Goal: Task Accomplishment & Management: Manage account settings

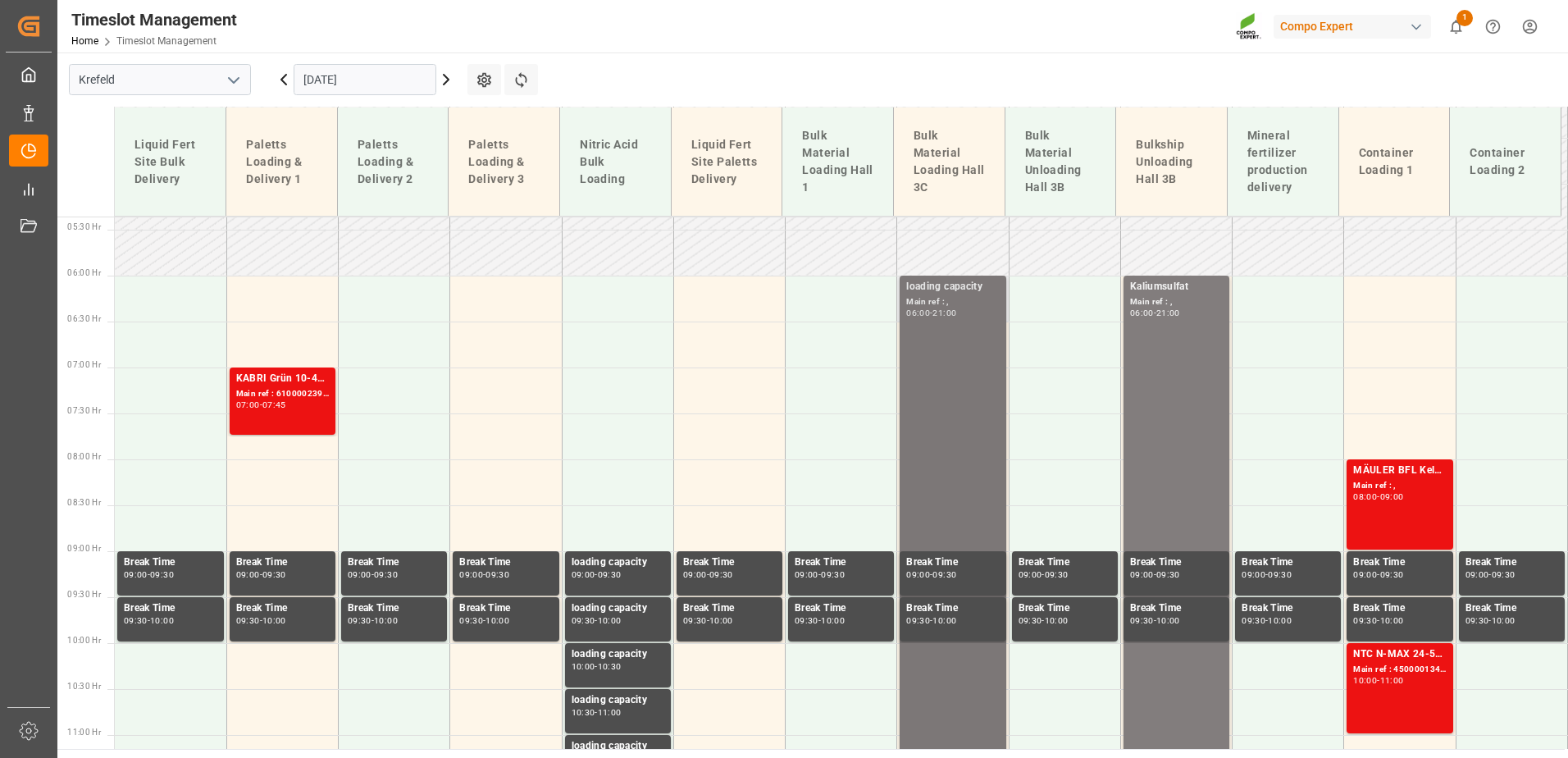
scroll to position [178, 0]
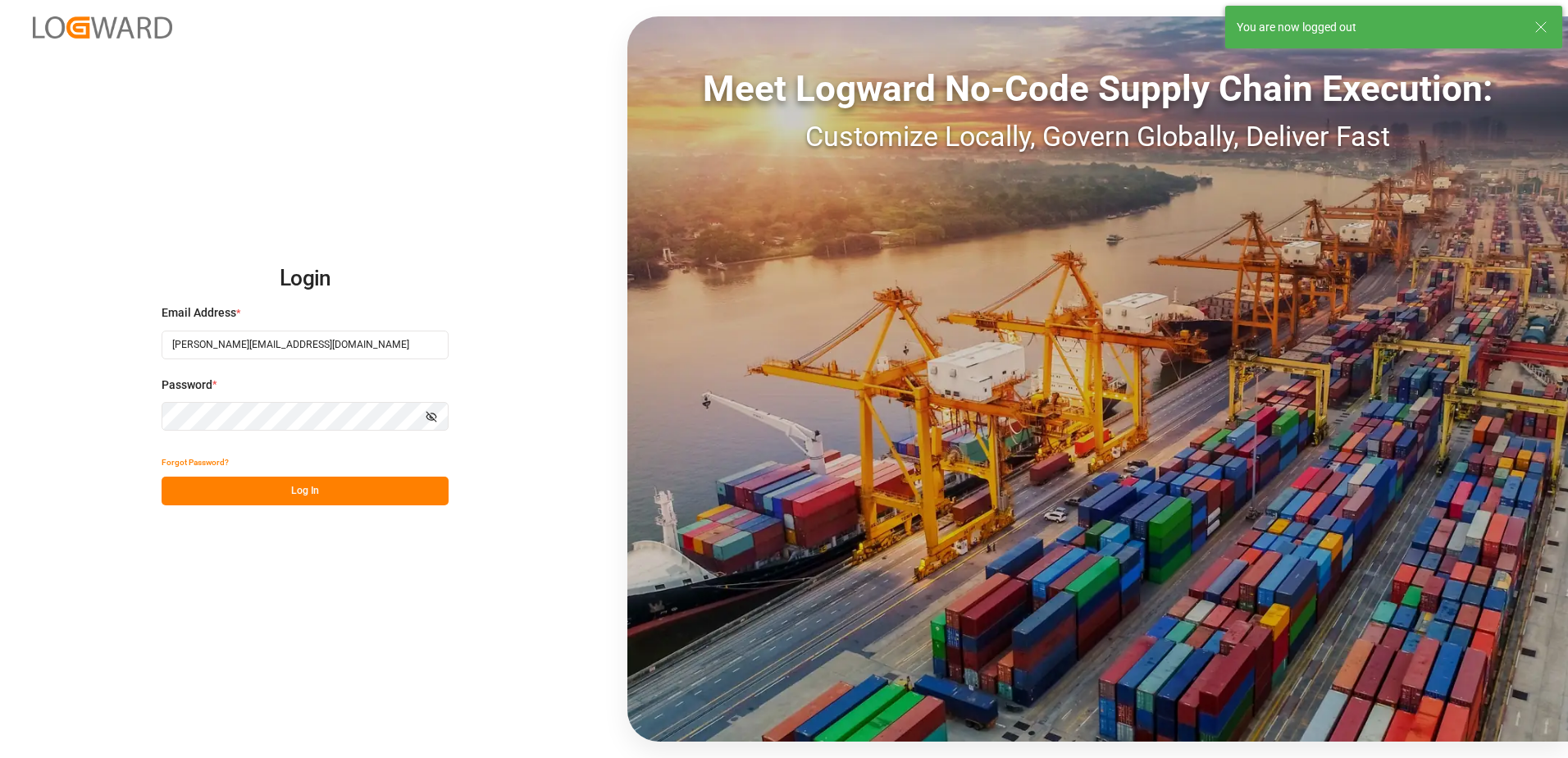
click at [359, 488] on button "Log In" at bounding box center [304, 491] width 287 height 29
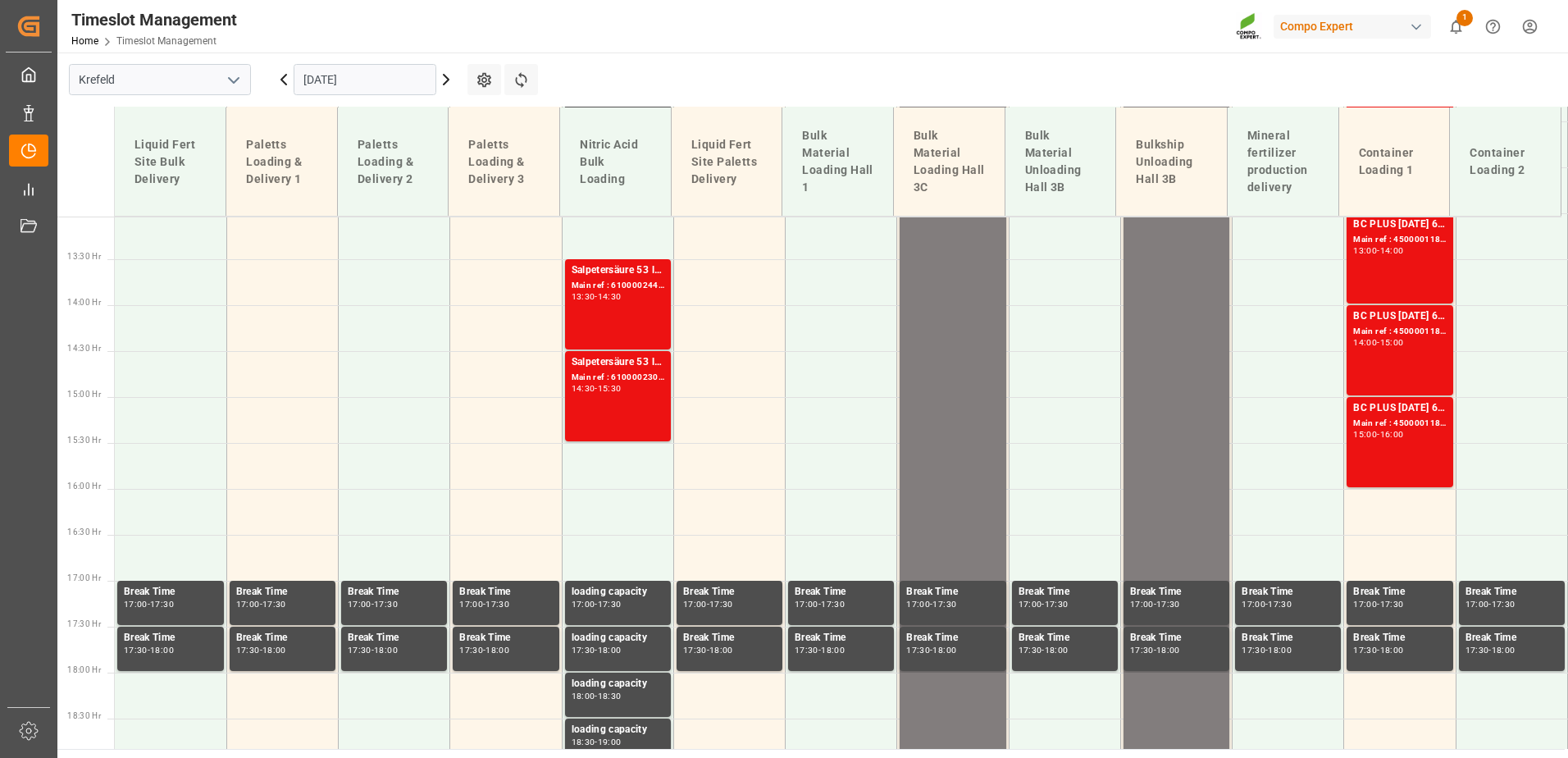
scroll to position [1235, 0]
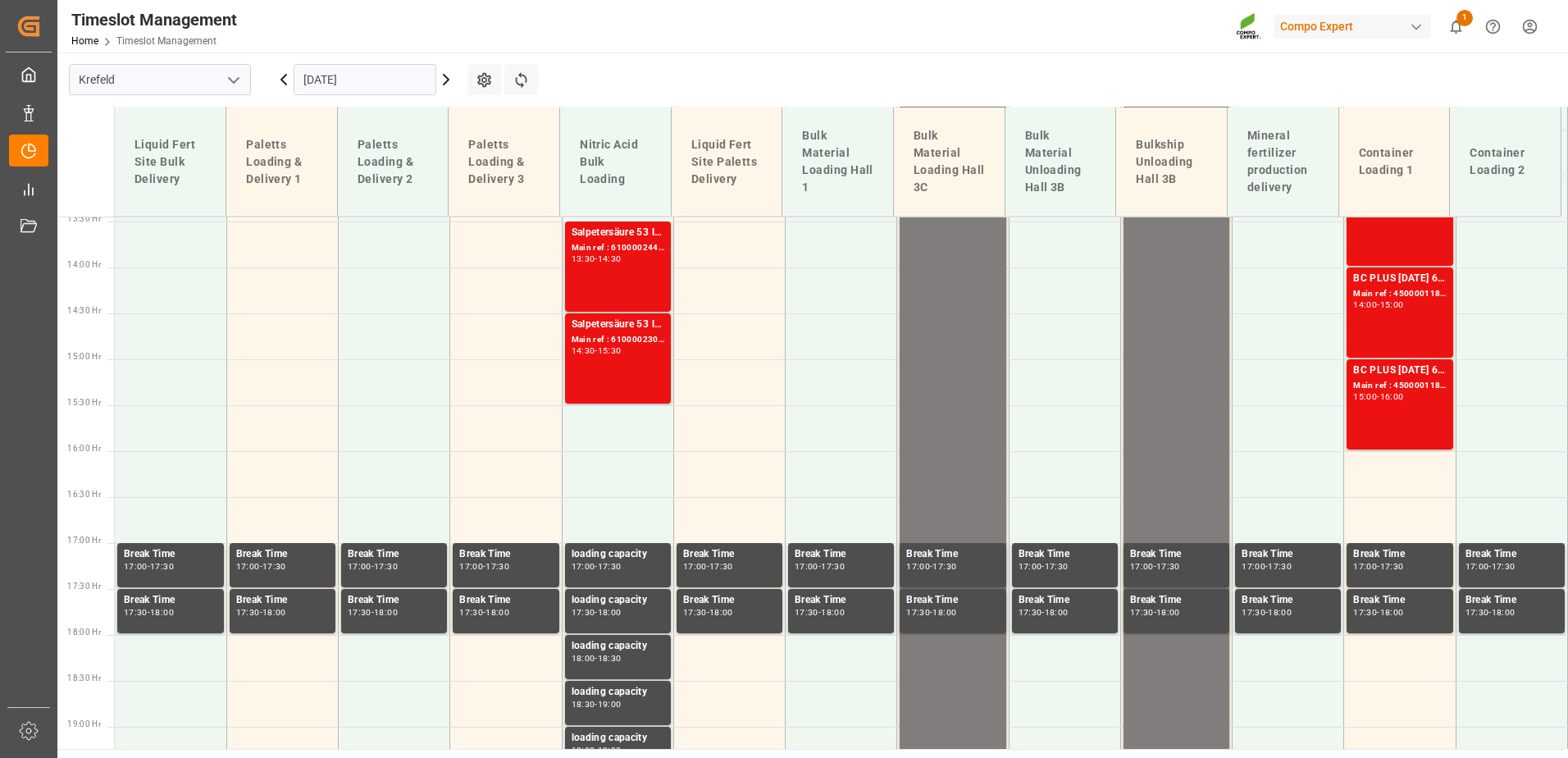
click at [448, 79] on icon at bounding box center [445, 80] width 5 height 10
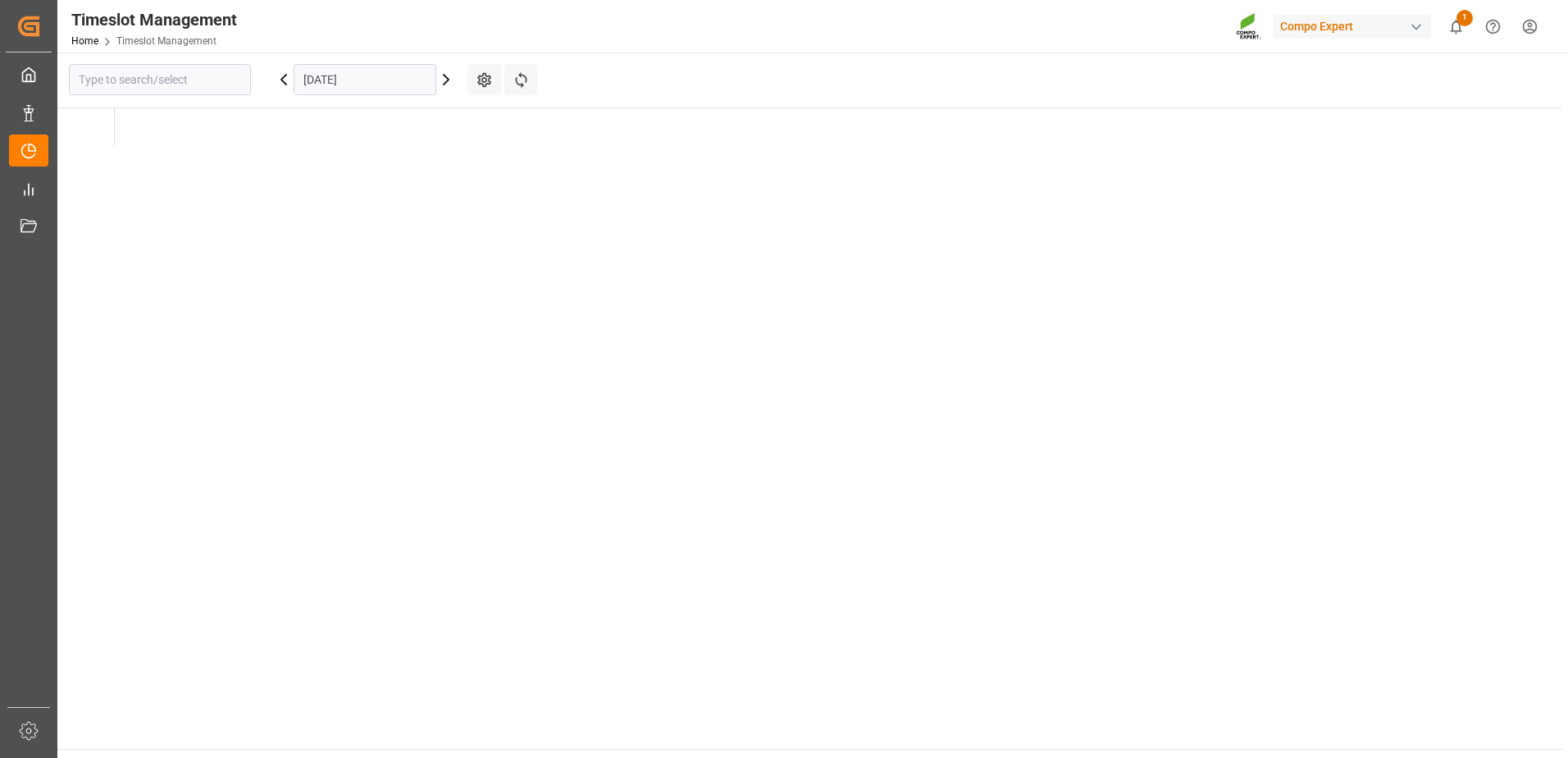
type input "Krefeld"
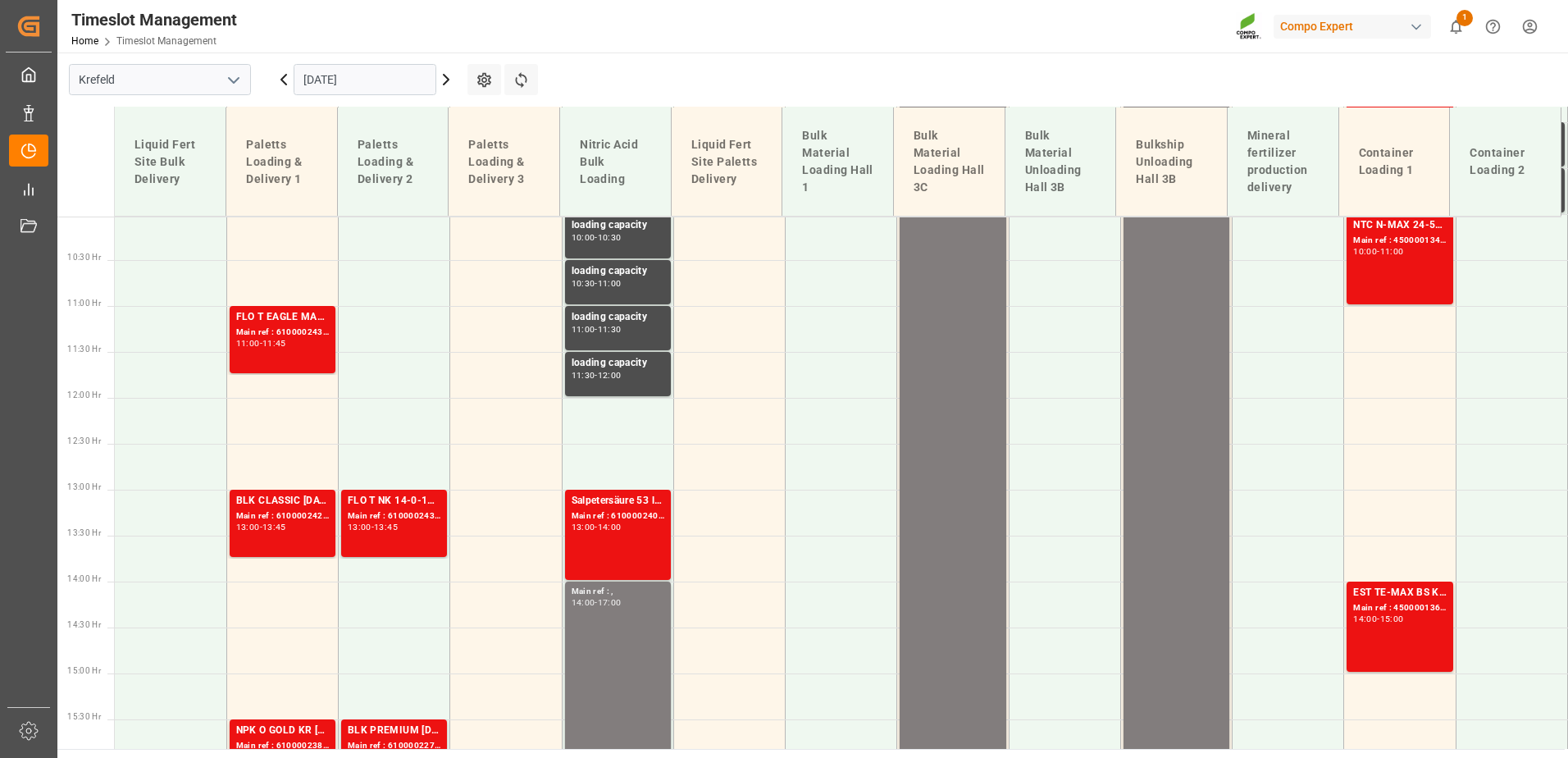
scroll to position [907, 0]
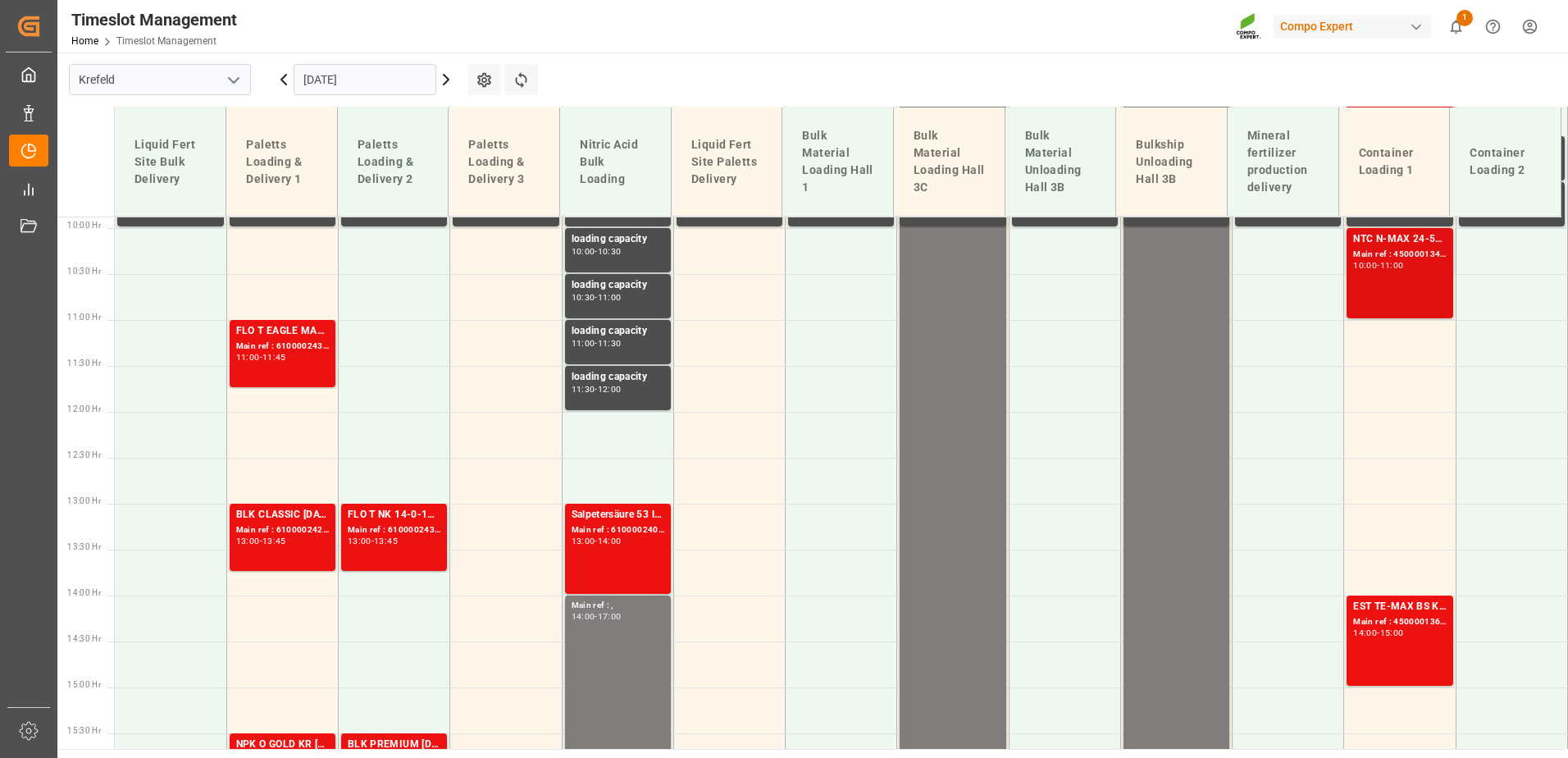
click at [1353, 246] on div "NTC N-MAX 24-5-5 25KG (x42) INT MTO" at bounding box center [1399, 239] width 93 height 16
click at [1391, 626] on div "Main ref : 4500001366, 2000001632" at bounding box center [1399, 622] width 93 height 14
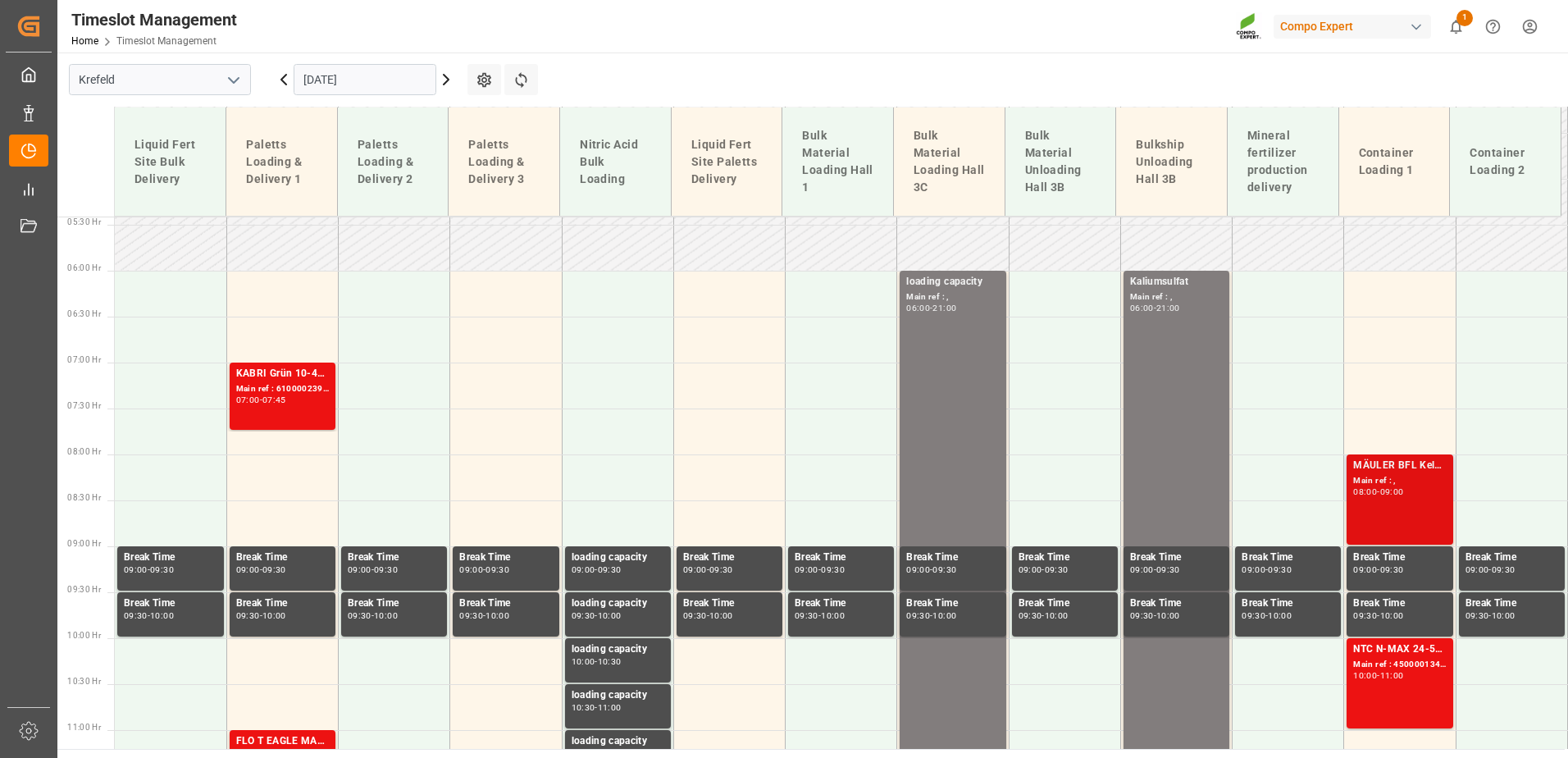
scroll to position [825, 0]
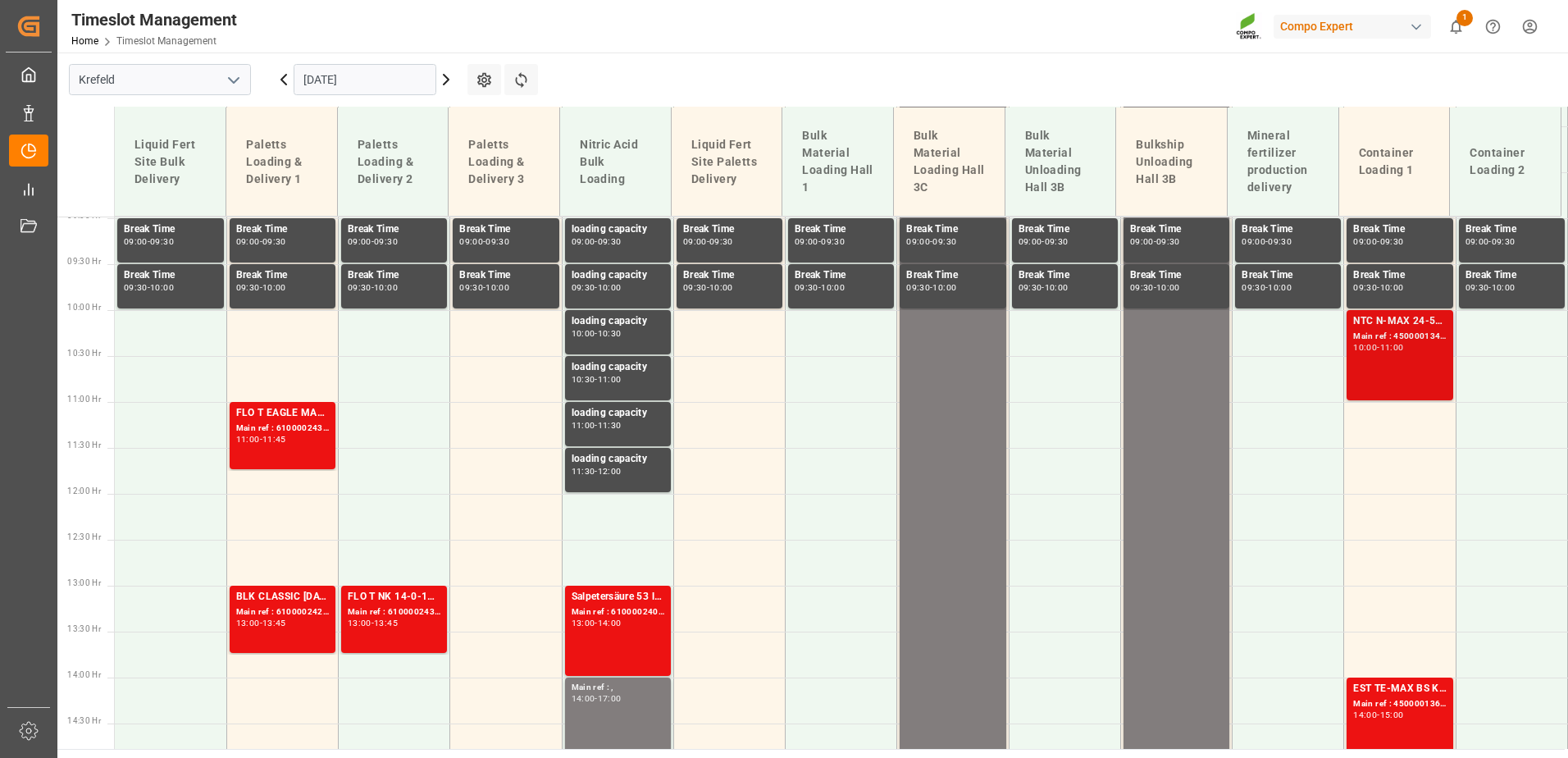
click at [1399, 350] on div "11:00" at bounding box center [1392, 347] width 24 height 8
click at [1384, 700] on div "Main ref : 4500001366, 2000001632" at bounding box center [1399, 704] width 93 height 14
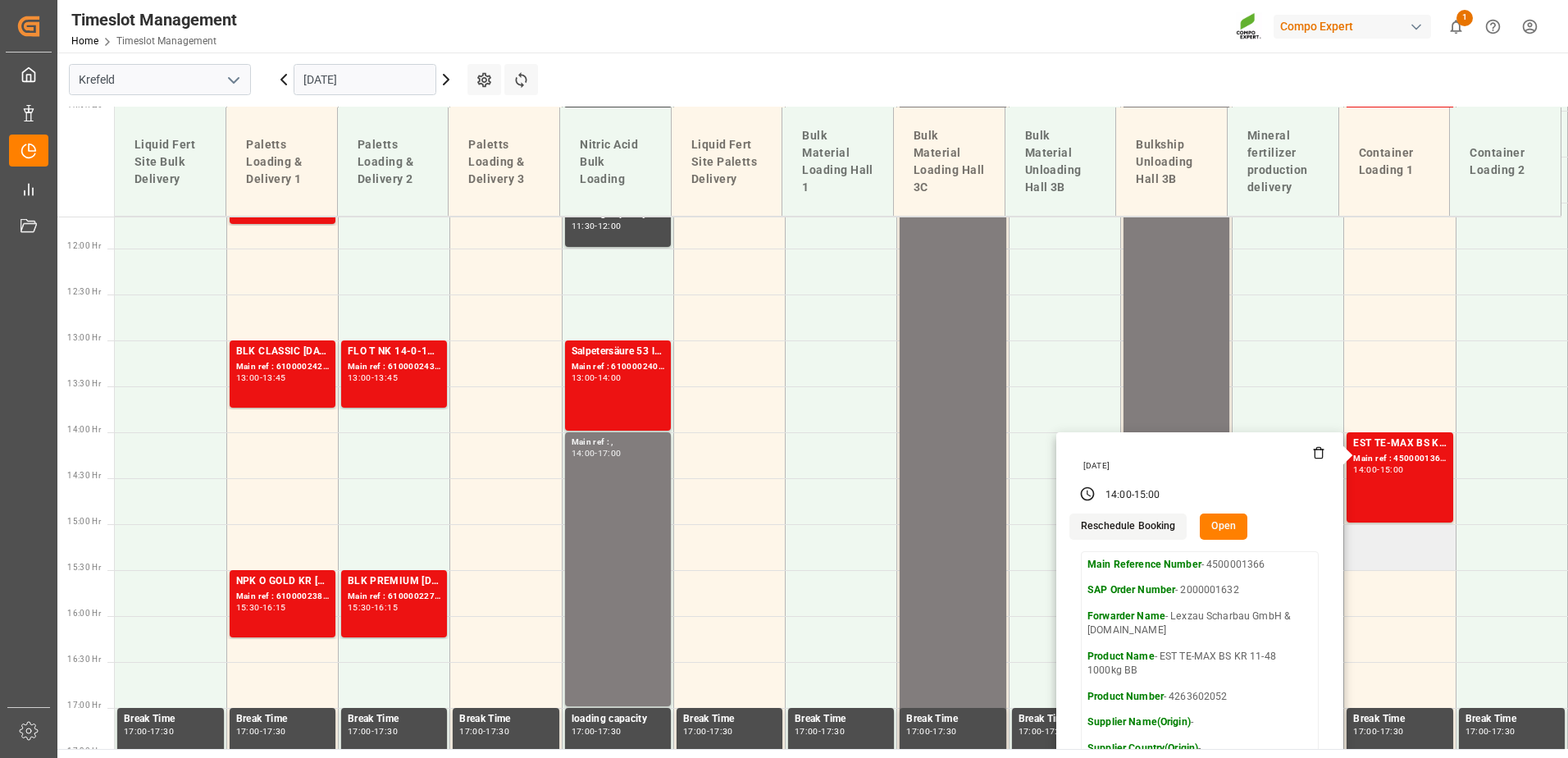
scroll to position [1071, 0]
click at [315, 75] on input "[DATE]" at bounding box center [365, 80] width 143 height 31
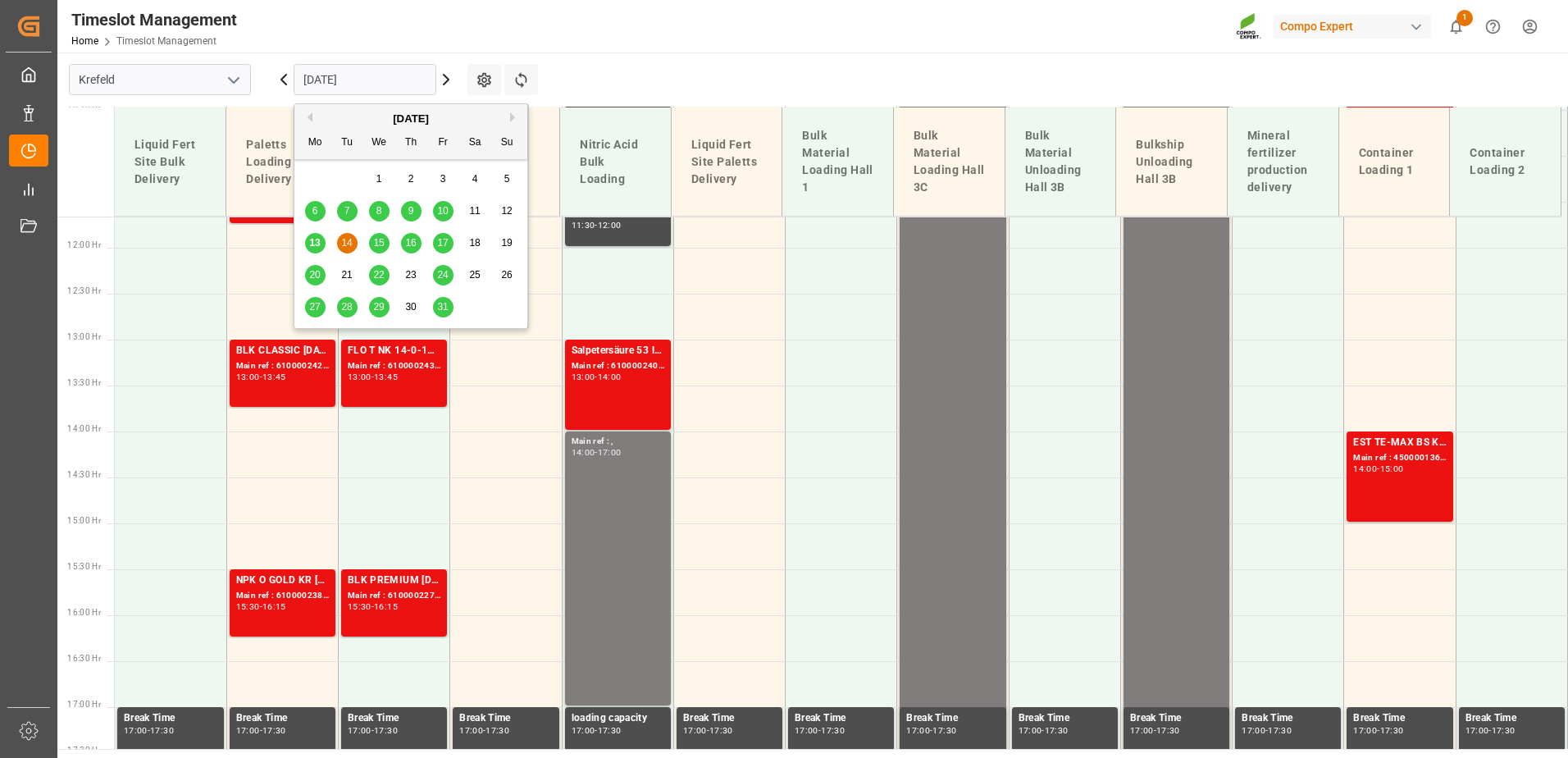
click at [384, 242] on span "15" at bounding box center [378, 243] width 11 height 12
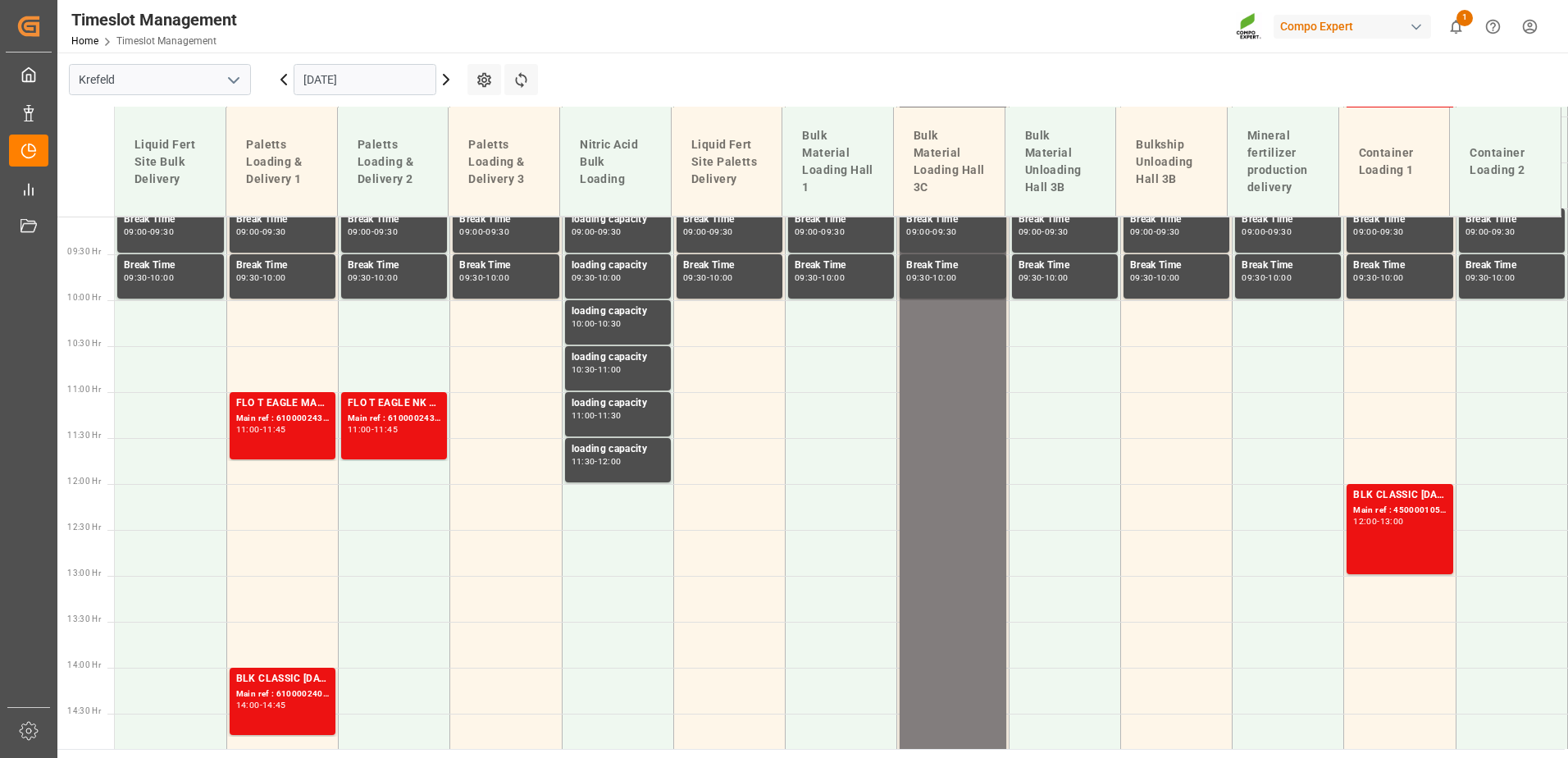
scroll to position [589, 0]
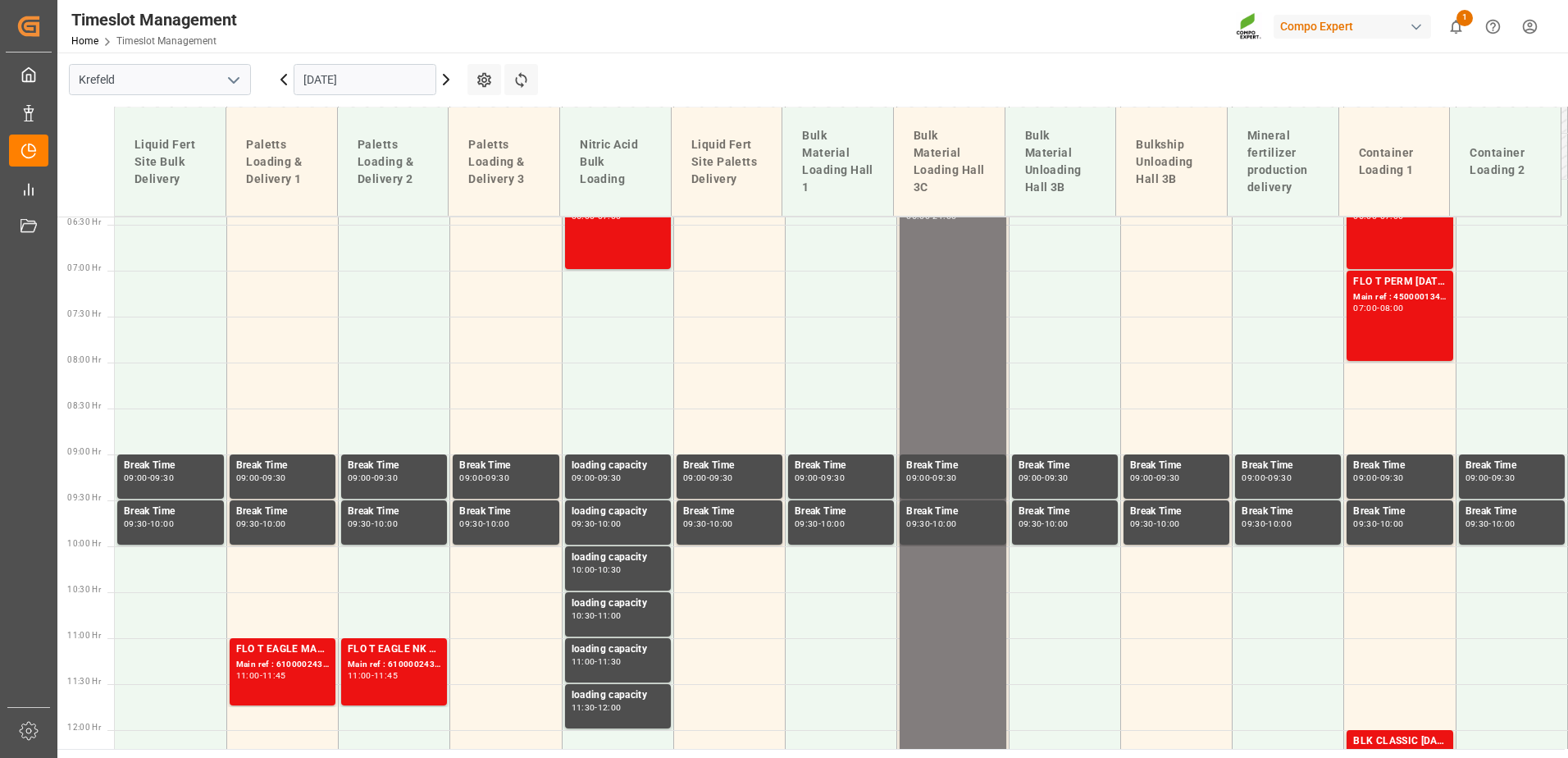
click at [278, 86] on icon at bounding box center [283, 80] width 20 height 20
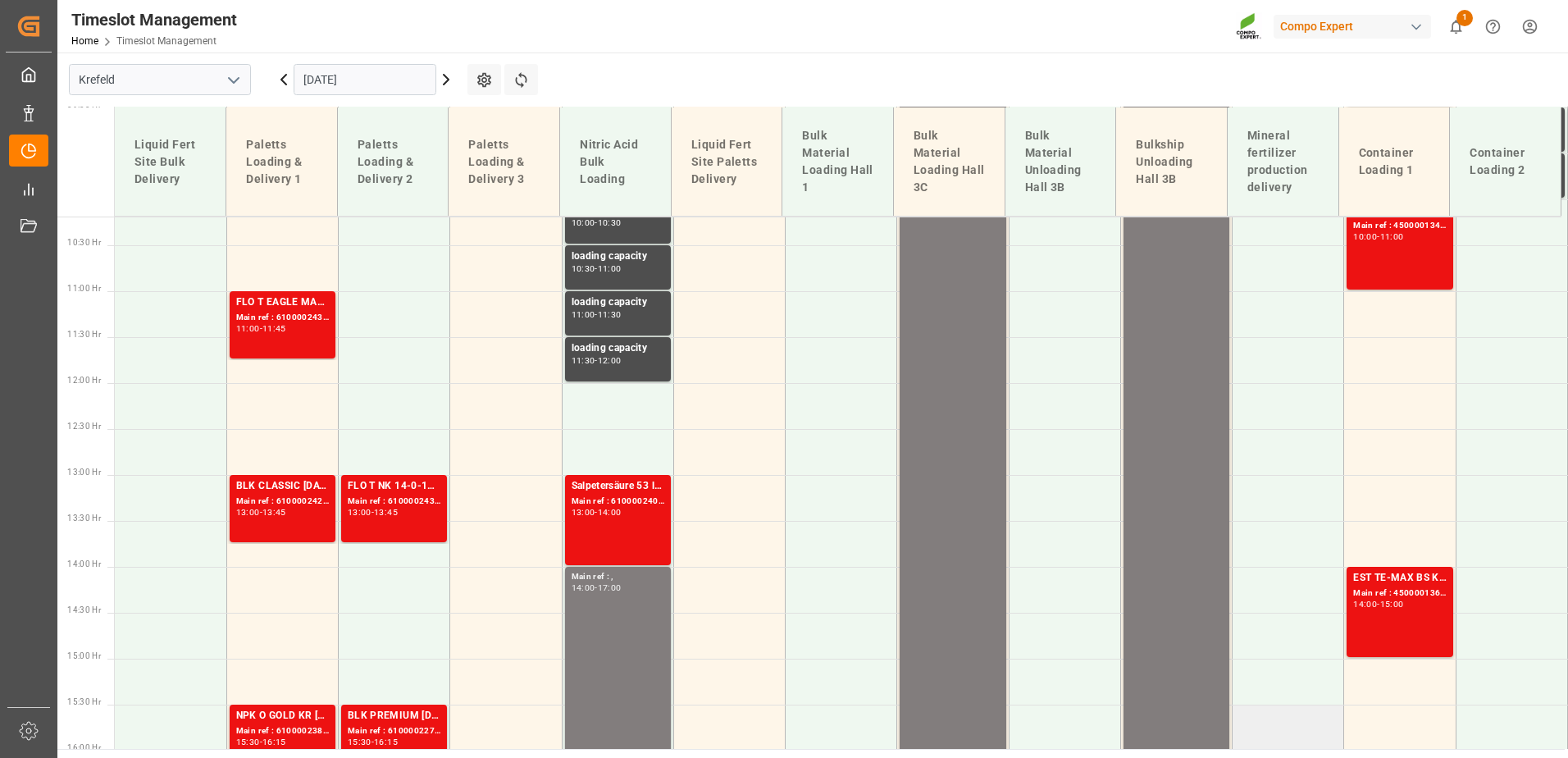
scroll to position [917, 0]
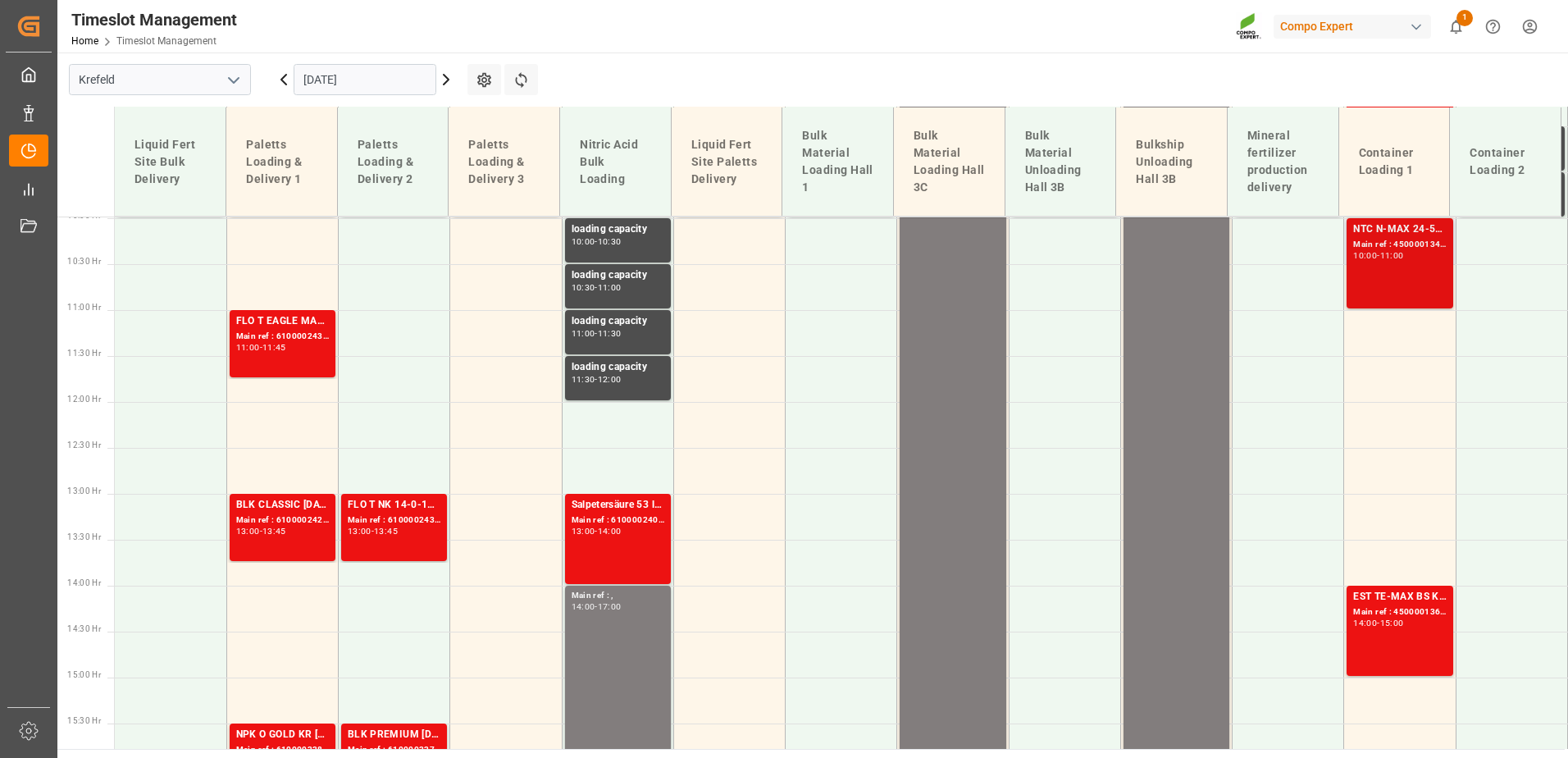
click at [1397, 259] on div "10:00 - 11:00" at bounding box center [1399, 255] width 93 height 9
click at [1397, 635] on div "EST TE-MAX BS KR 11-48 1000kg BB Main ref : 4500001366, 2000001632 14:00 - 15:00" at bounding box center [1399, 630] width 93 height 83
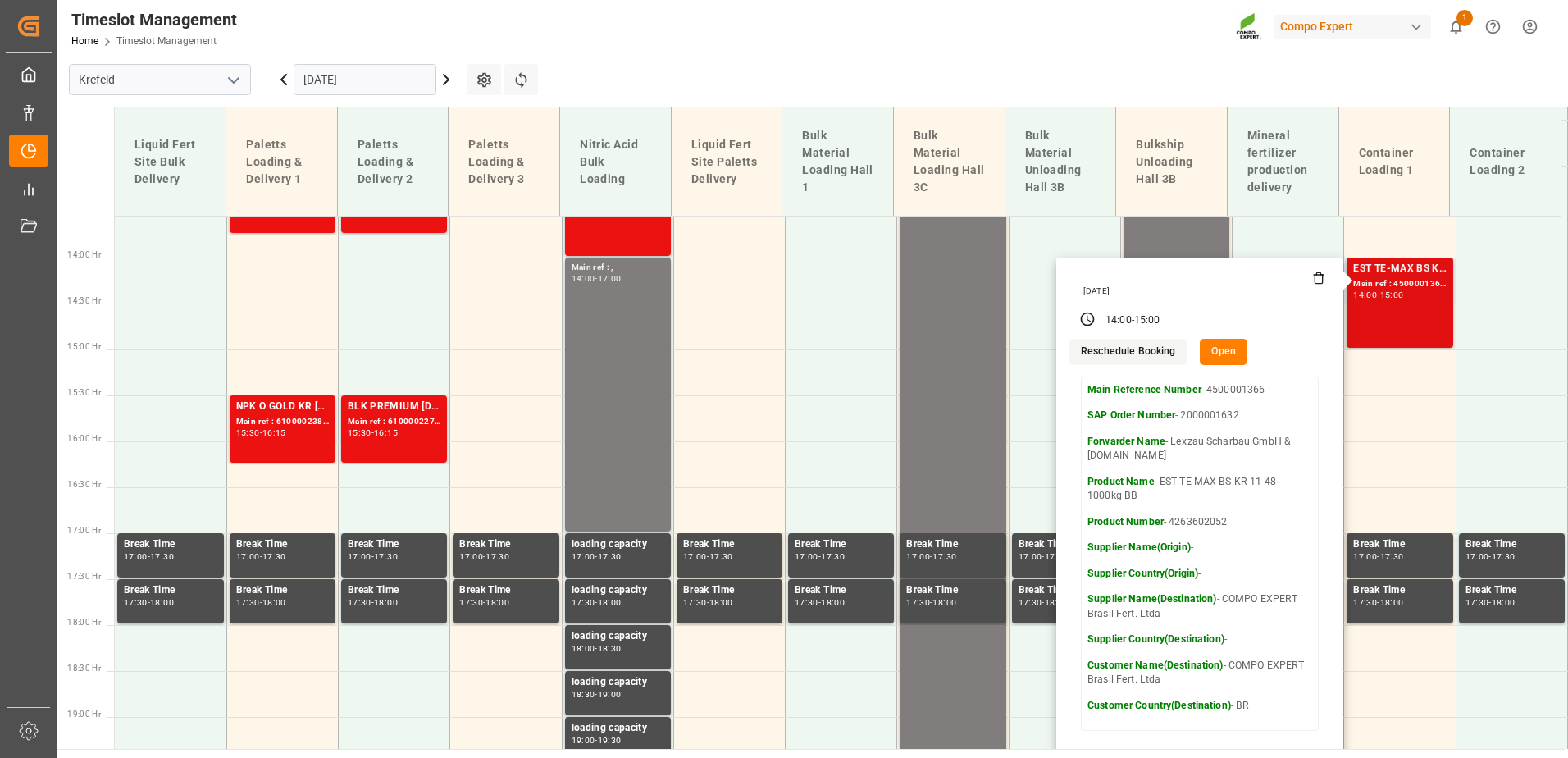
scroll to position [1081, 0]
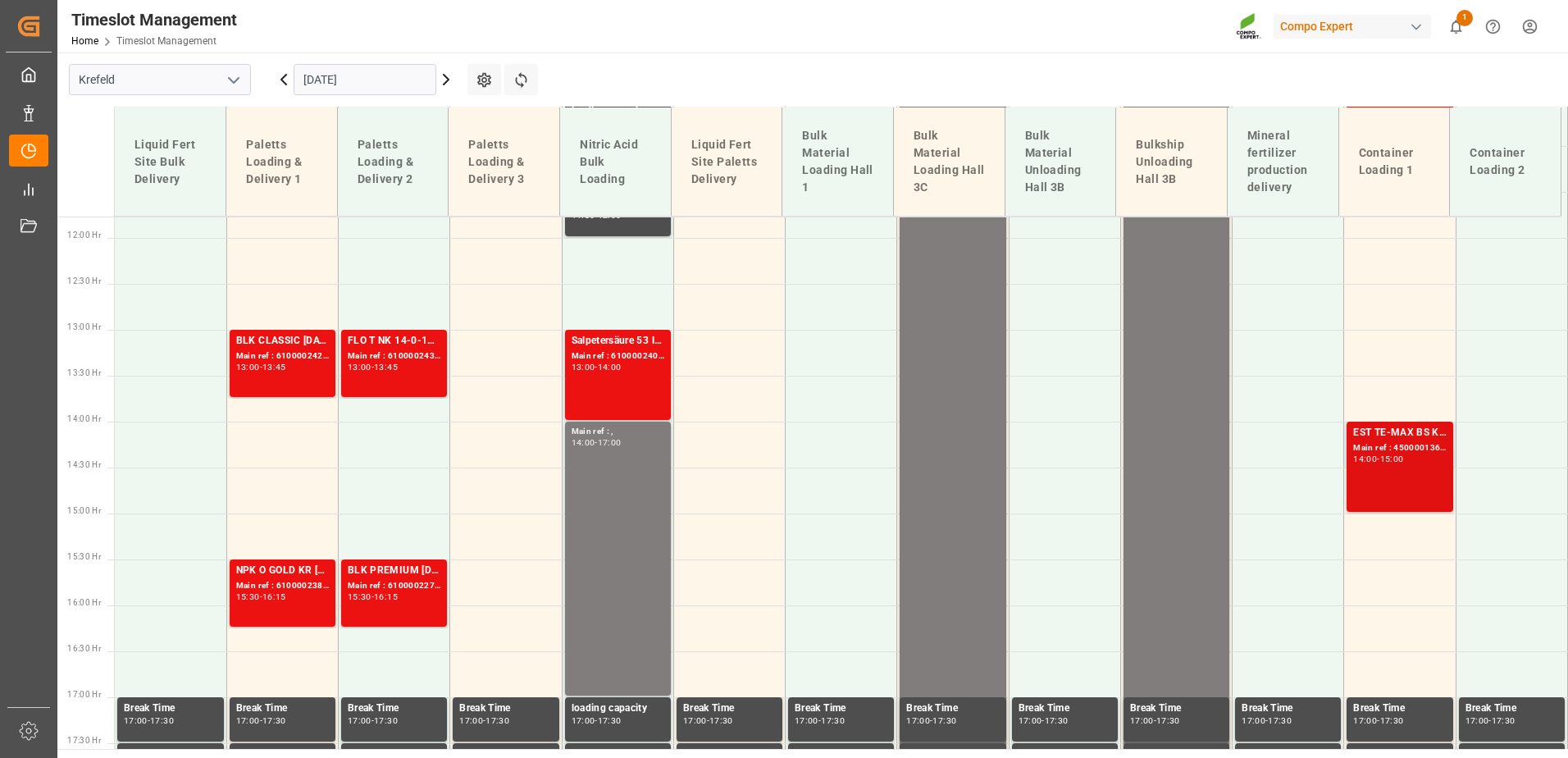
click at [1390, 450] on div "Main ref : 4500001366, 2000001632" at bounding box center [1399, 448] width 93 height 14
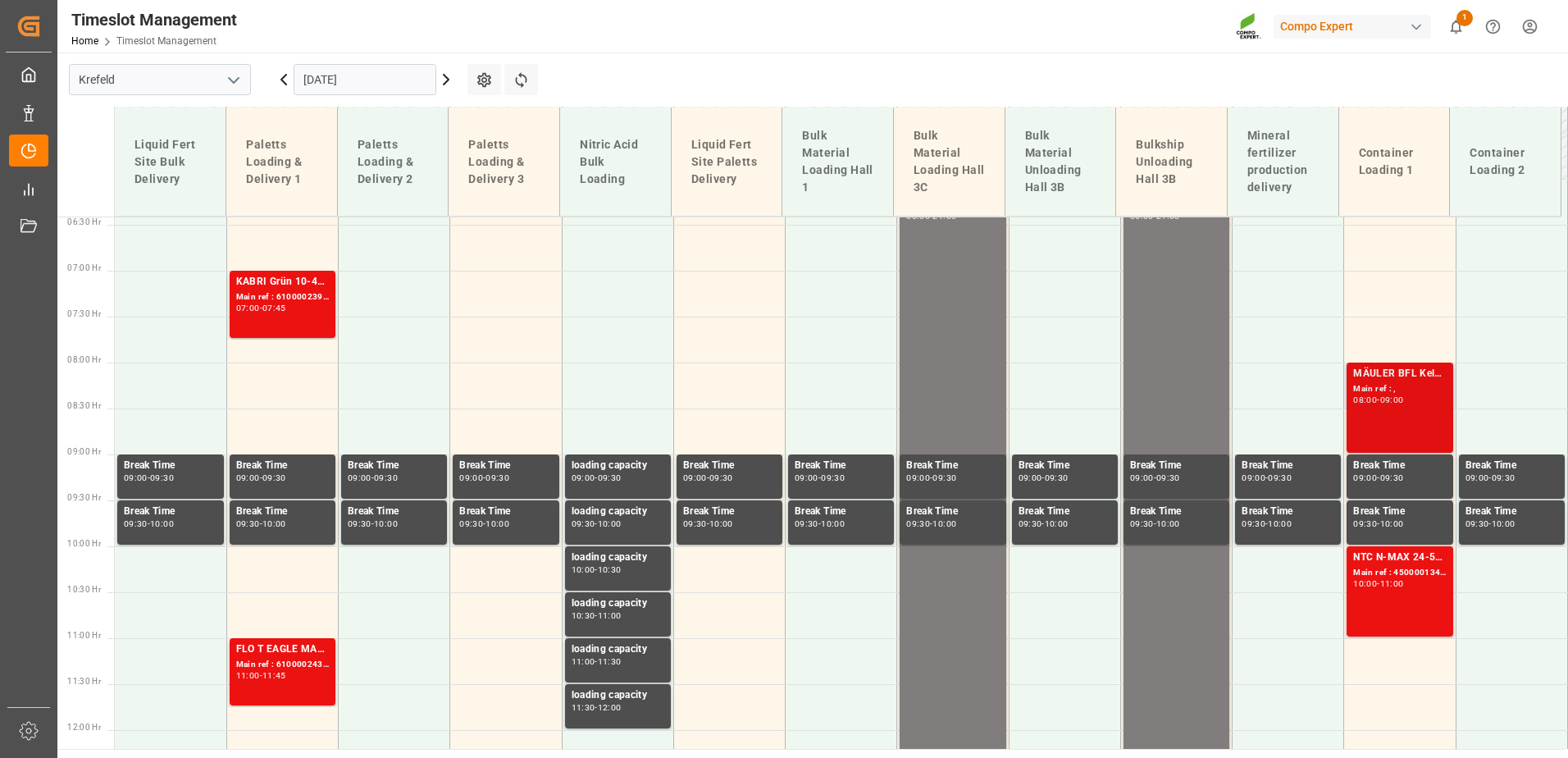
click at [1377, 393] on div "Main ref : ," at bounding box center [1399, 389] width 93 height 14
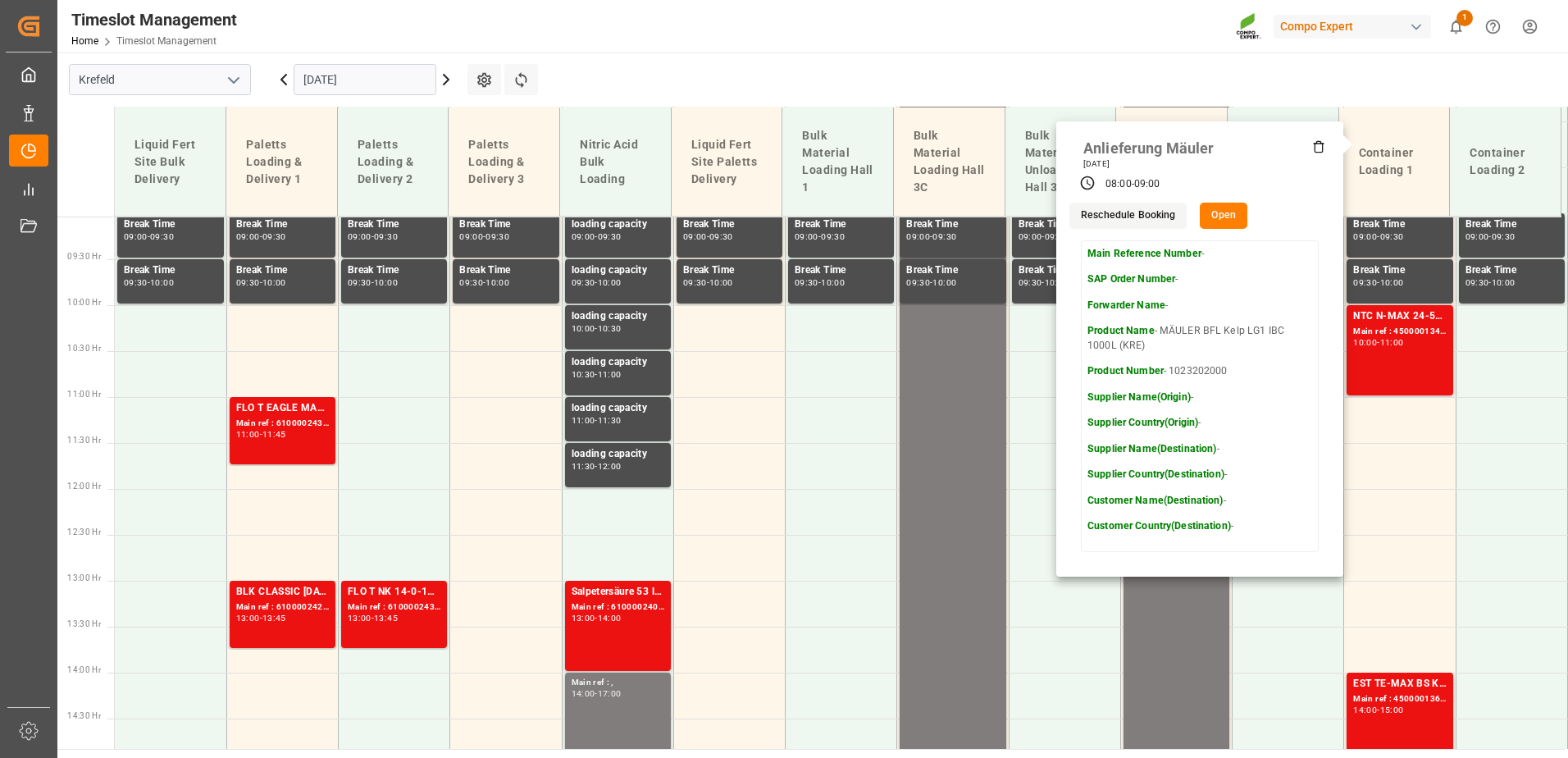
scroll to position [835, 0]
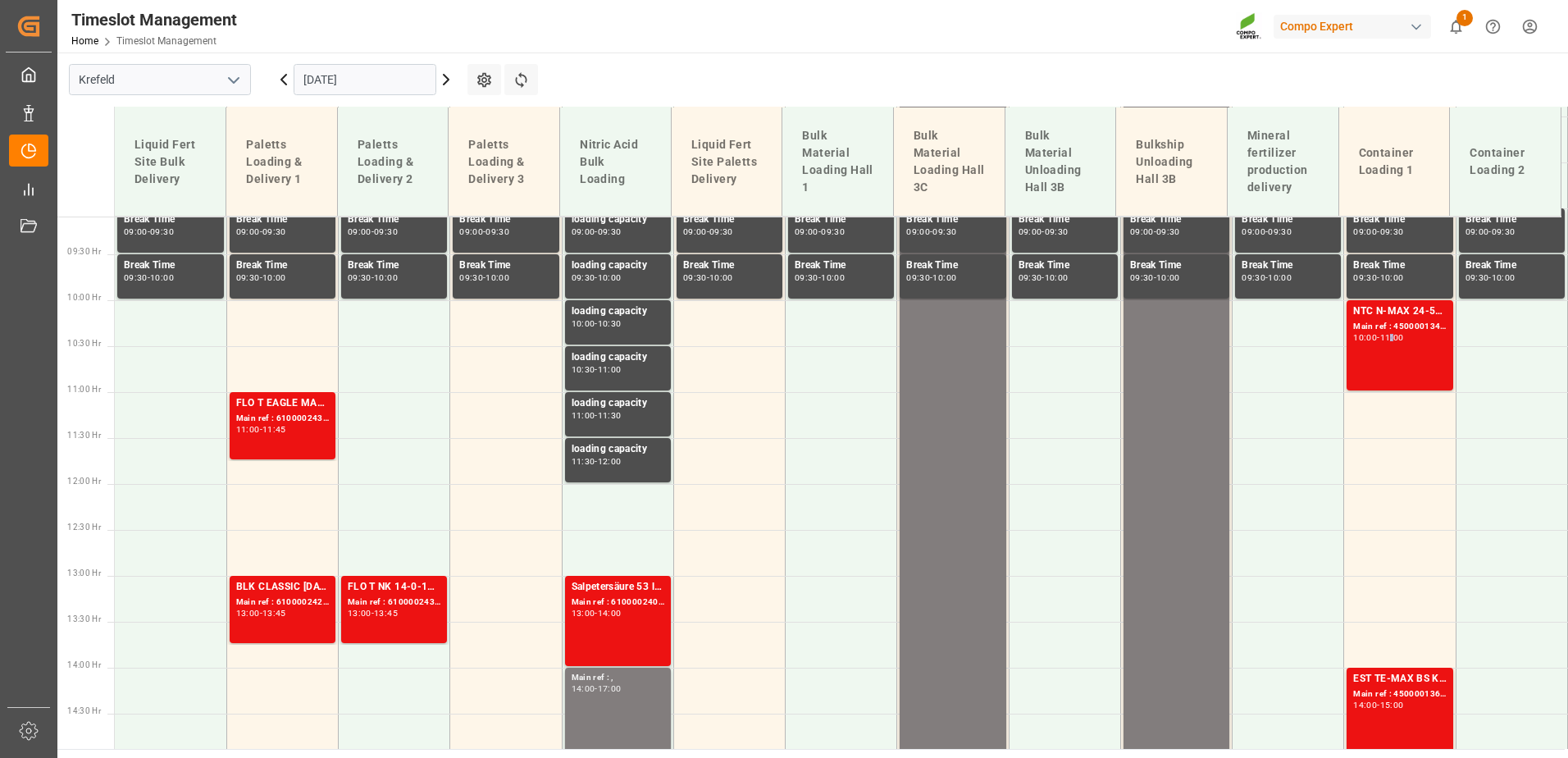
click at [1392, 335] on div "11:00" at bounding box center [1392, 338] width 24 height 8
click at [1400, 702] on div "15:00" at bounding box center [1392, 705] width 24 height 8
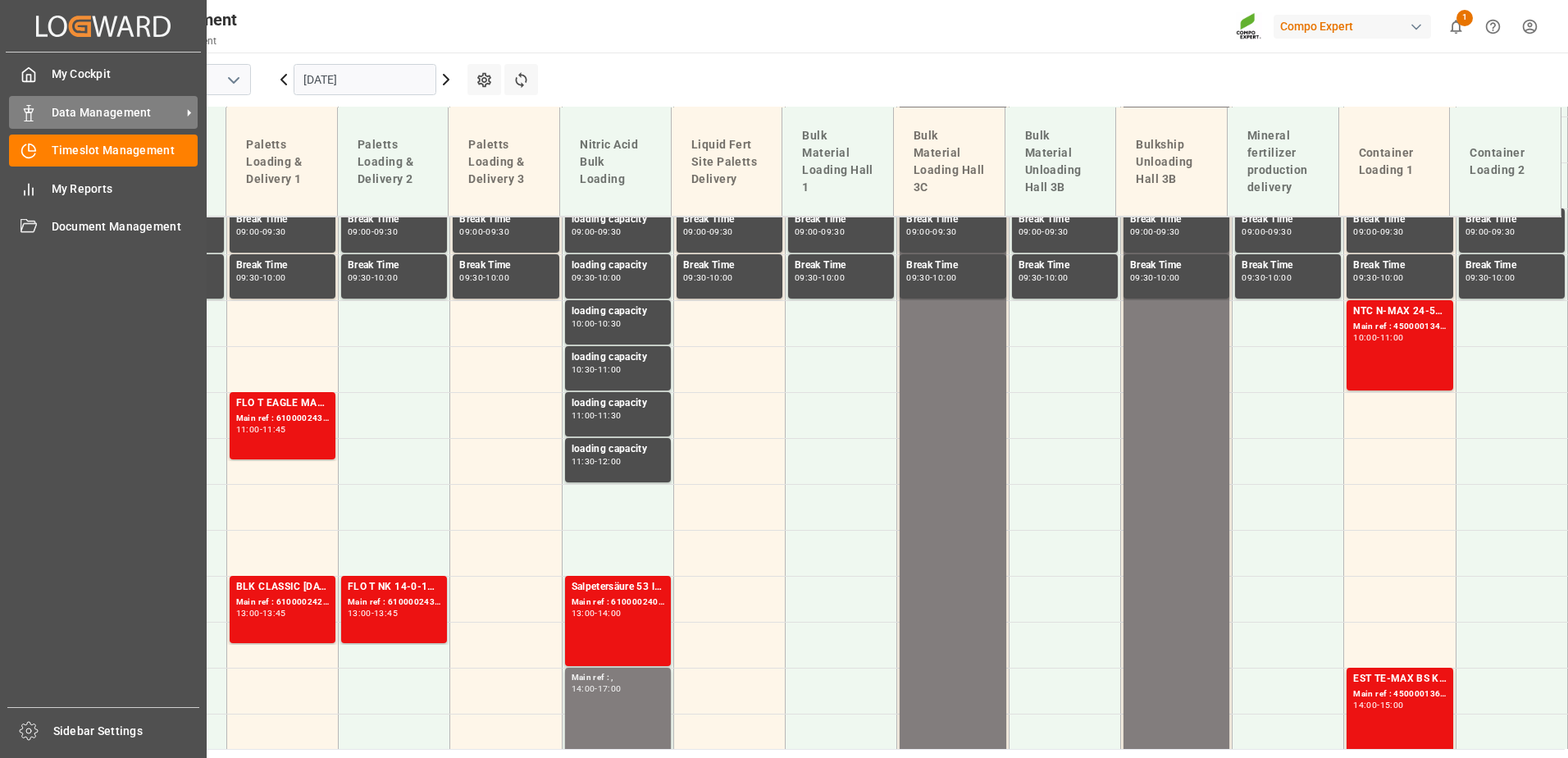
click at [25, 110] on polygon at bounding box center [26, 110] width 5 height 3
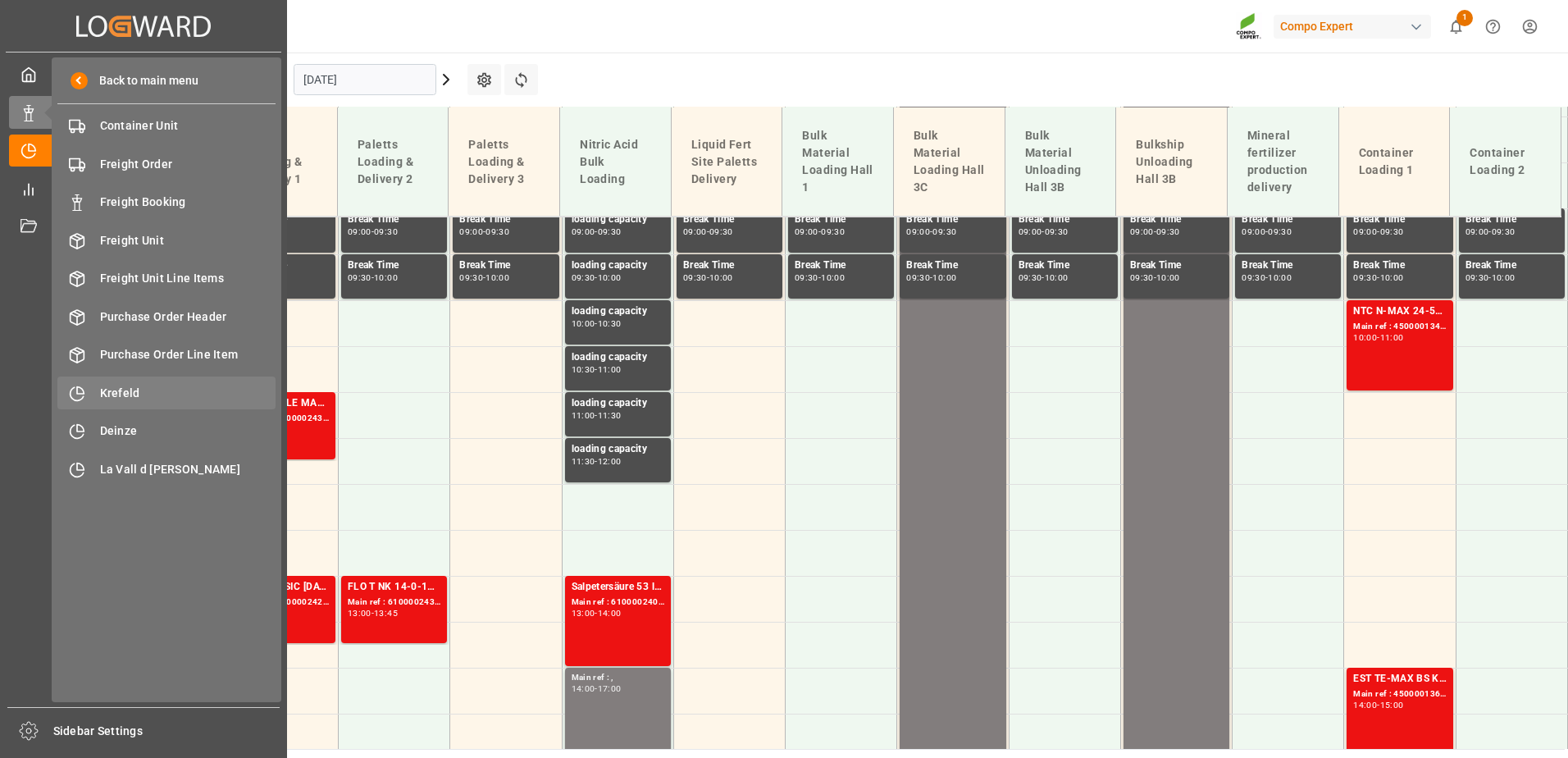
click at [132, 383] on div "Krefeld Krefeld" at bounding box center [166, 391] width 218 height 32
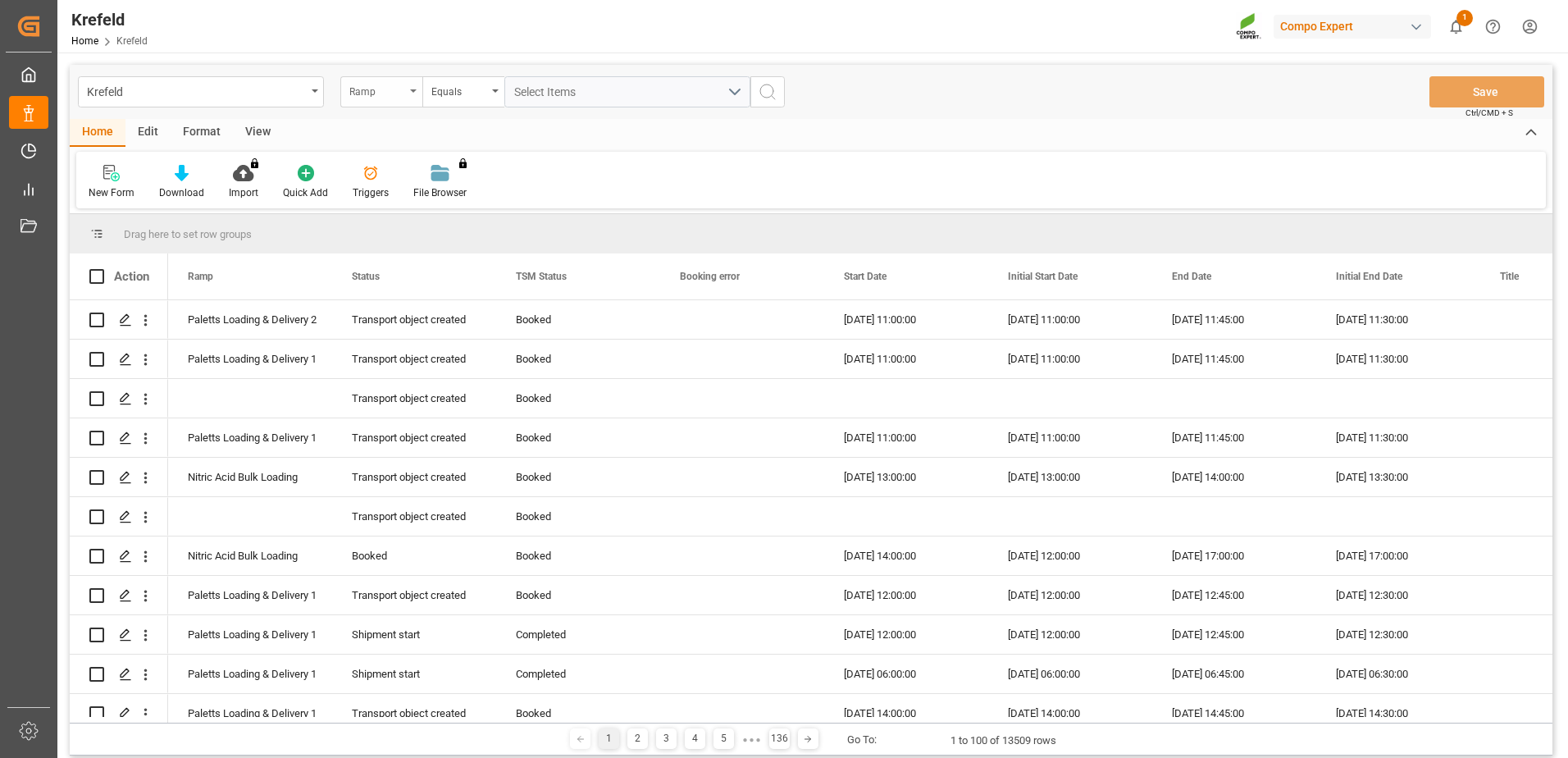
click at [387, 91] on div "Ramp" at bounding box center [377, 90] width 56 height 19
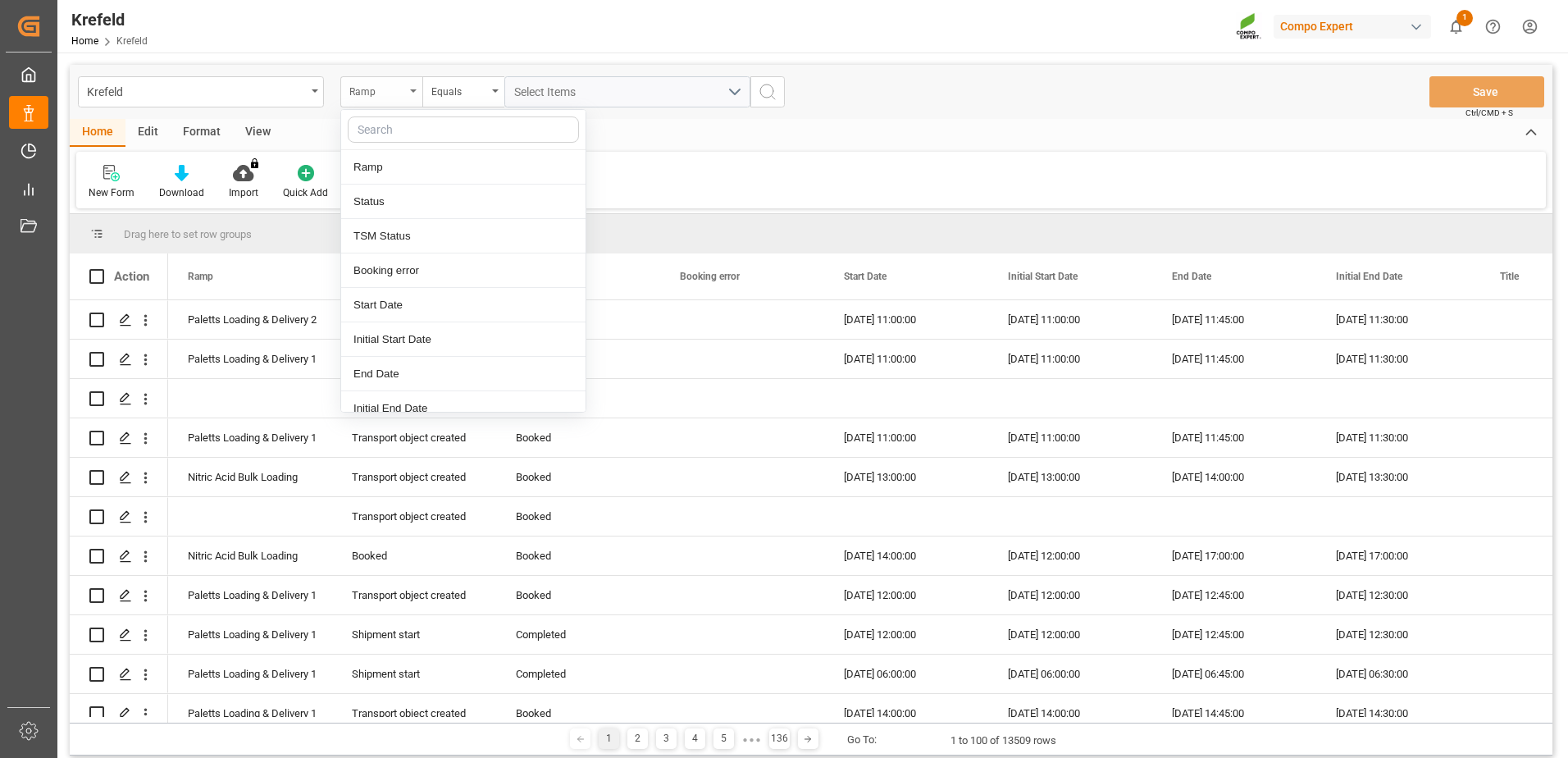
type input "y"
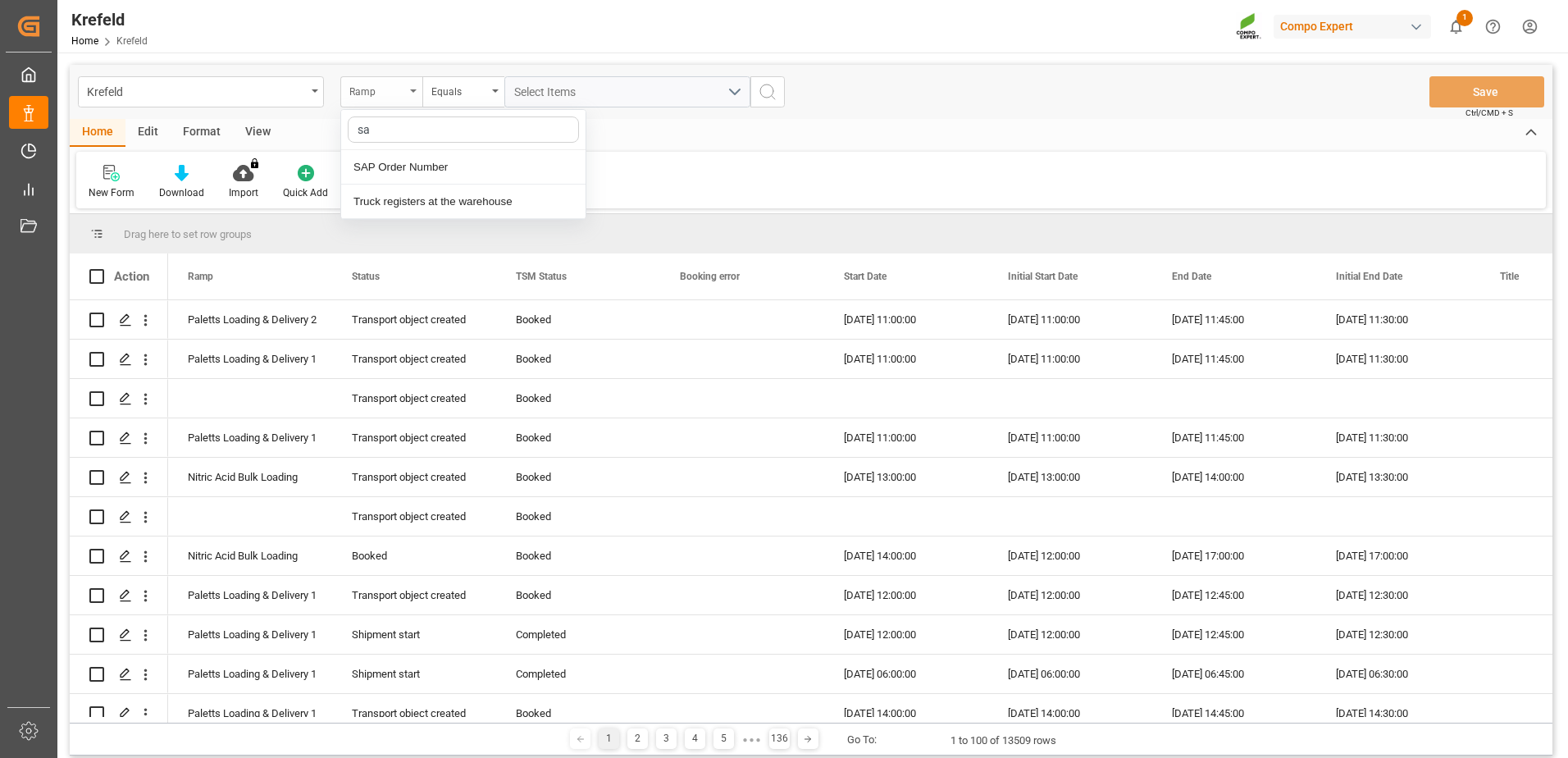
type input "sap"
click at [399, 168] on div "SAP Order Number" at bounding box center [463, 167] width 245 height 35
click at [458, 78] on div "Equals" at bounding box center [463, 91] width 82 height 31
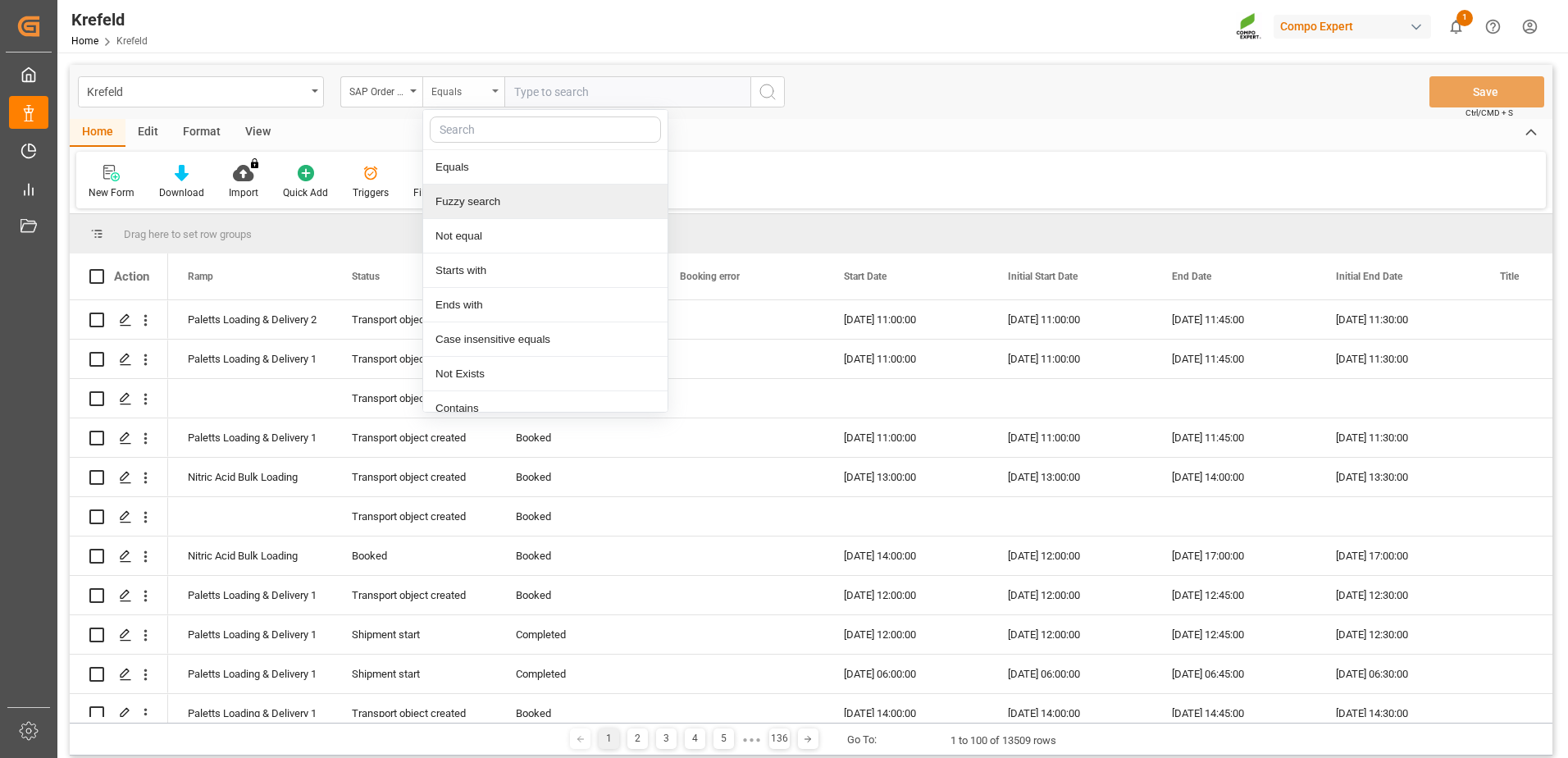
click at [485, 193] on div "Fuzzy search" at bounding box center [545, 201] width 245 height 35
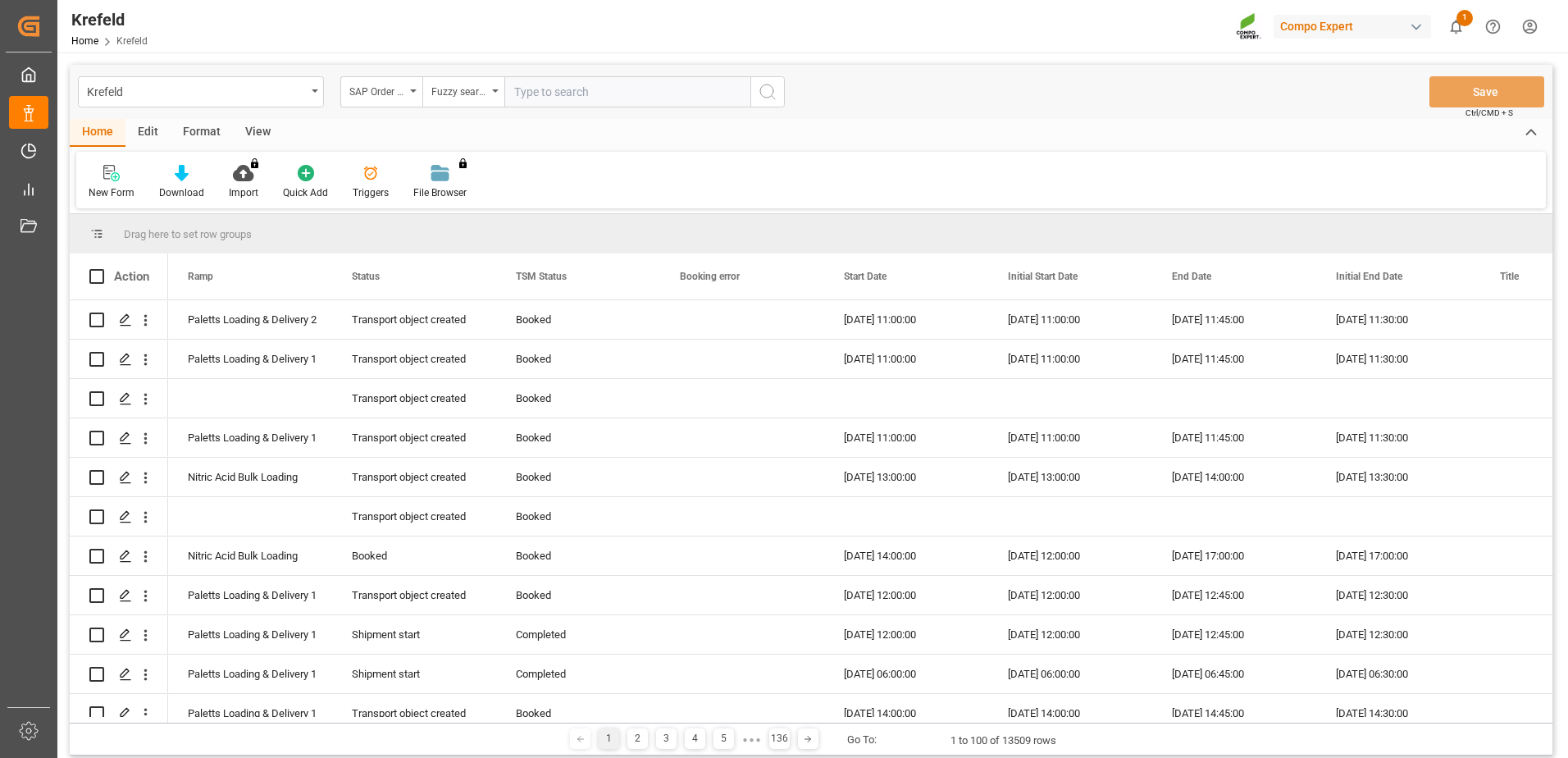
click at [602, 96] on input "text" at bounding box center [628, 91] width 246 height 31
paste input "2000001681"
type input "2000001681"
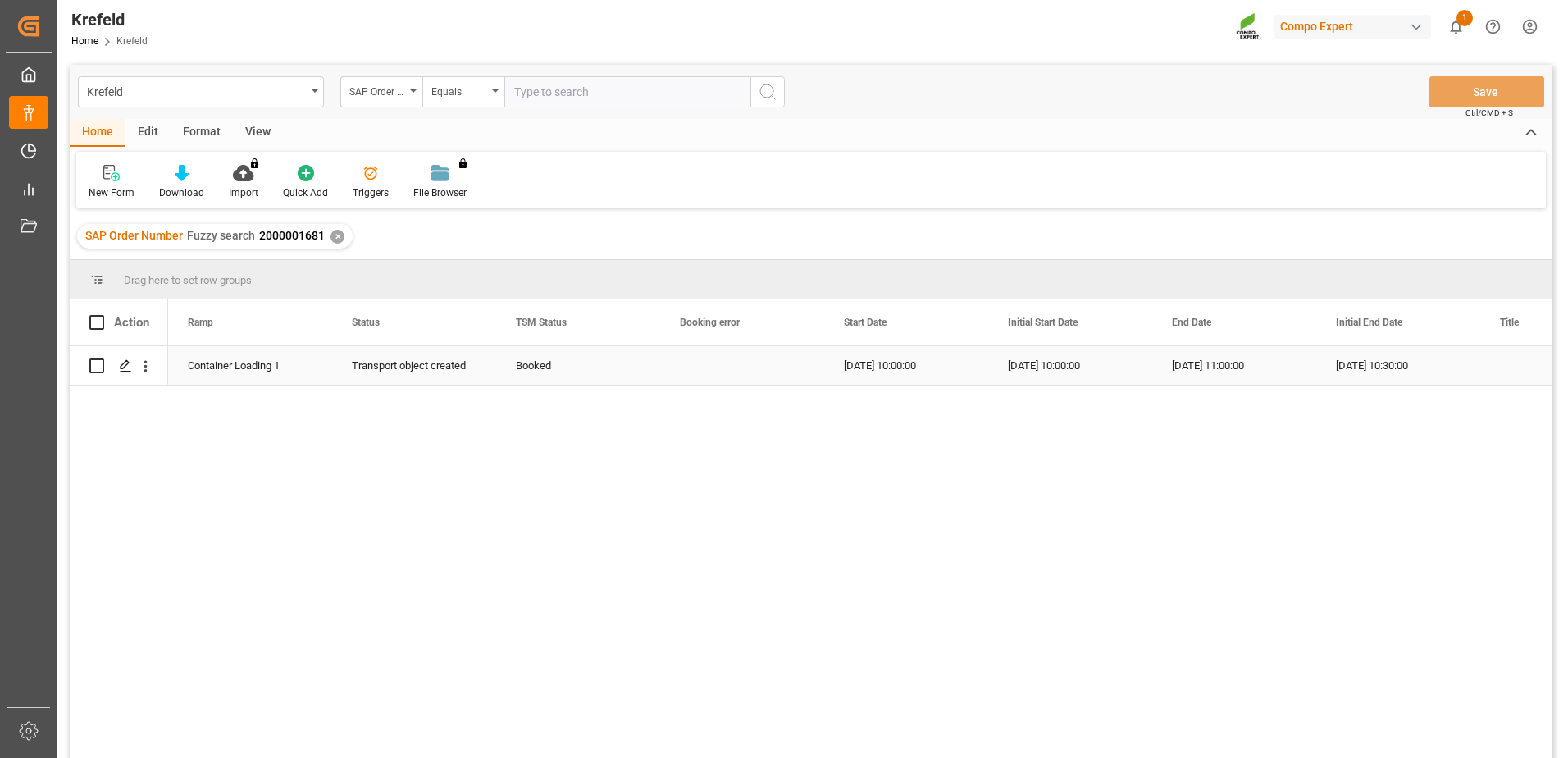
click at [549, 360] on div "Booked" at bounding box center [579, 366] width 125 height 37
click at [629, 372] on icon "open menu" at bounding box center [630, 375] width 20 height 20
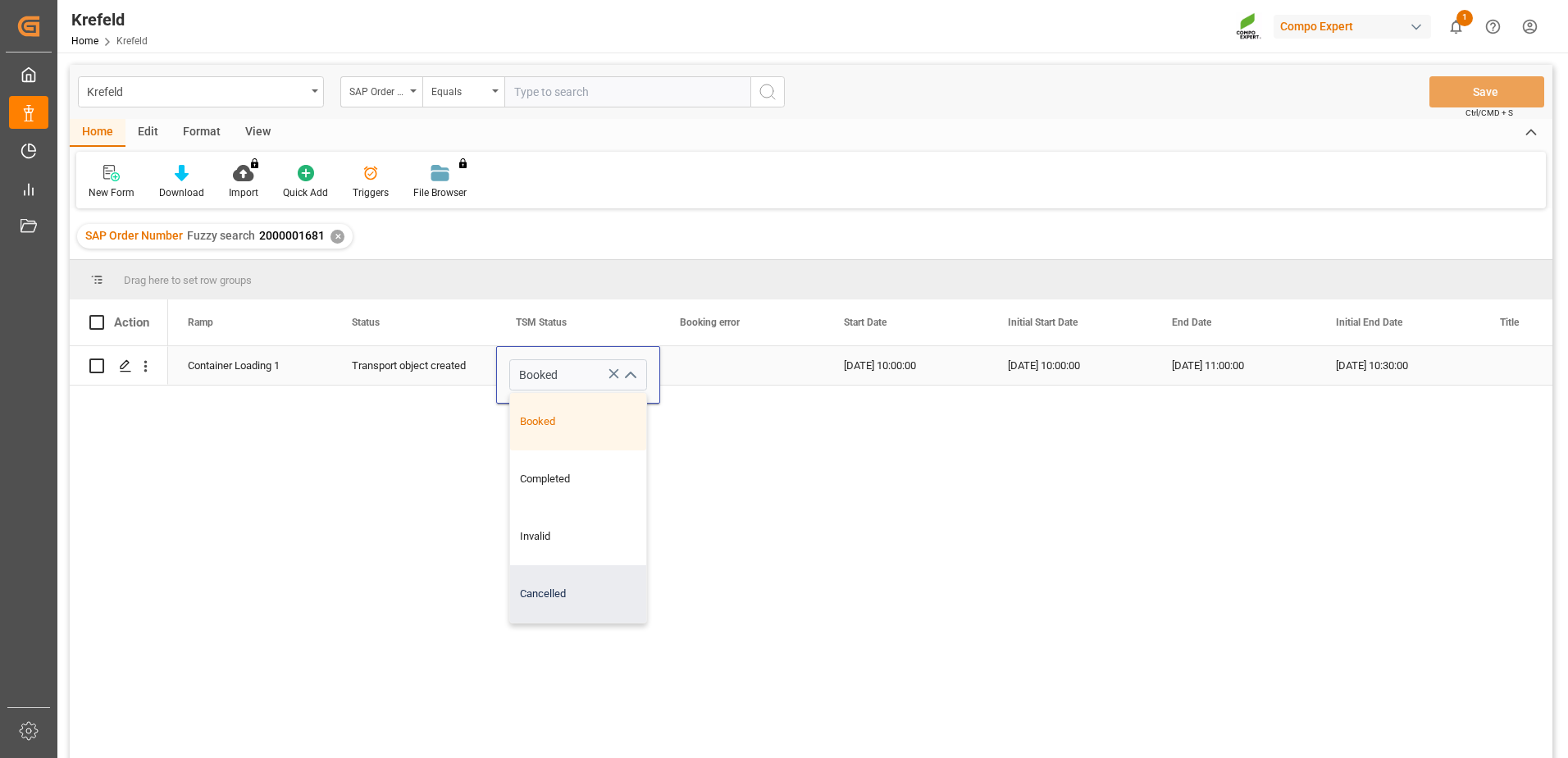
click at [559, 614] on div "Cancelled" at bounding box center [579, 594] width 136 height 58
type input "Cancelled"
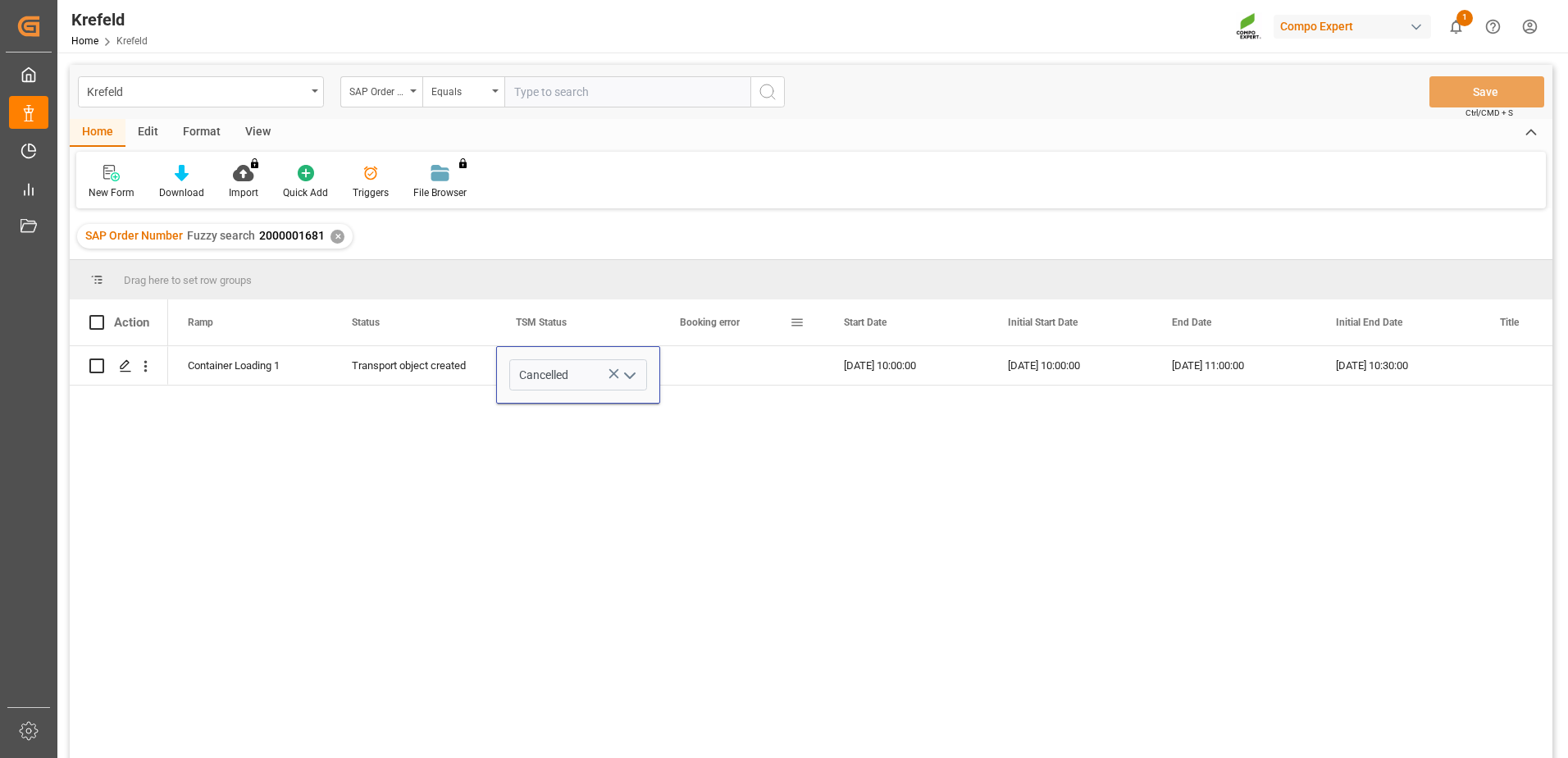
click at [725, 365] on div "Press SPACE to select this row." at bounding box center [742, 366] width 164 height 38
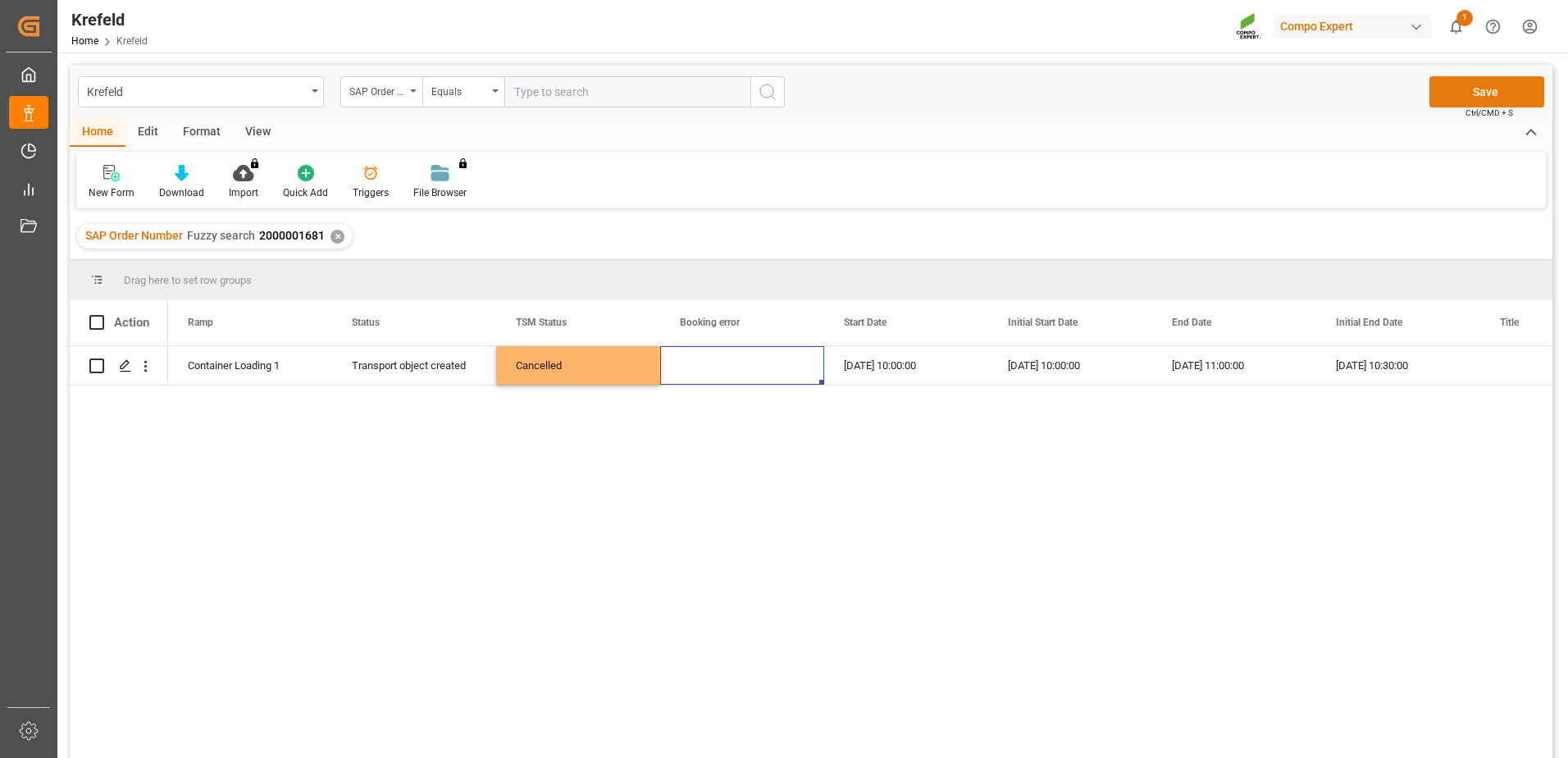
click at [1505, 83] on button "Save" at bounding box center [1487, 91] width 115 height 31
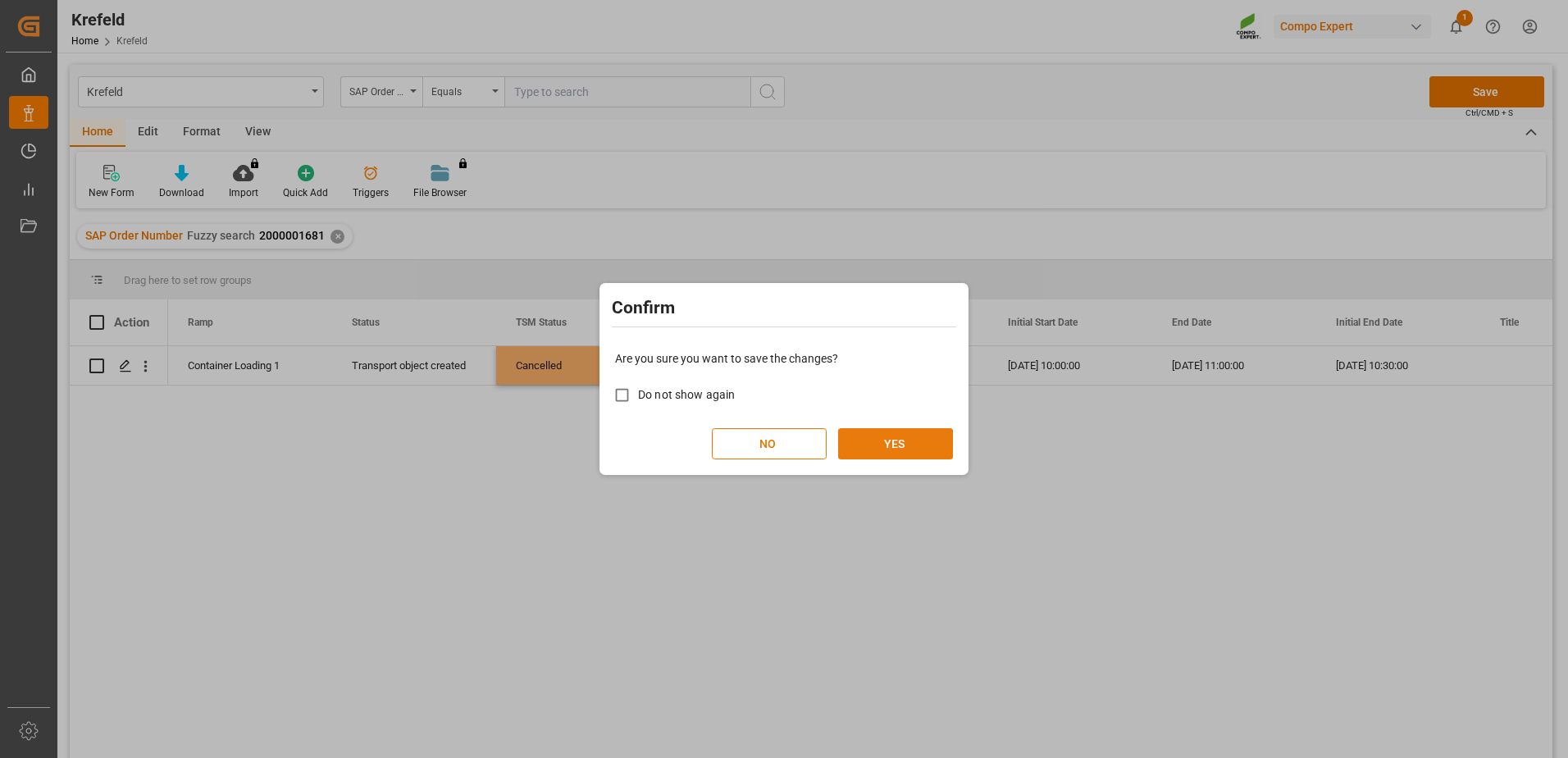
click at [943, 435] on button "YES" at bounding box center [896, 443] width 115 height 31
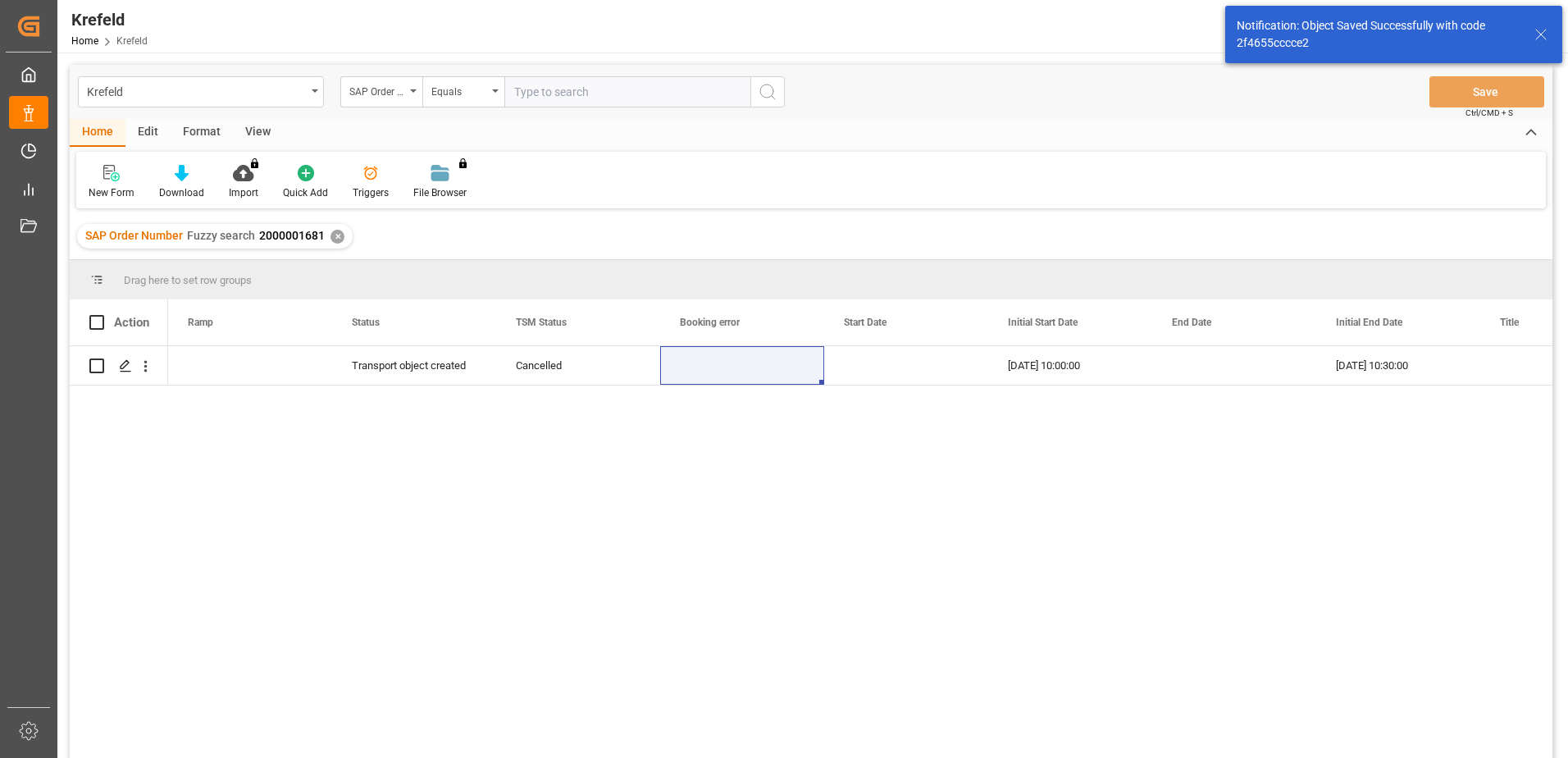
click at [337, 237] on div "✕" at bounding box center [337, 236] width 14 height 14
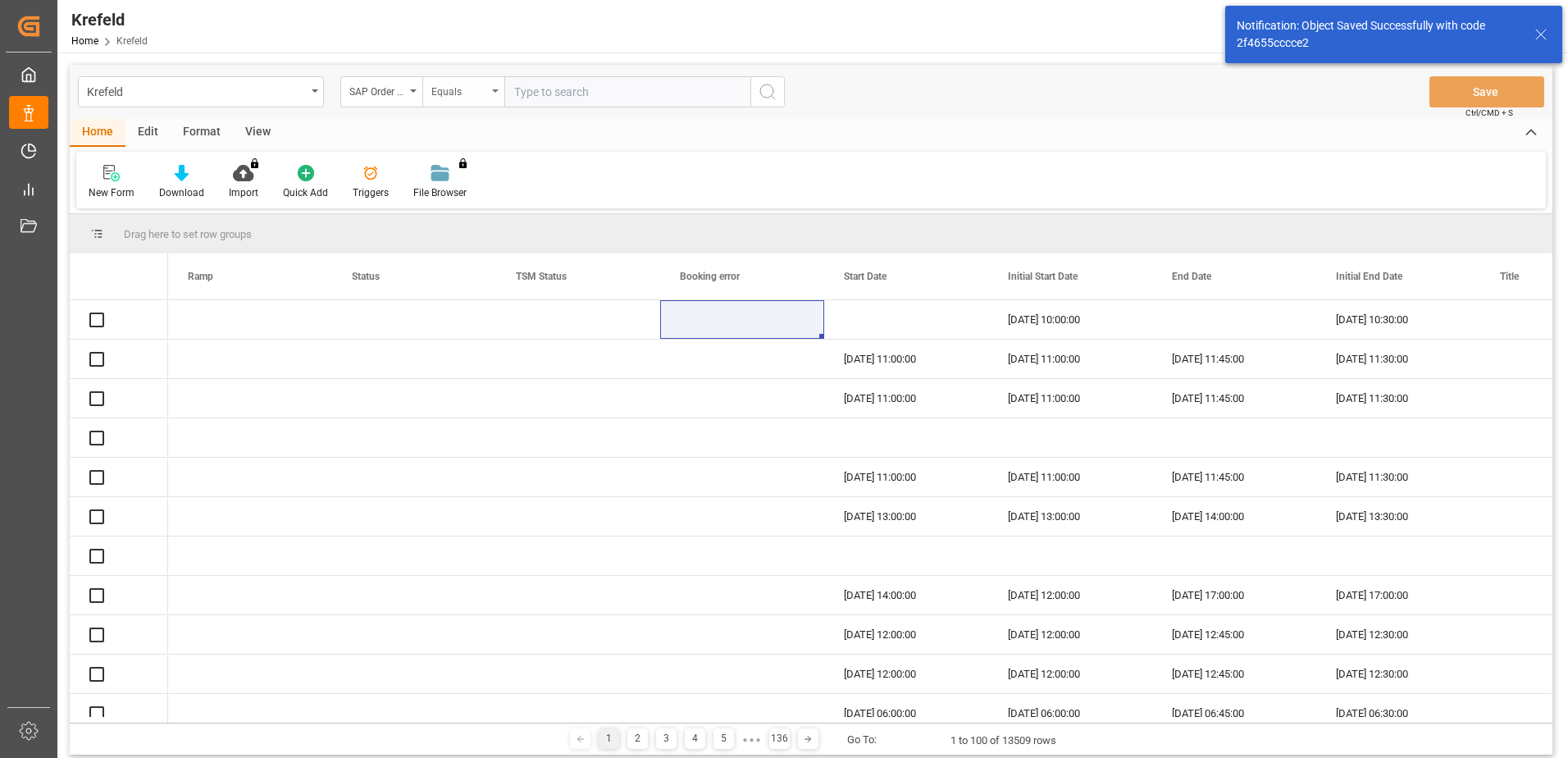
click at [483, 95] on div "Equals" at bounding box center [460, 90] width 56 height 19
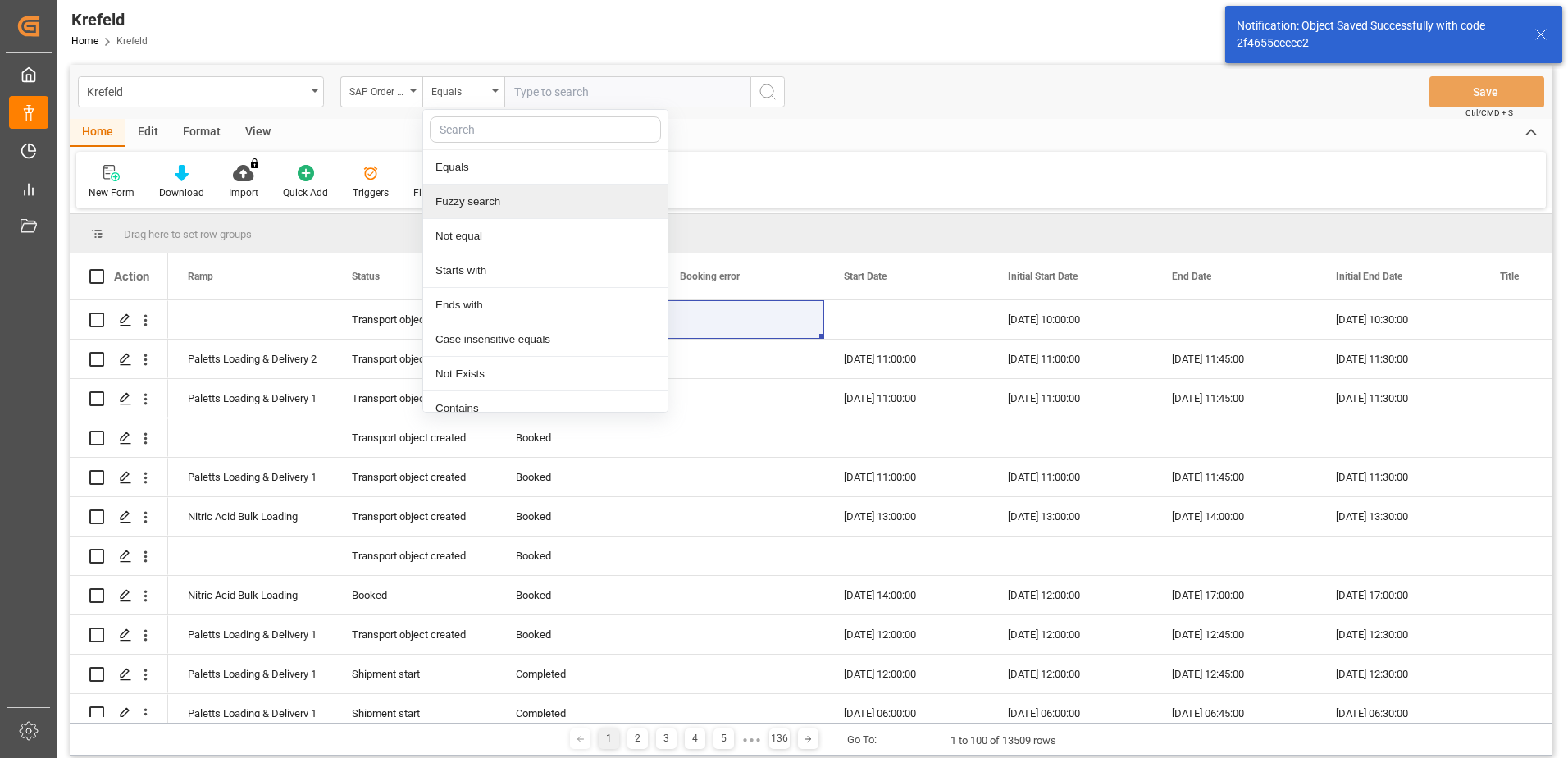
click at [482, 203] on div "Fuzzy search" at bounding box center [545, 201] width 245 height 35
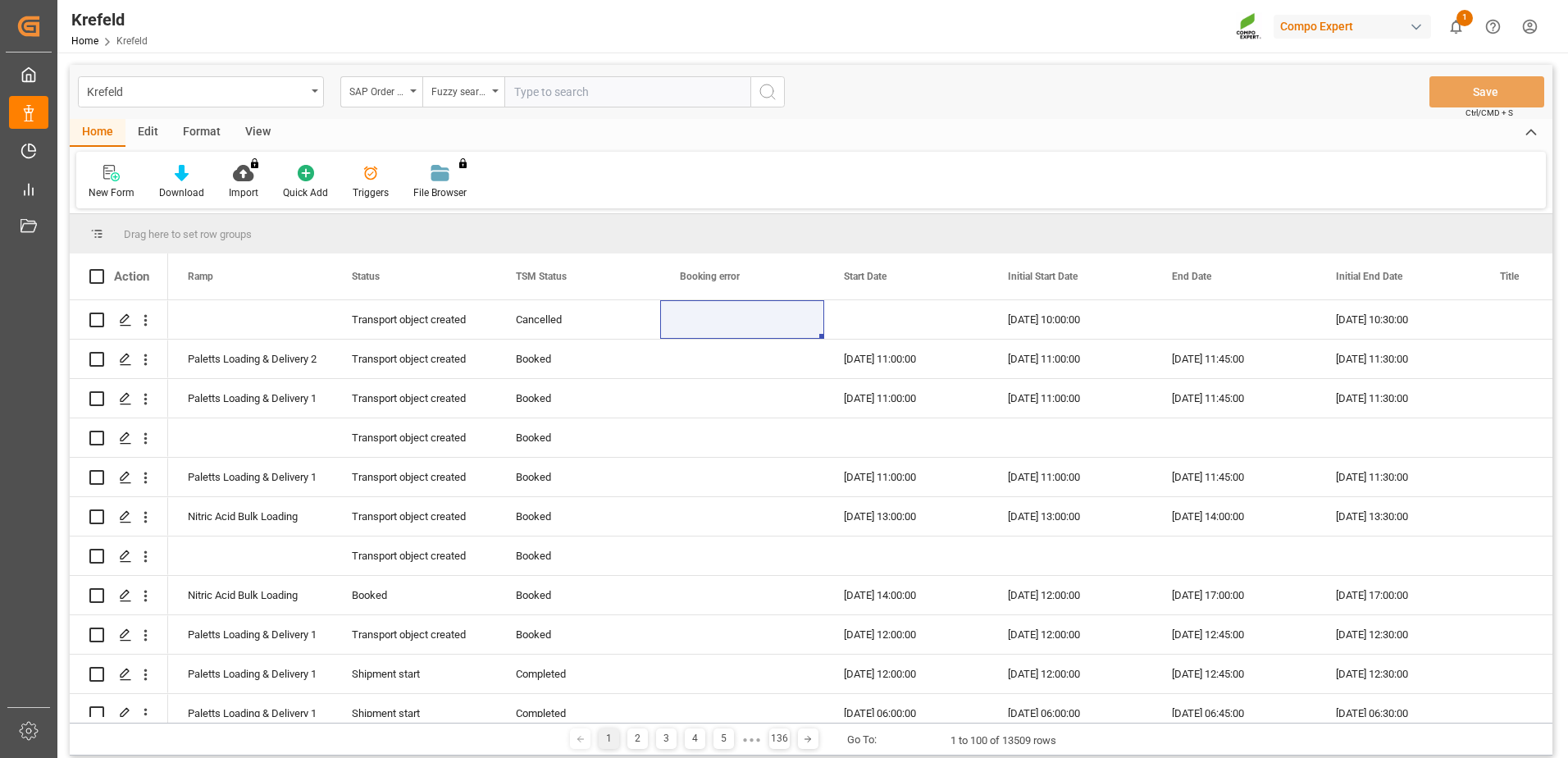
paste input "2000001681"
type input "2000001632"
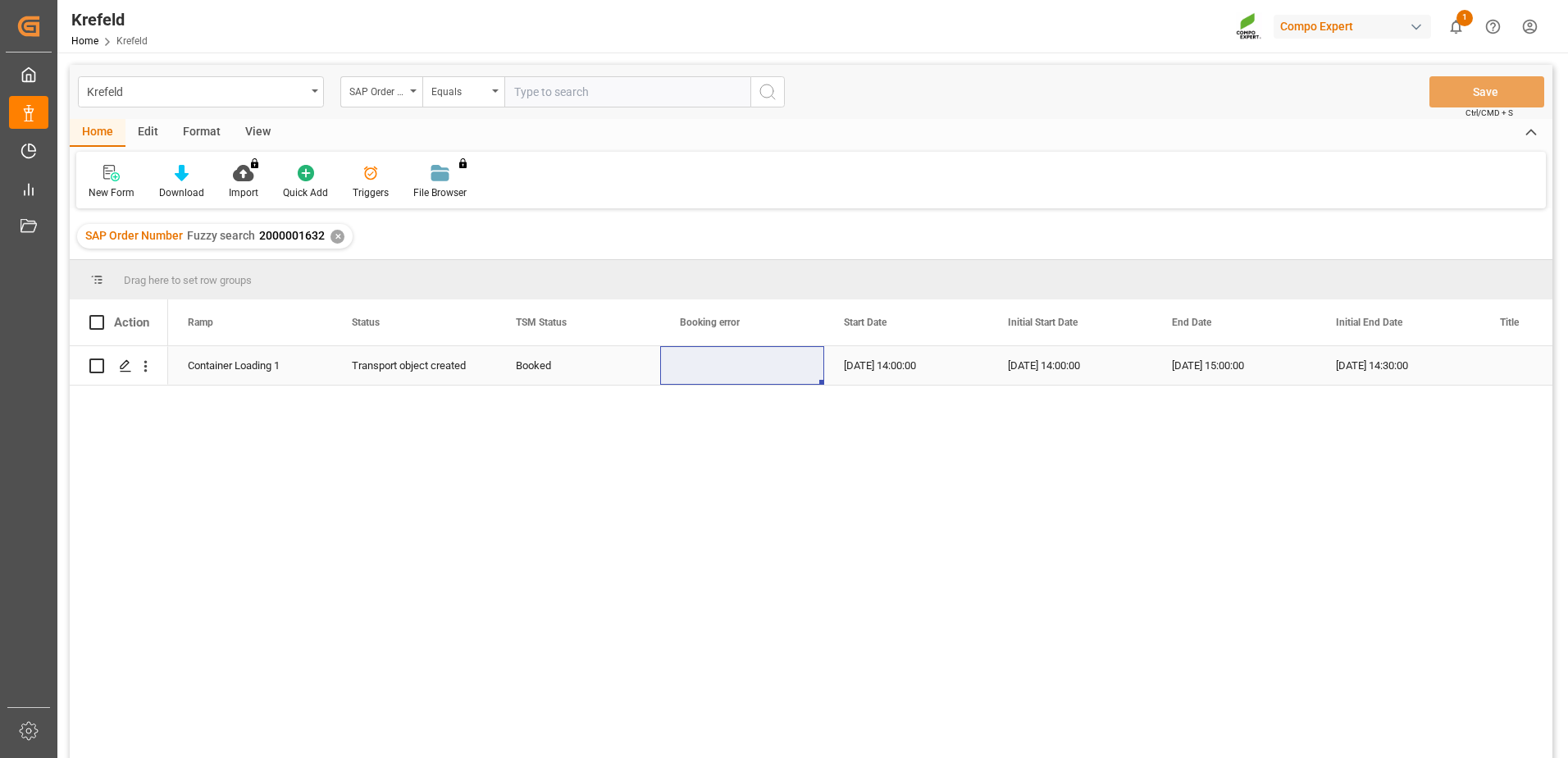
click at [541, 347] on div "Booked" at bounding box center [579, 366] width 125 height 37
click at [624, 372] on icon "open menu" at bounding box center [630, 375] width 20 height 20
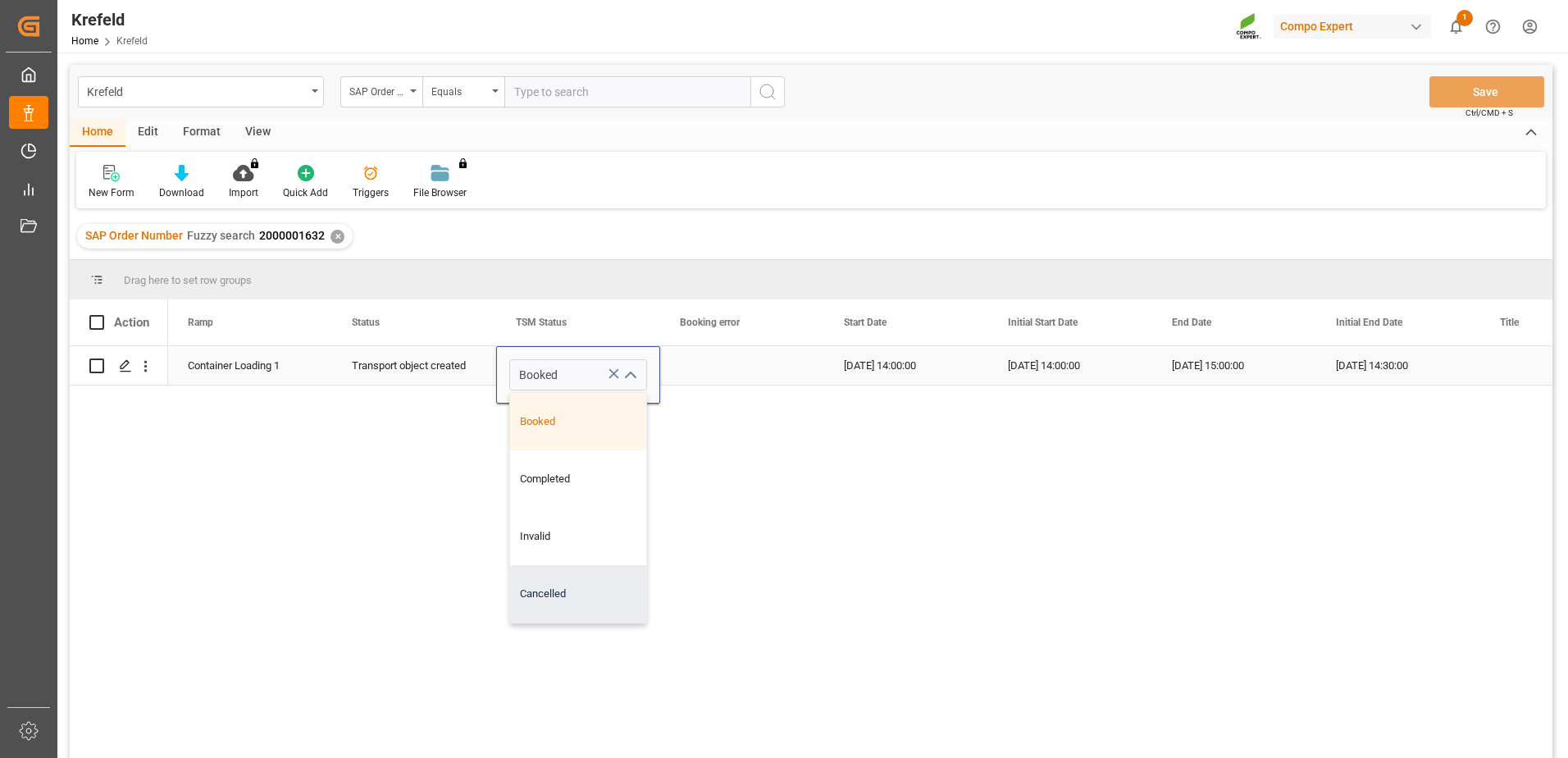
click at [561, 590] on div "Cancelled" at bounding box center [579, 594] width 136 height 58
type input "Cancelled"
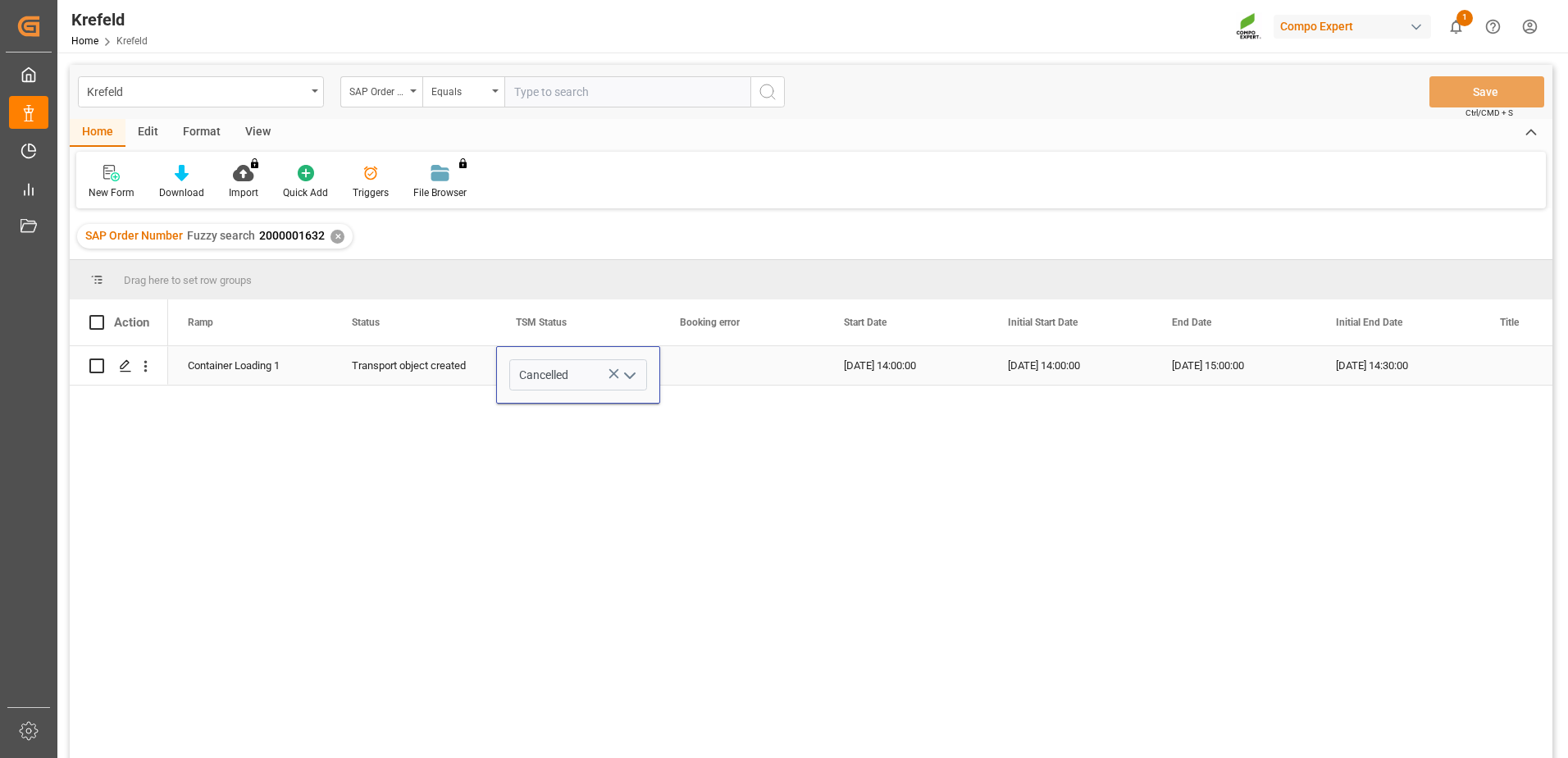
click at [810, 377] on div "Press SPACE to select this row." at bounding box center [742, 366] width 164 height 38
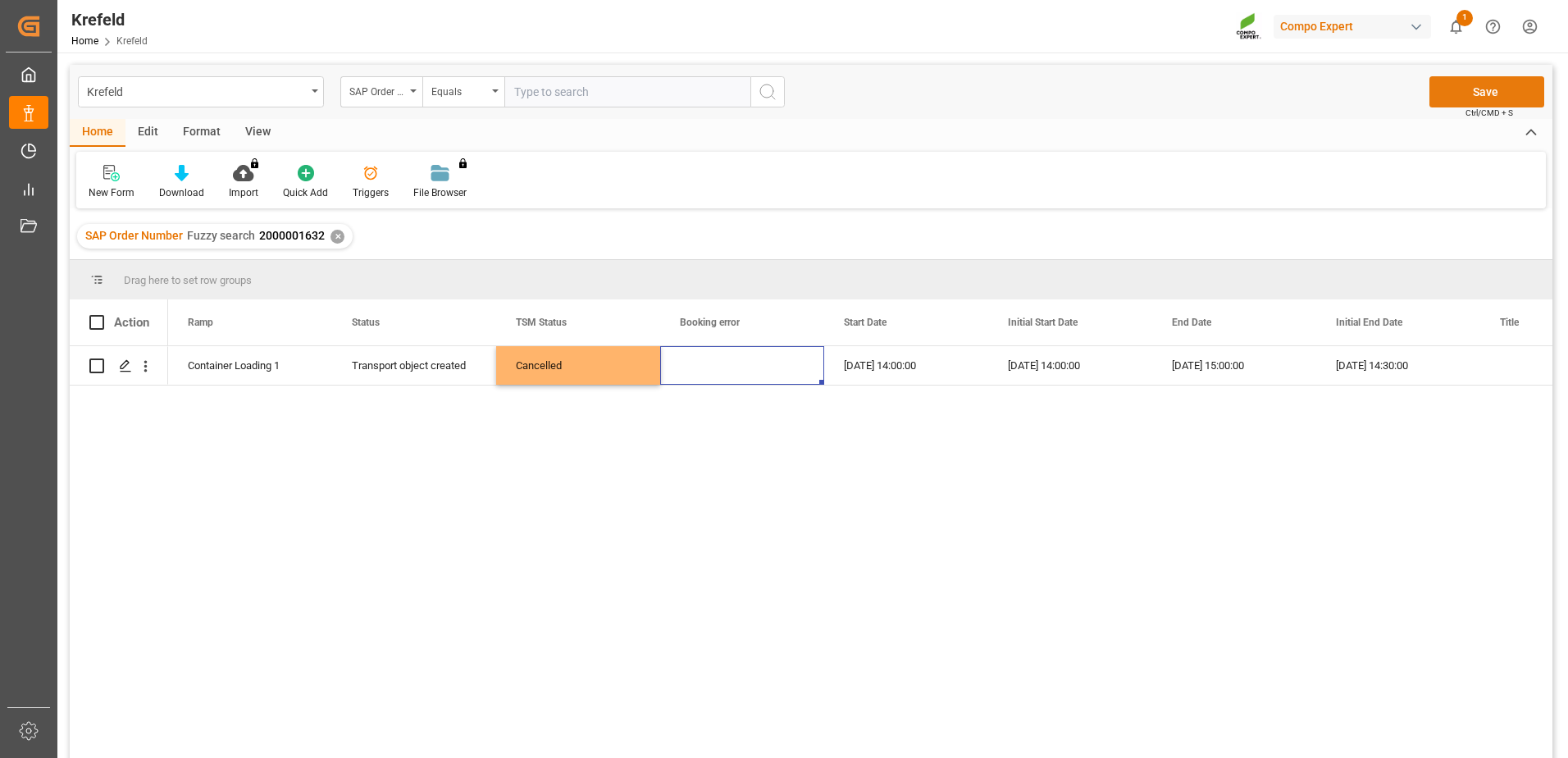
click at [1495, 87] on button "Save" at bounding box center [1487, 91] width 115 height 31
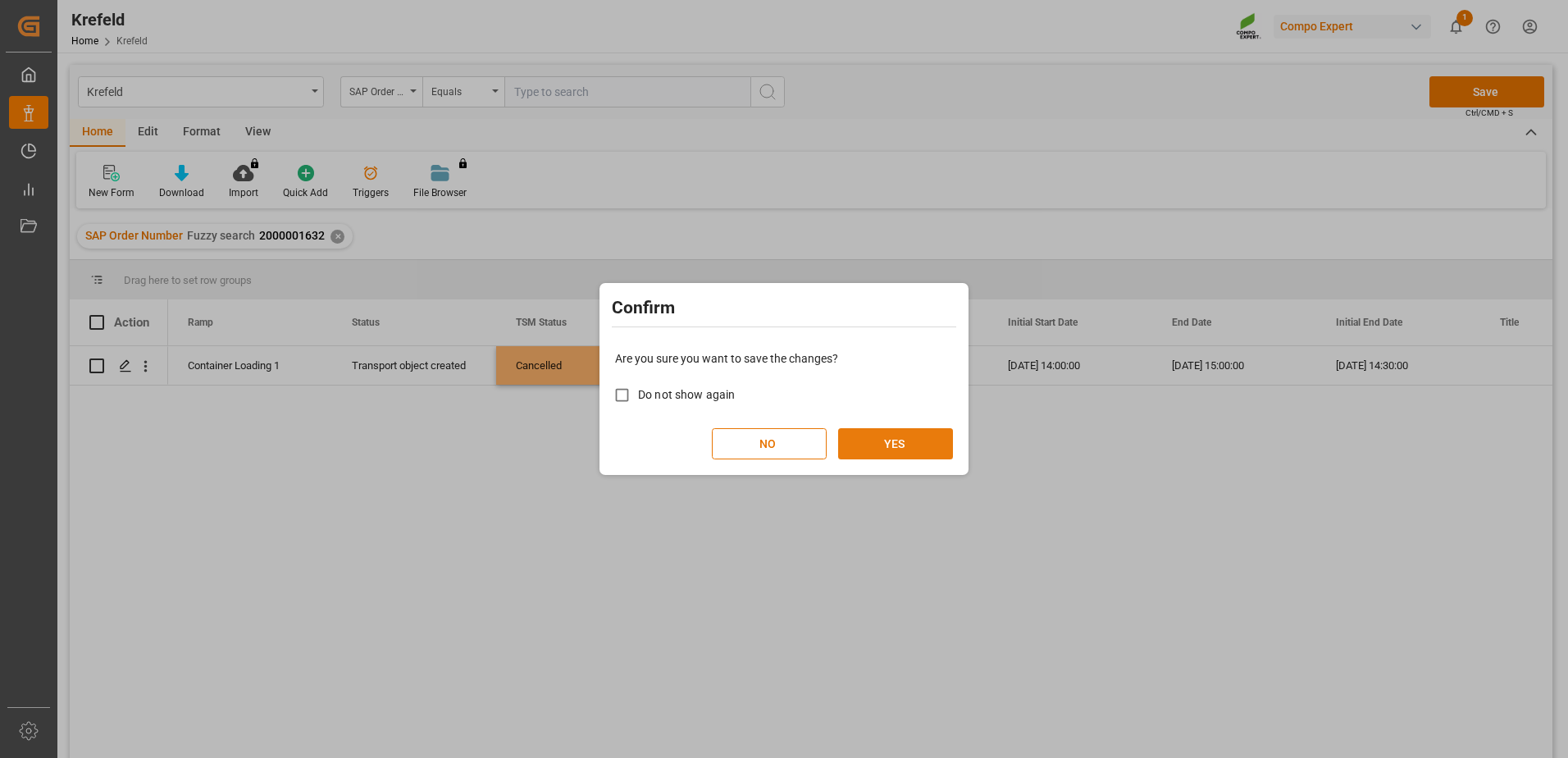
click at [917, 441] on button "YES" at bounding box center [896, 443] width 115 height 31
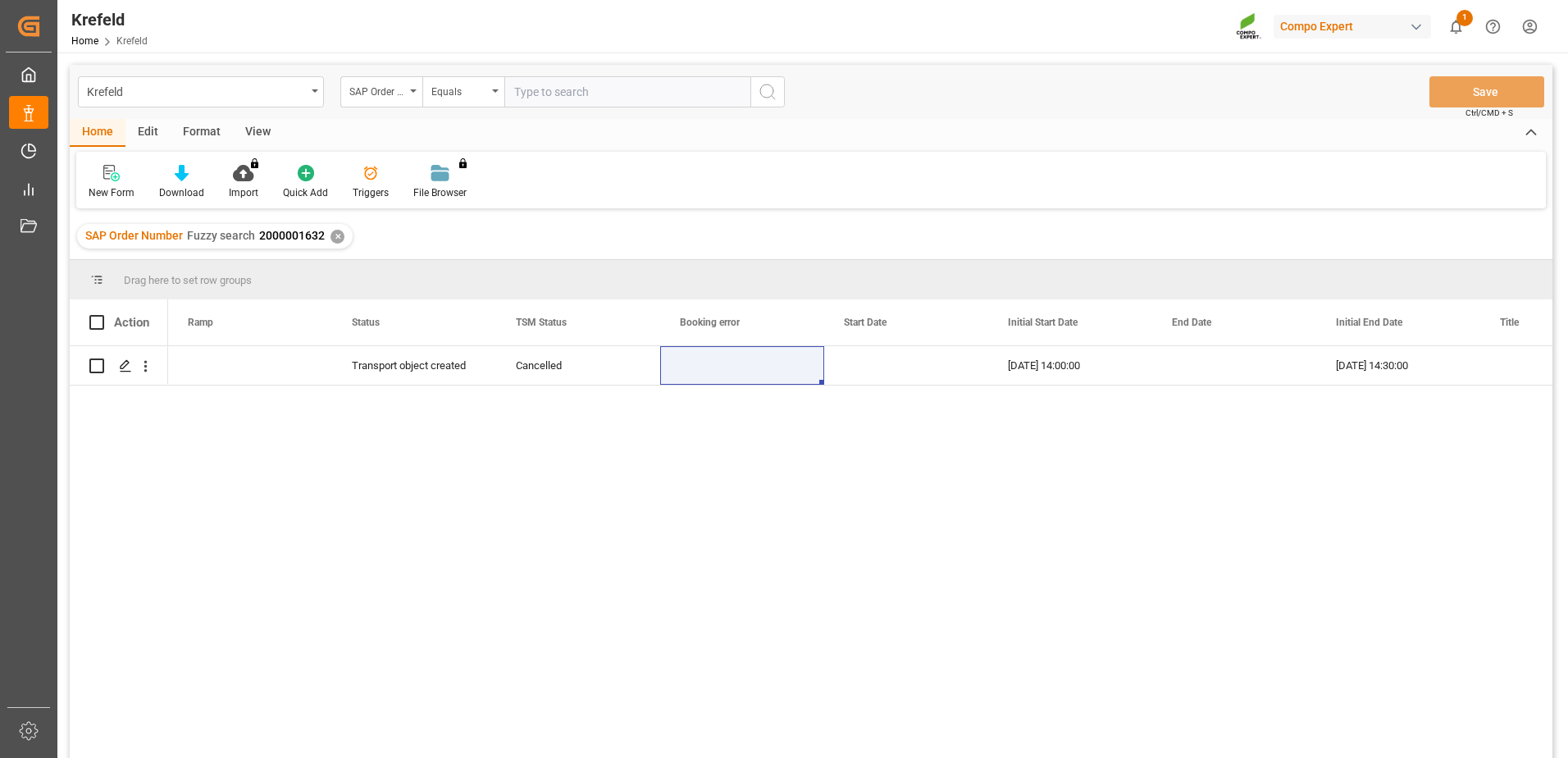
click at [335, 237] on div "✕" at bounding box center [337, 236] width 14 height 14
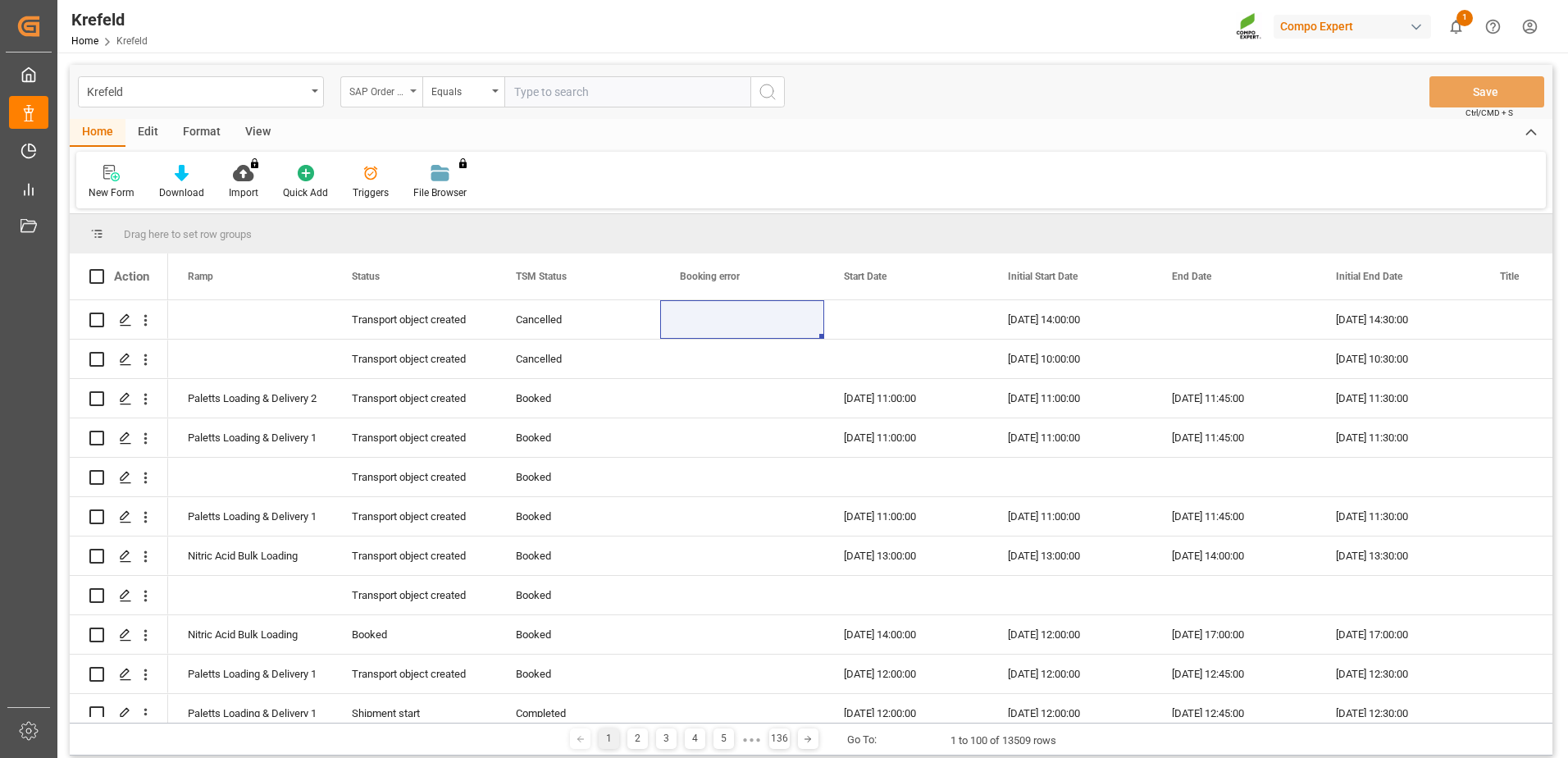
click at [402, 86] on div "SAP Order Number" at bounding box center [377, 90] width 56 height 19
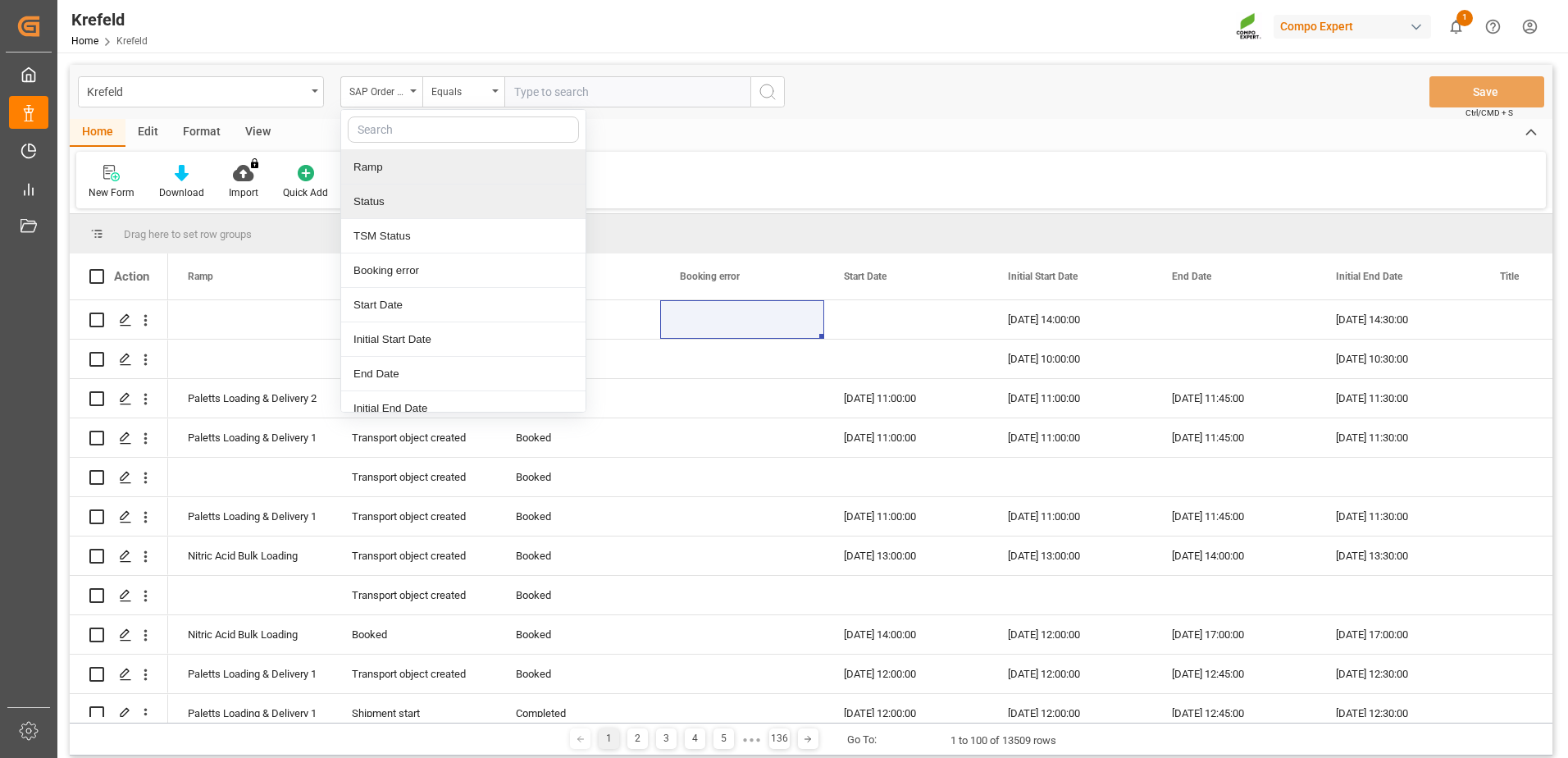
click at [393, 164] on div "Ramp" at bounding box center [463, 167] width 245 height 35
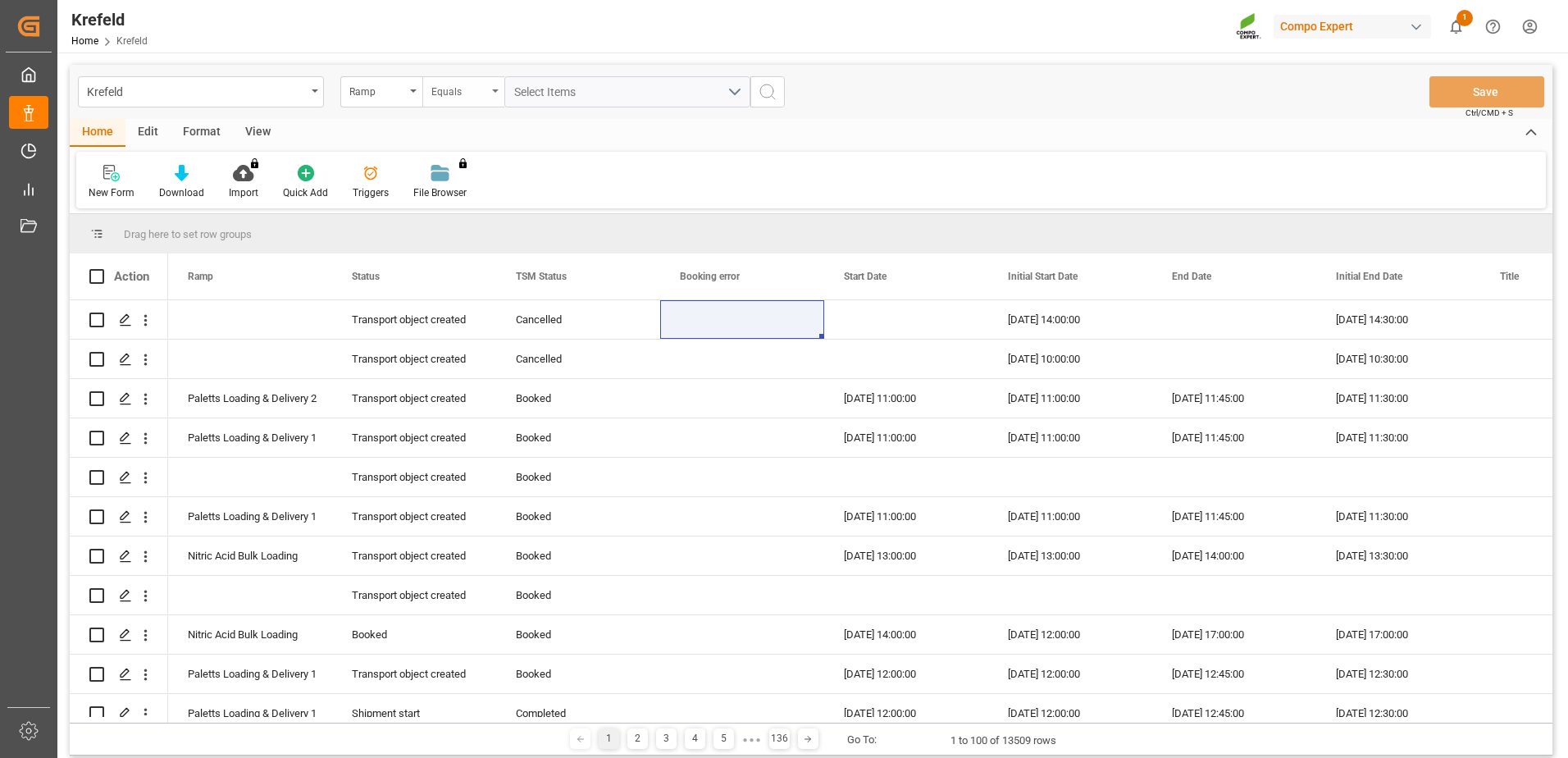
click at [439, 99] on div "Equals" at bounding box center [463, 91] width 82 height 31
click at [477, 229] on div "Contains" at bounding box center [545, 236] width 245 height 35
click at [560, 82] on button "Select Items" at bounding box center [628, 91] width 246 height 31
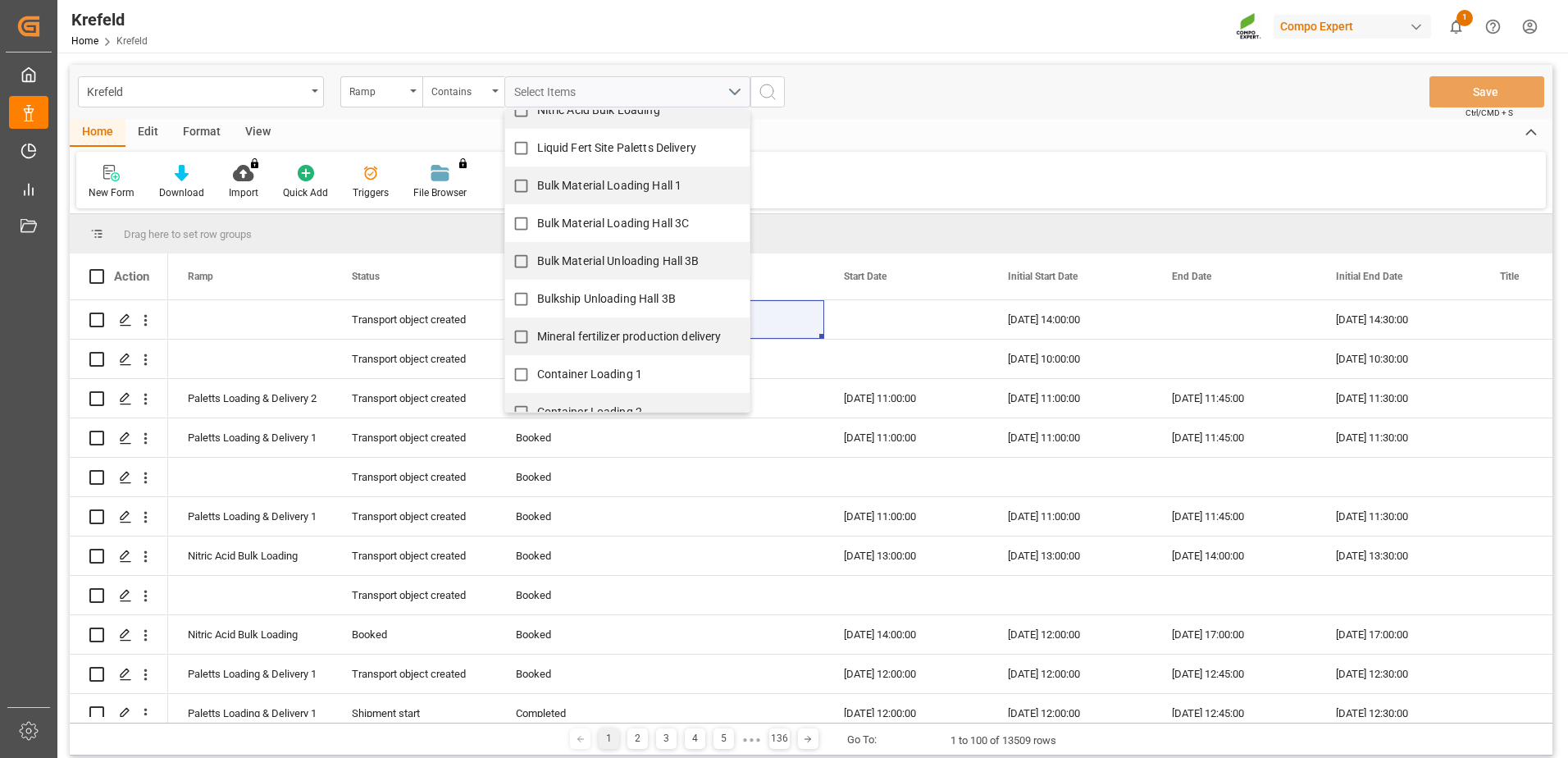
scroll to position [228, 0]
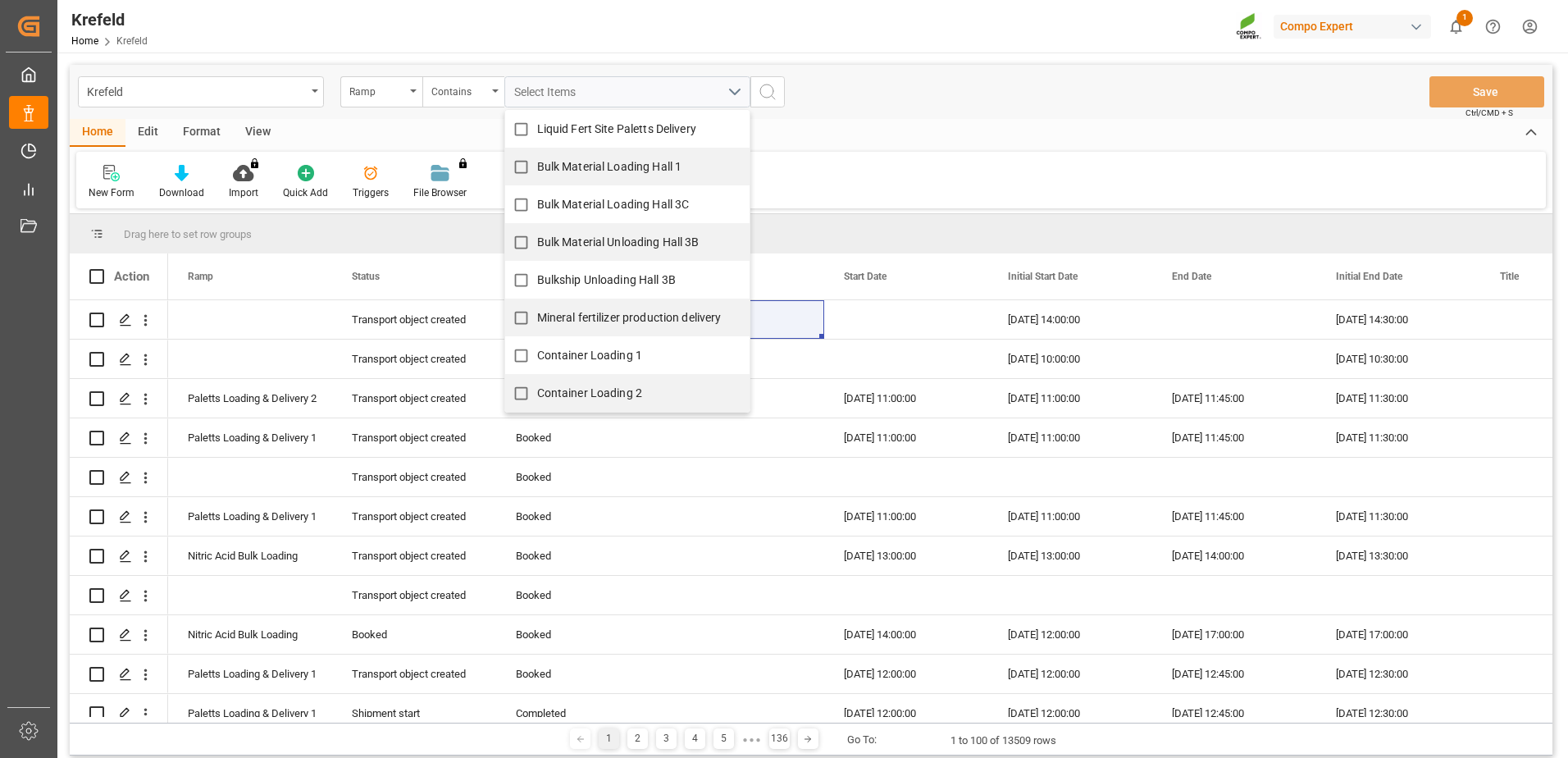
click at [582, 362] on span "Container Loading 1" at bounding box center [590, 356] width 106 height 17
click at [537, 362] on input "Container Loading 1" at bounding box center [521, 355] width 32 height 32
checkbox input "true"
click at [582, 398] on span "Container Loading 2" at bounding box center [590, 393] width 106 height 13
click at [537, 398] on input "Container Loading 2" at bounding box center [521, 392] width 32 height 32
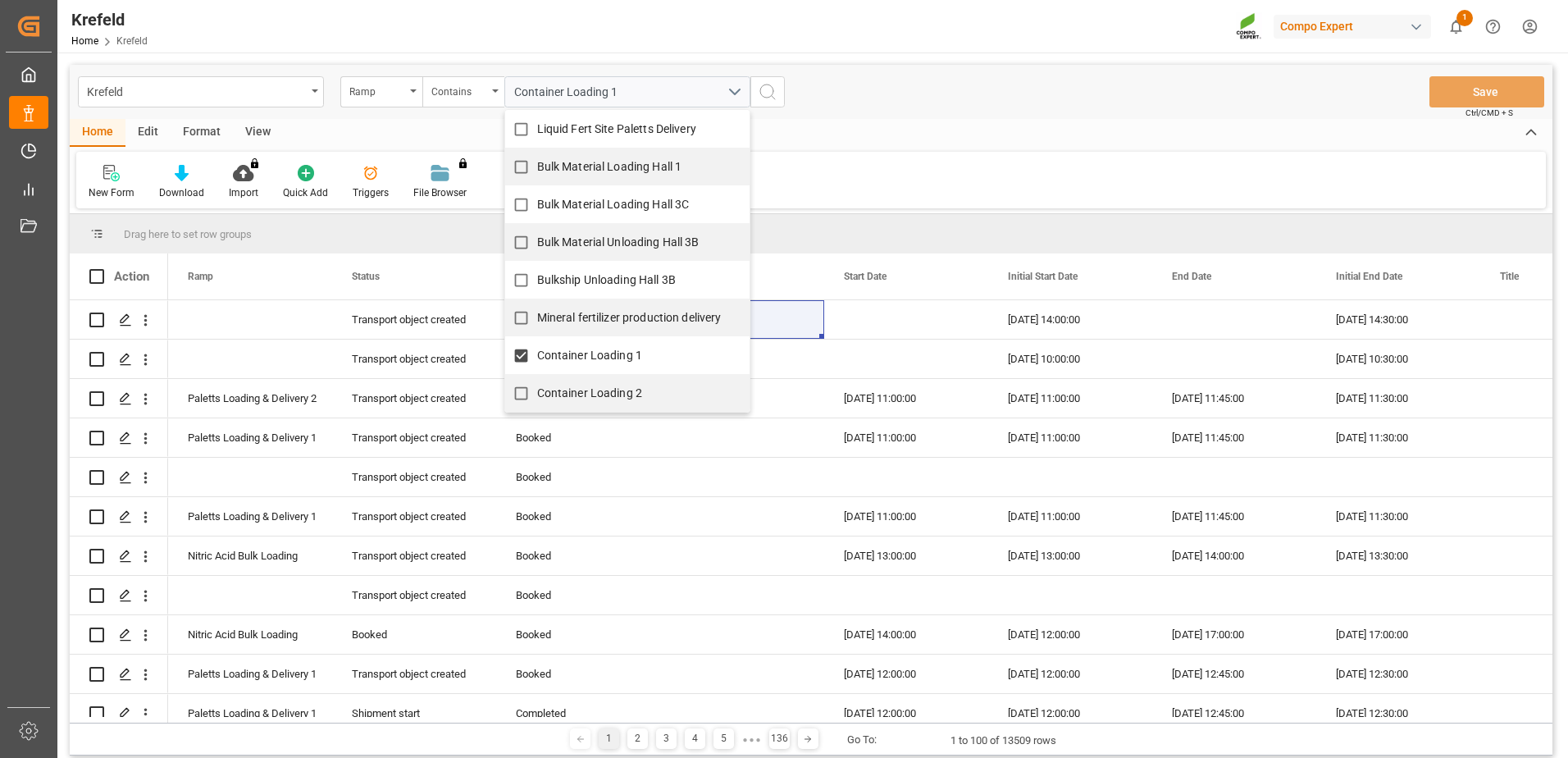
checkbox input "true"
click at [878, 81] on div "Krefeld Ramp Contains Container Loading 1, Container Loading 2 Liquid Fert Site…" at bounding box center [811, 92] width 1483 height 54
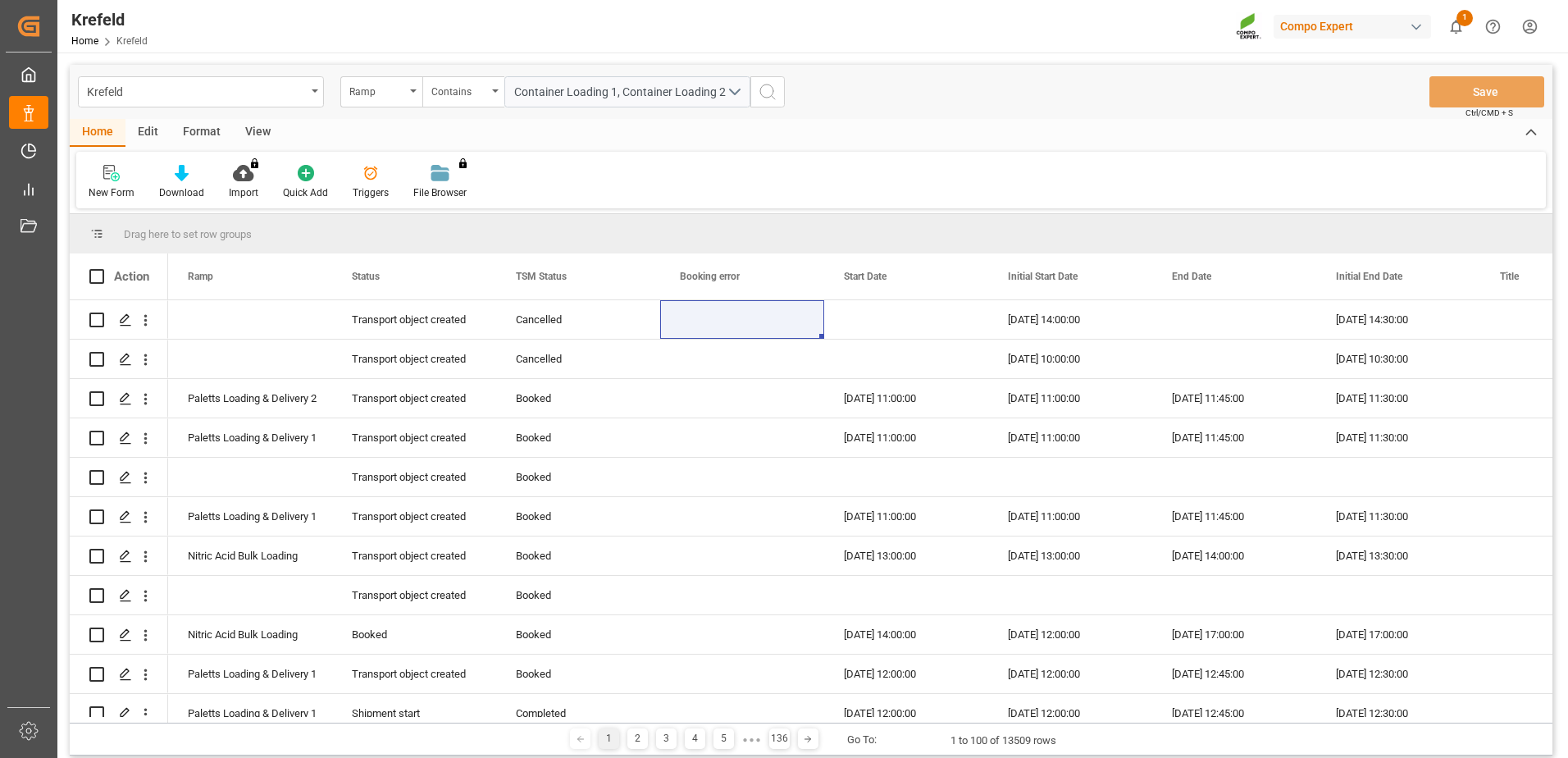
click at [772, 93] on icon "search button" at bounding box center [768, 91] width 20 height 20
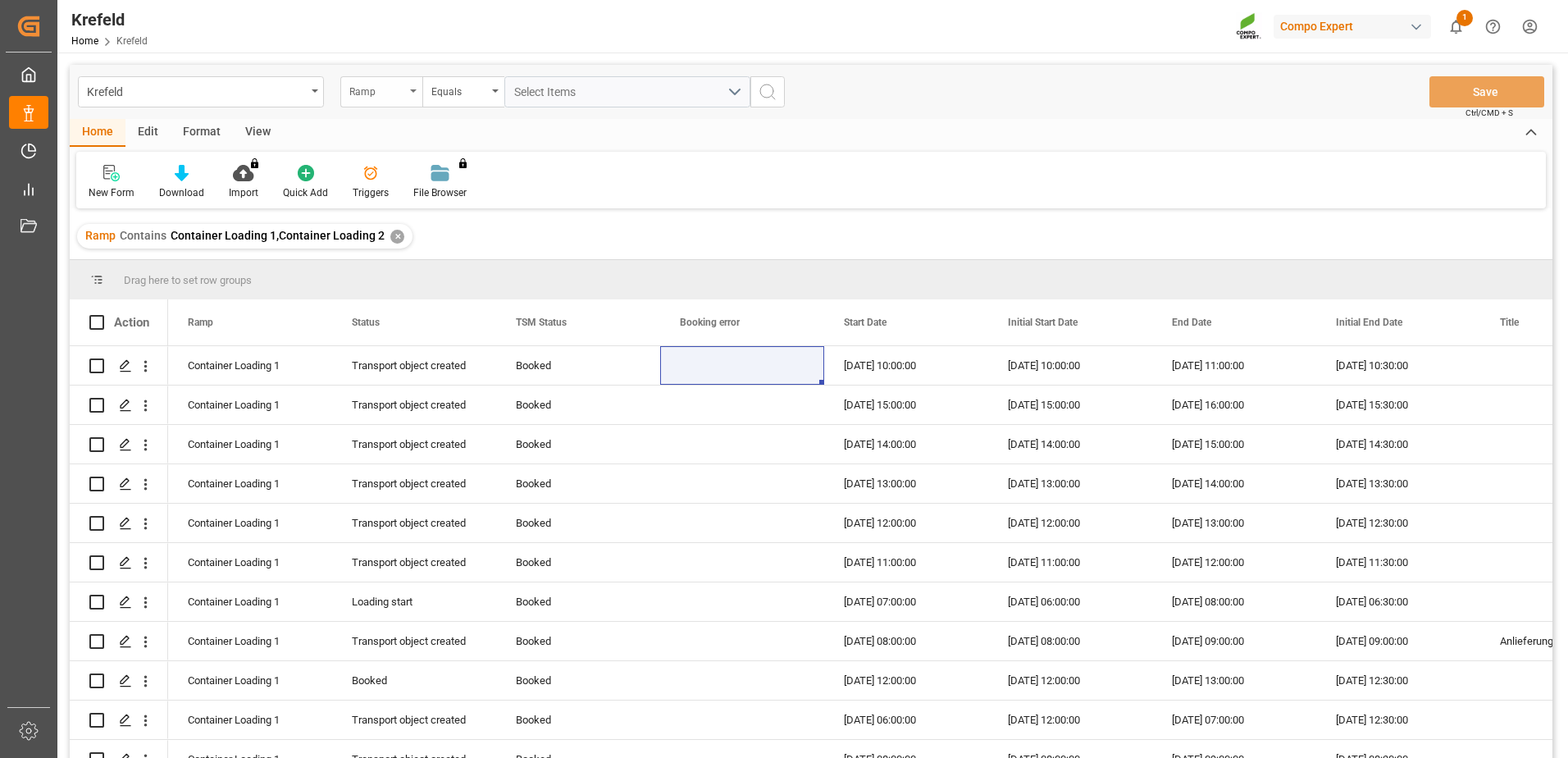
click at [384, 93] on div "Ramp" at bounding box center [377, 90] width 56 height 19
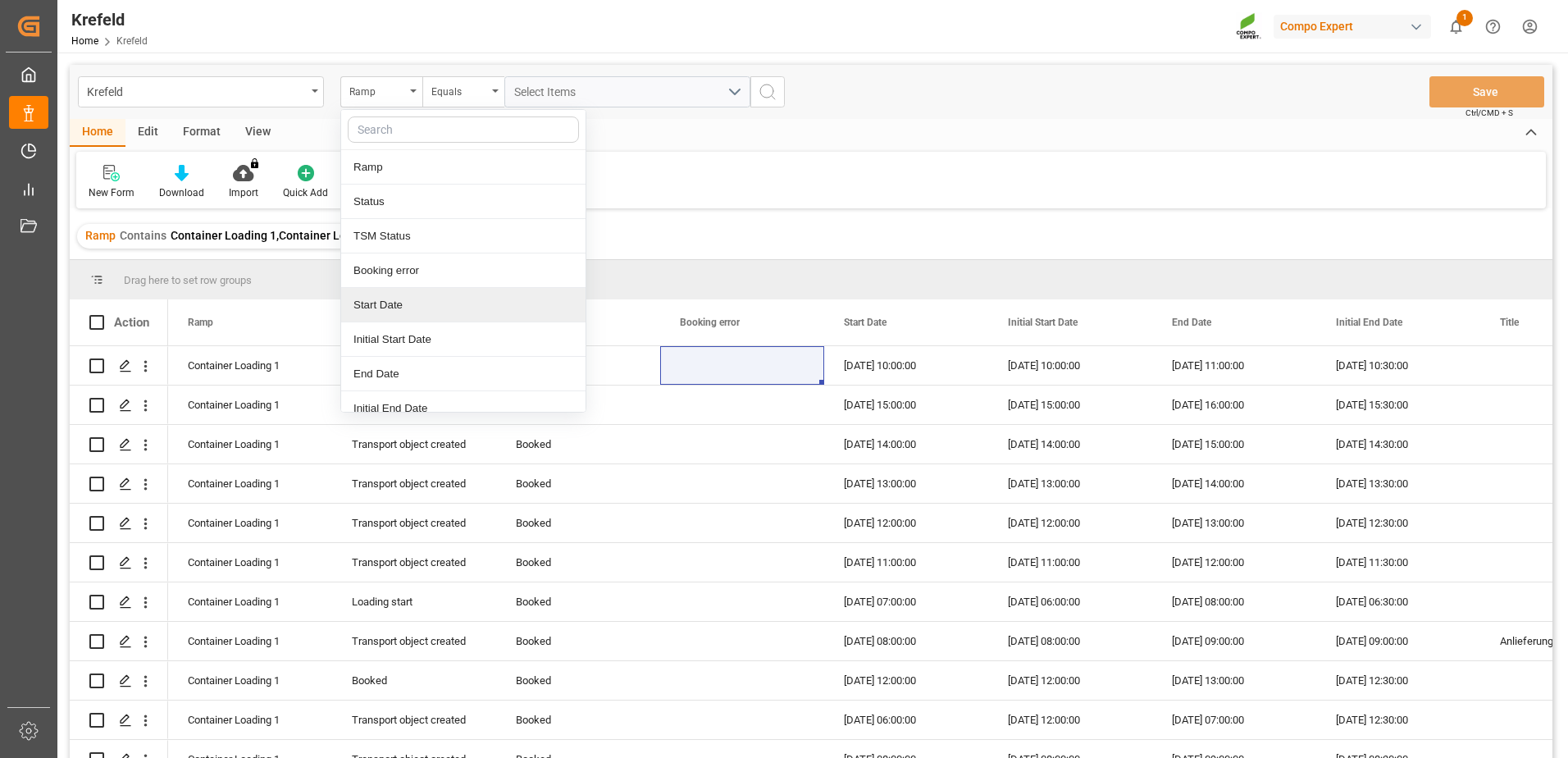
click at [410, 298] on div "Start Date" at bounding box center [463, 305] width 245 height 35
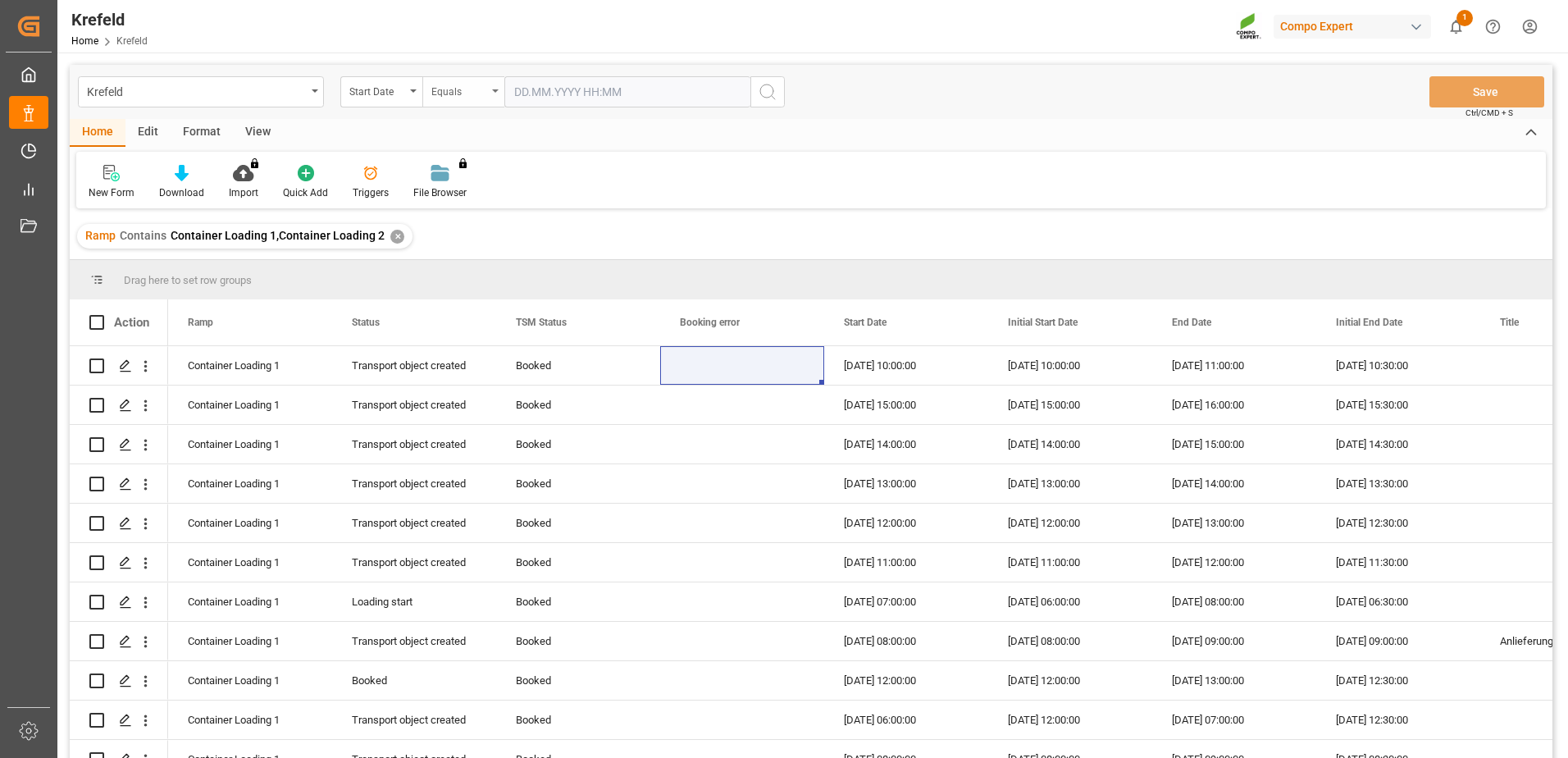
click at [455, 94] on div "Equals" at bounding box center [460, 90] width 56 height 19
click at [494, 298] on div "In range" at bounding box center [545, 305] width 245 height 35
click at [548, 86] on input "text" at bounding box center [566, 91] width 123 height 31
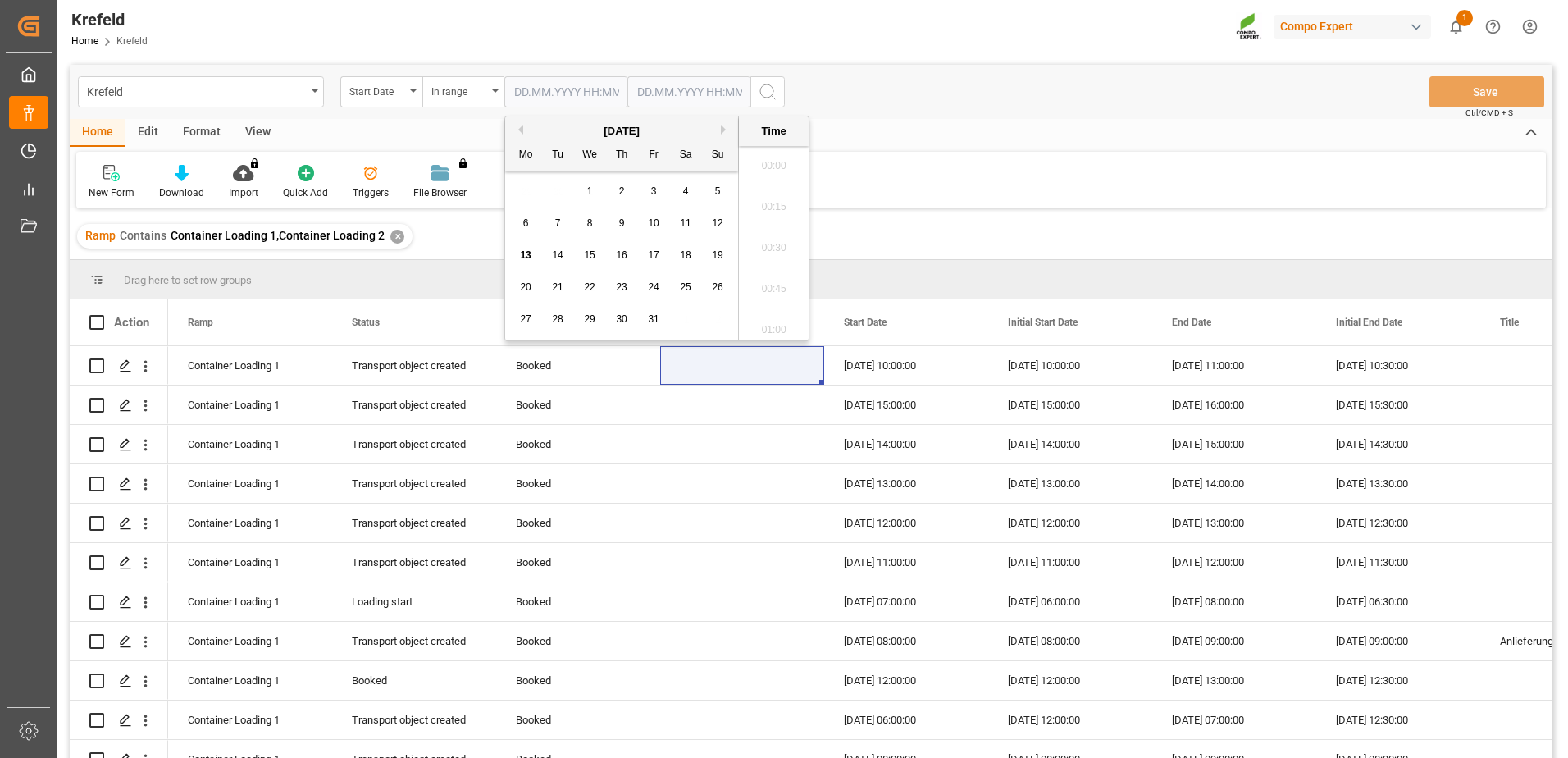
scroll to position [2343, 0]
click at [554, 257] on span "14" at bounding box center [557, 255] width 11 height 12
type input "[DATE] 00:00"
click at [669, 87] on input "text" at bounding box center [689, 91] width 123 height 31
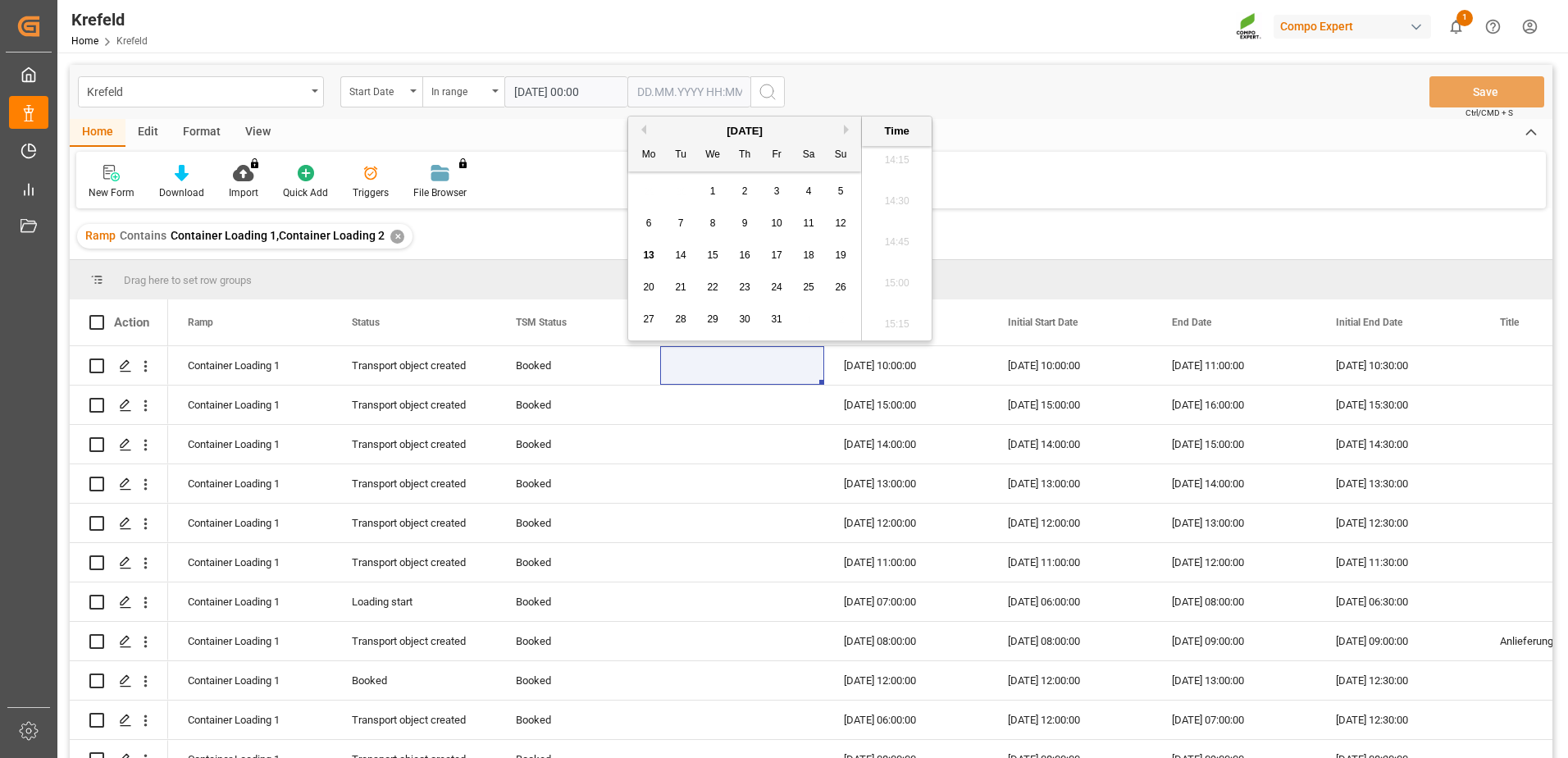
click at [771, 260] on span "17" at bounding box center [775, 255] width 11 height 12
type input "[DATE] 00:00"
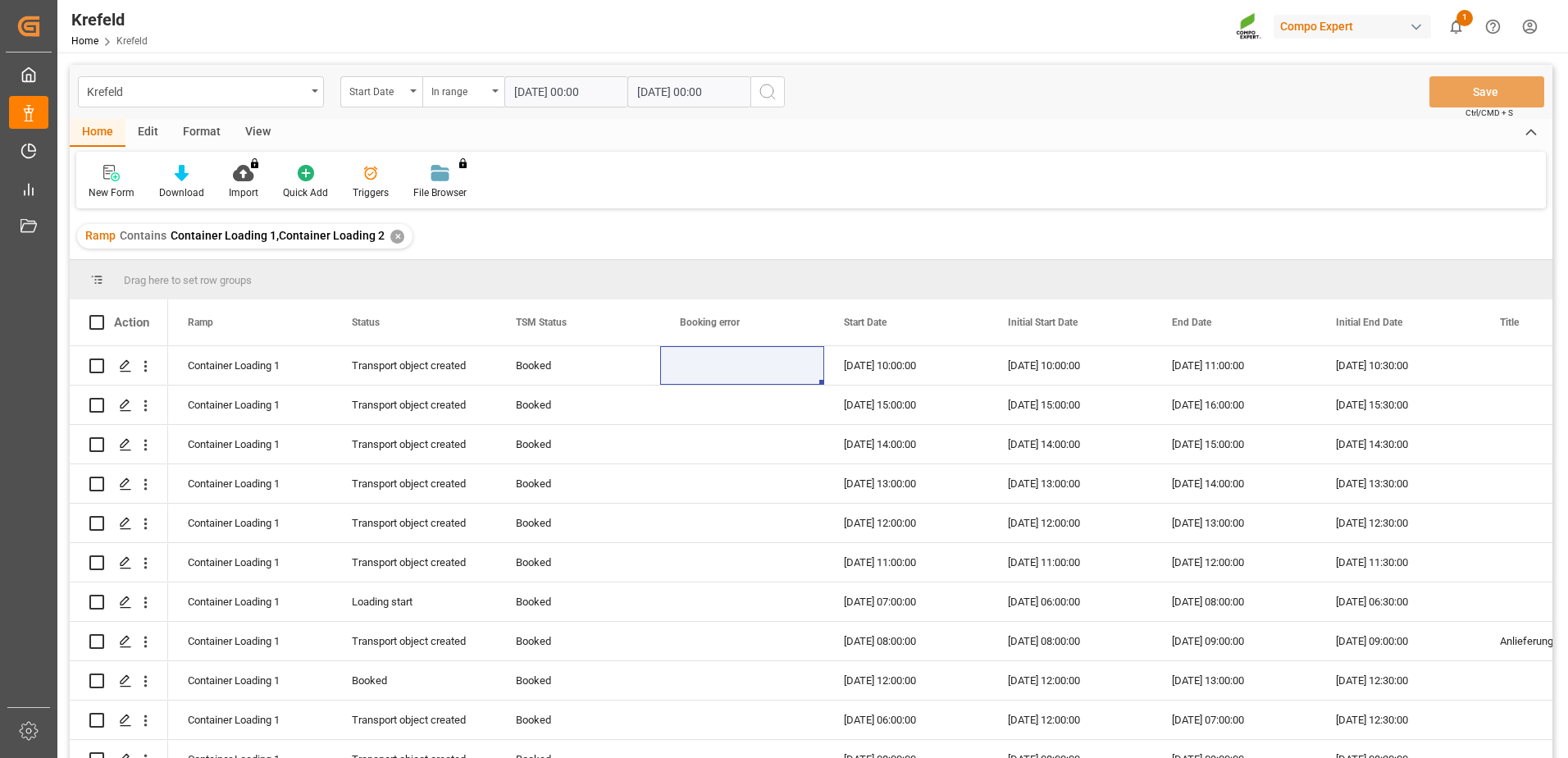
click at [767, 85] on icon "search button" at bounding box center [768, 91] width 20 height 20
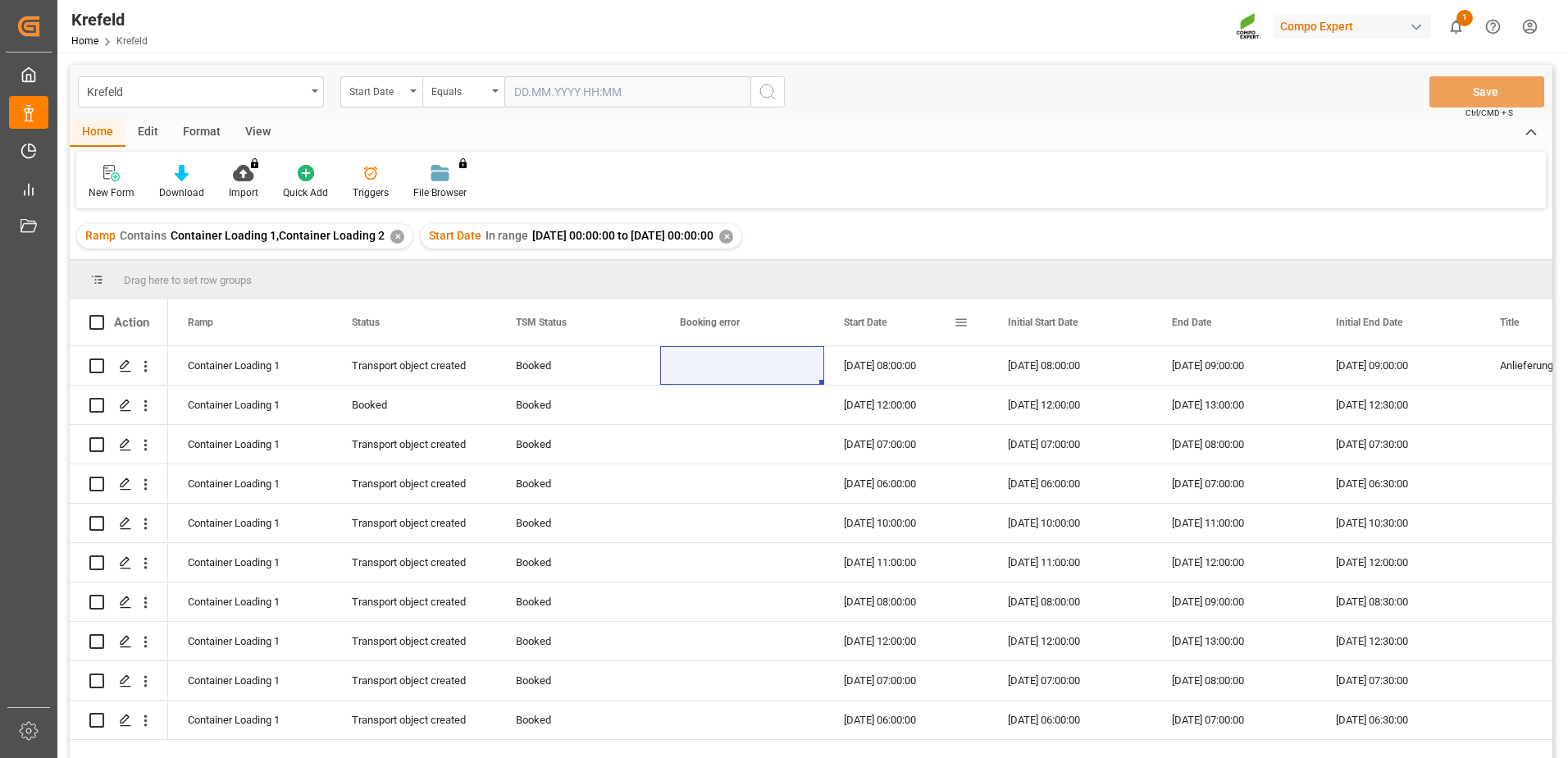
click at [882, 326] on span "Start Date" at bounding box center [866, 322] width 42 height 12
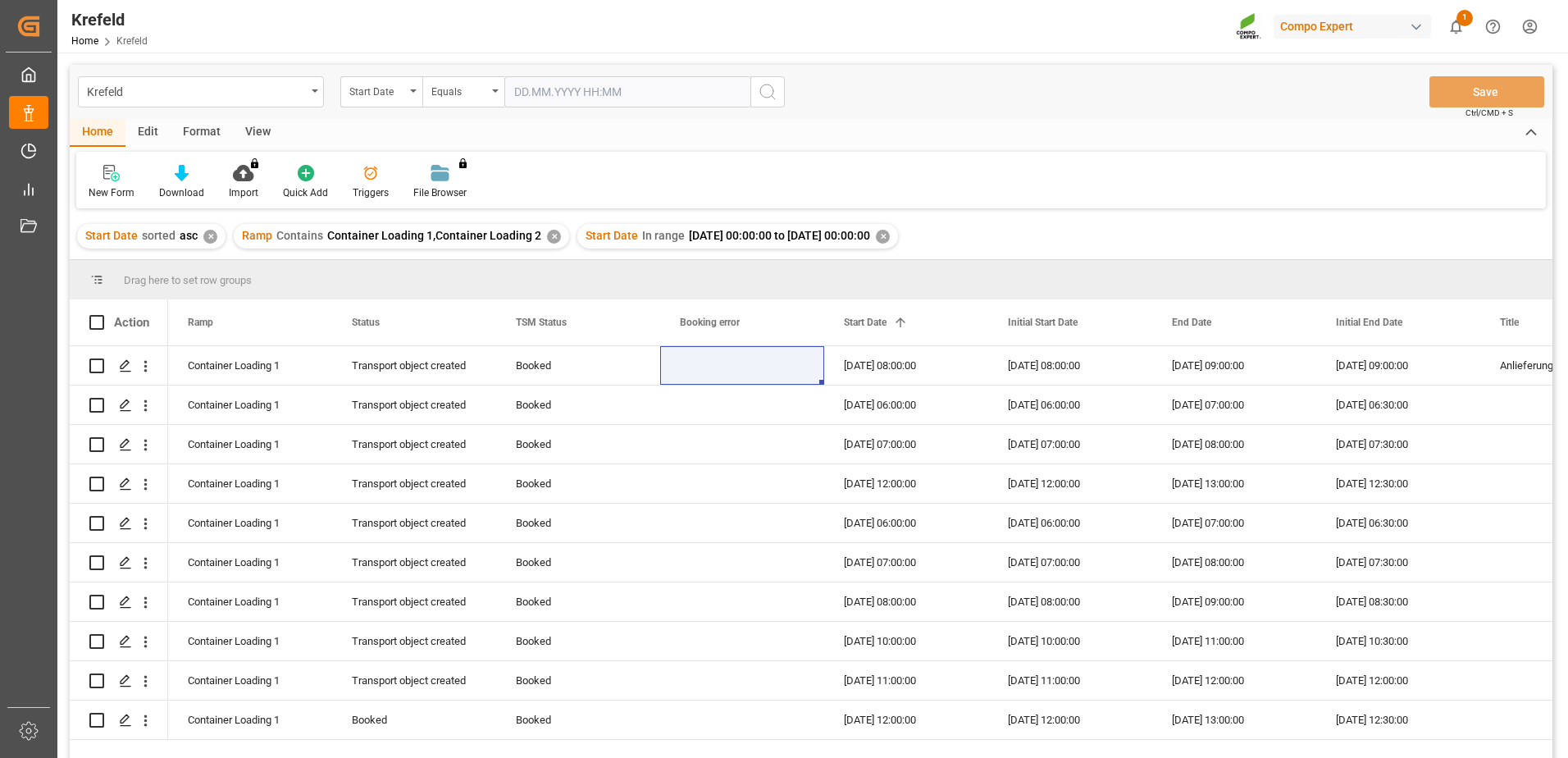
click at [240, 135] on div "View" at bounding box center [258, 132] width 50 height 28
click at [114, 177] on div at bounding box center [104, 173] width 32 height 17
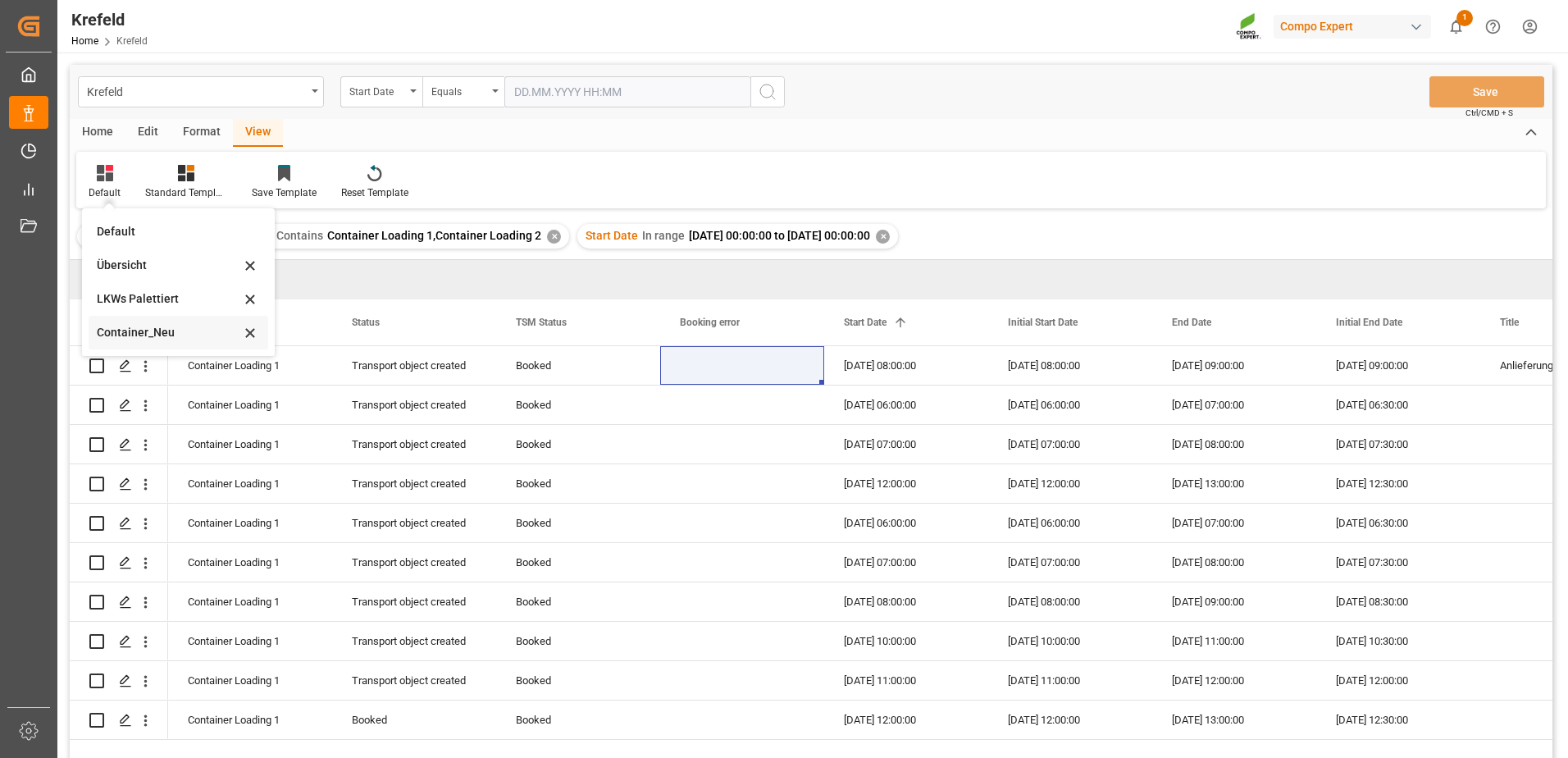
click at [154, 340] on div "Container_Neu" at bounding box center [169, 333] width 144 height 17
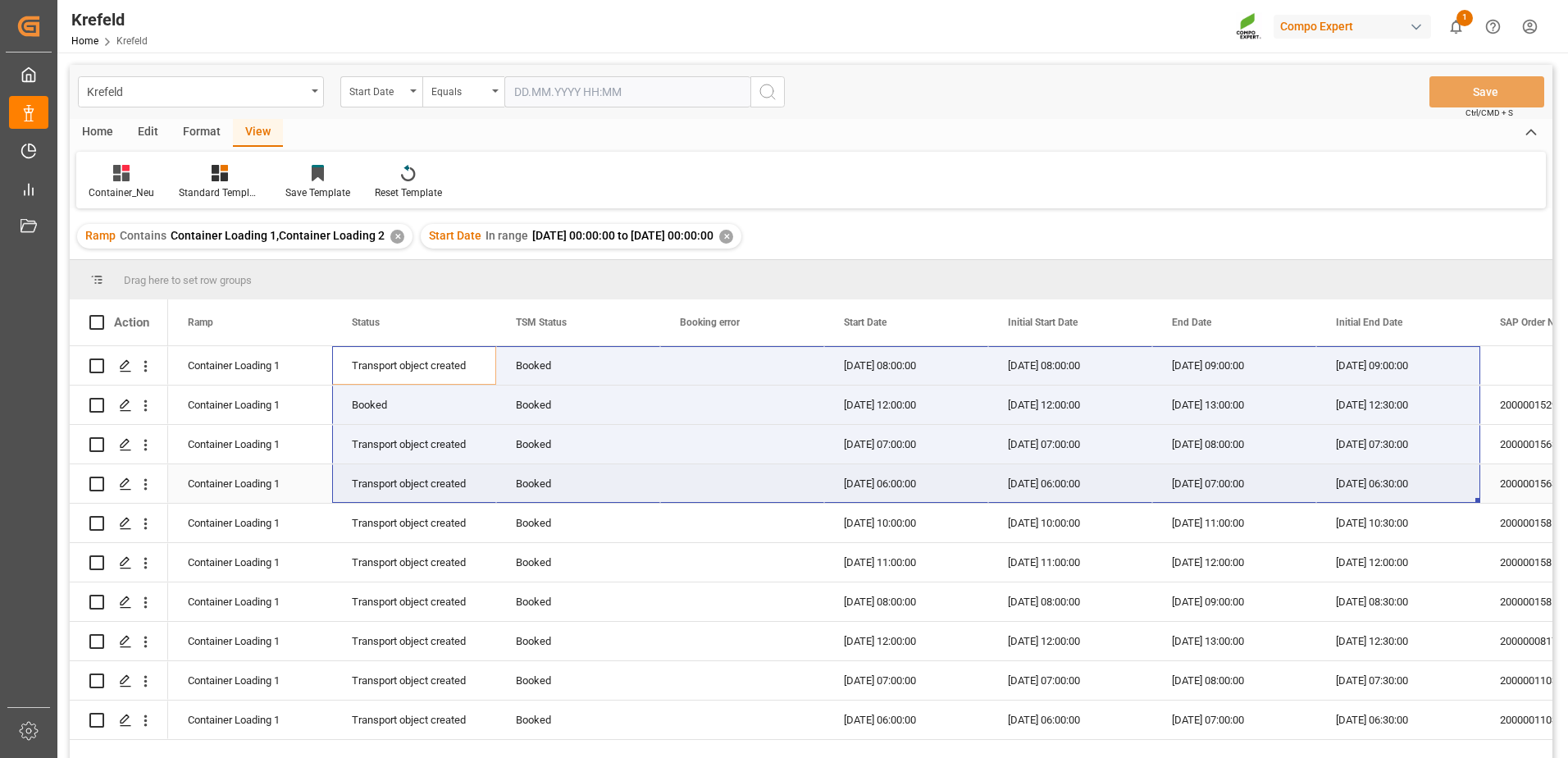
drag, startPoint x: 437, startPoint y: 362, endPoint x: 1347, endPoint y: 489, distance: 918.8
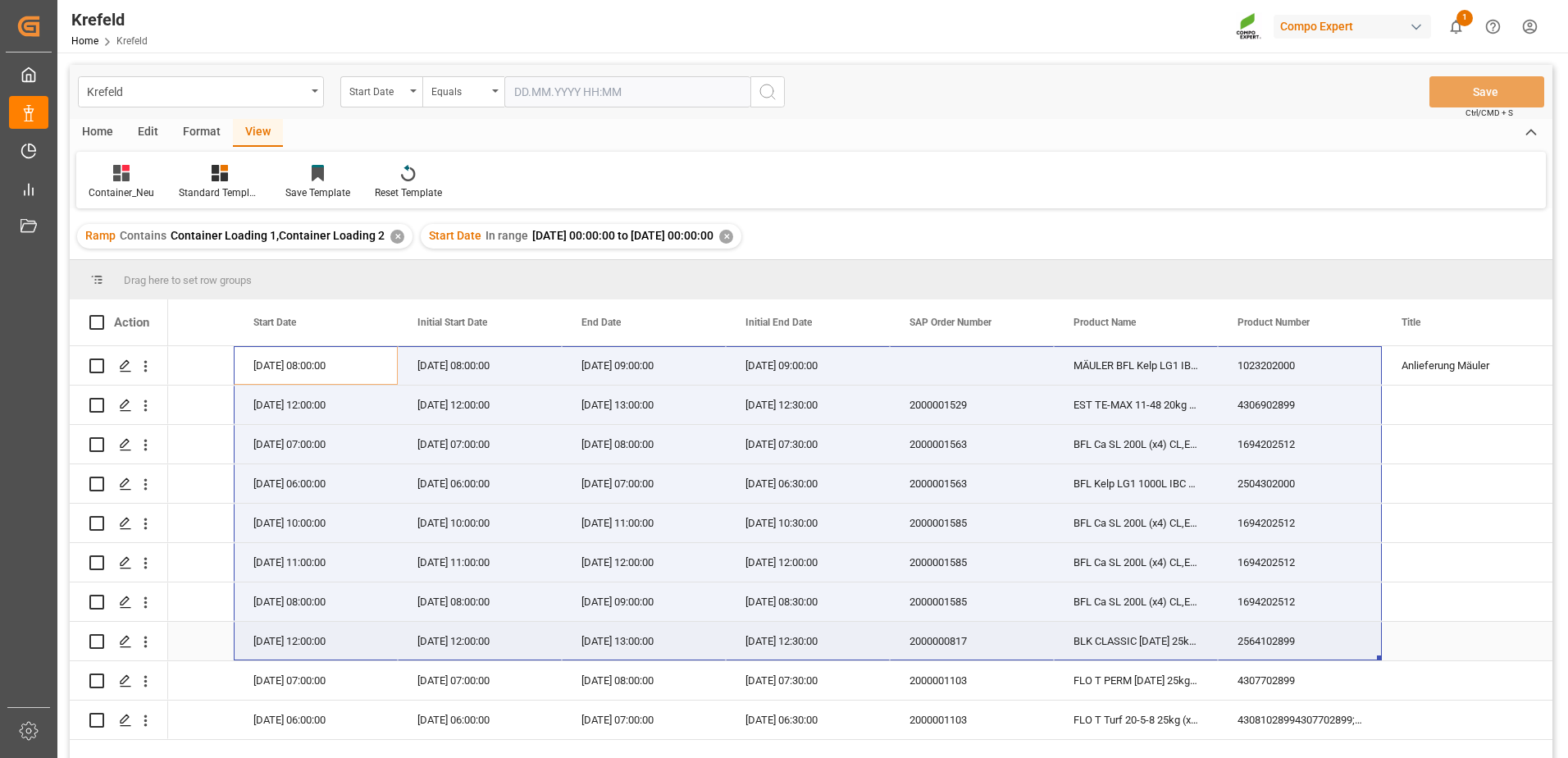
scroll to position [164, 0]
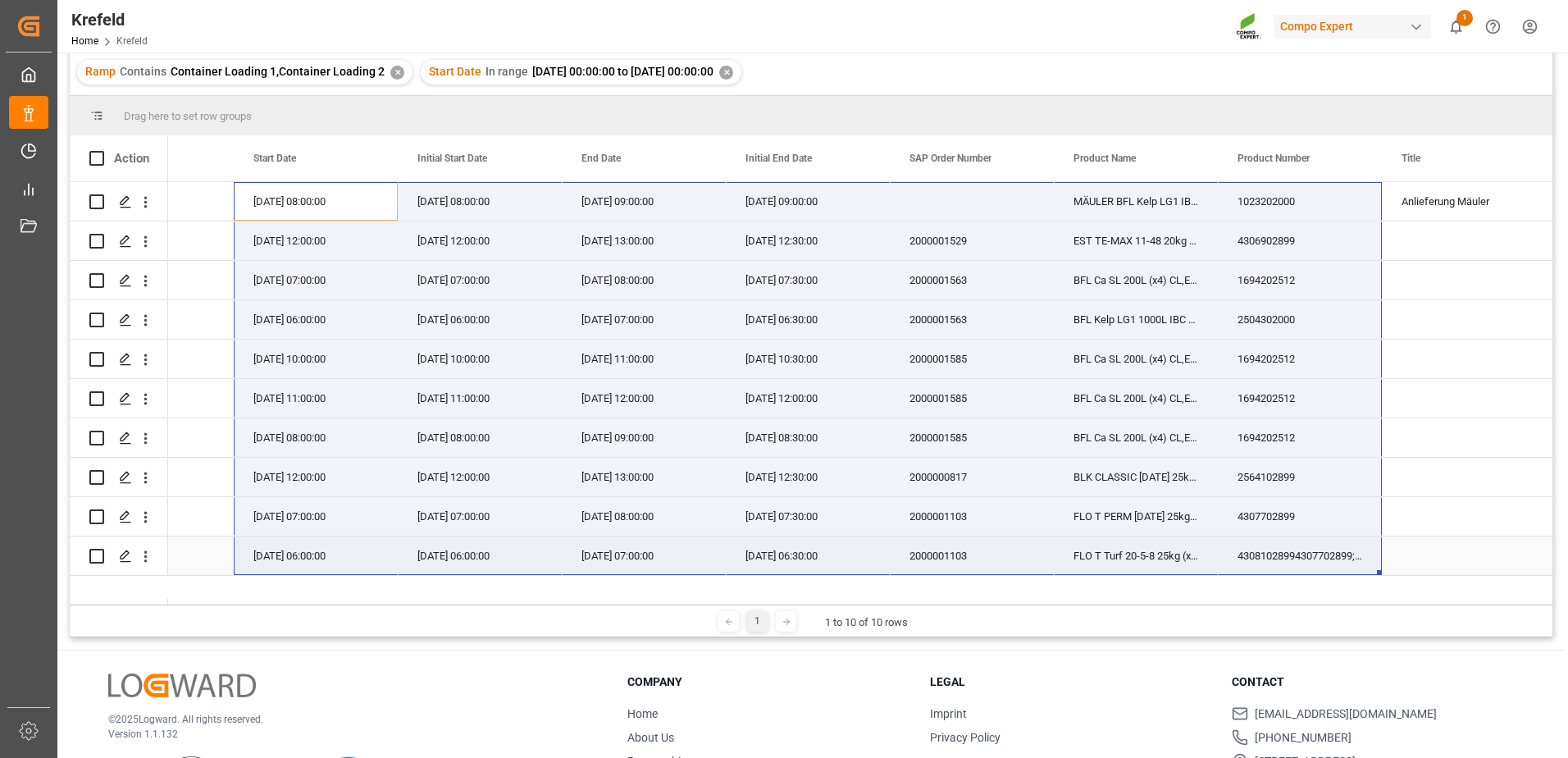
drag, startPoint x: 879, startPoint y: 353, endPoint x: 1266, endPoint y: 551, distance: 434.7
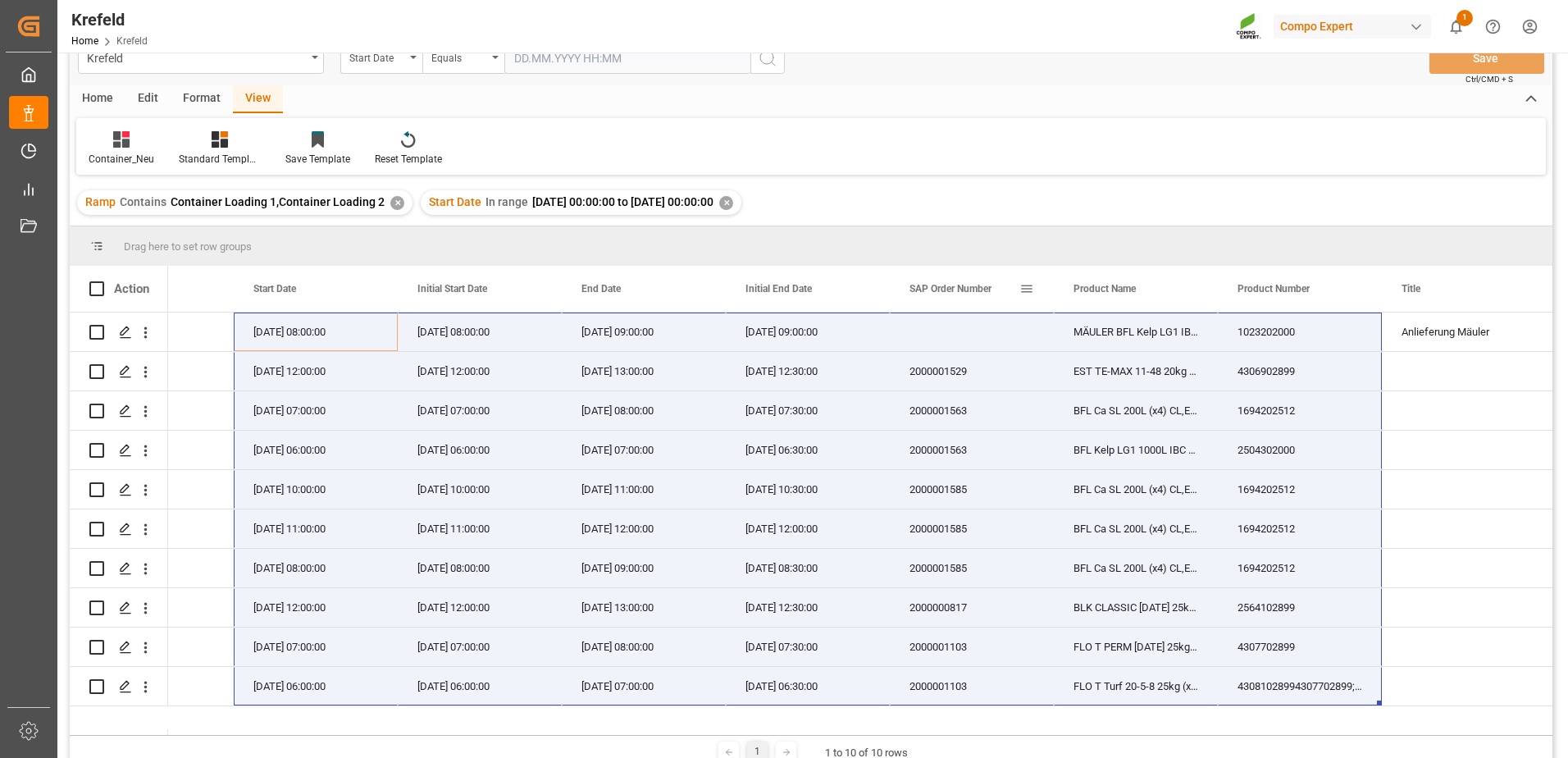
scroll to position [0, 0]
